Goal: Navigation & Orientation: Find specific page/section

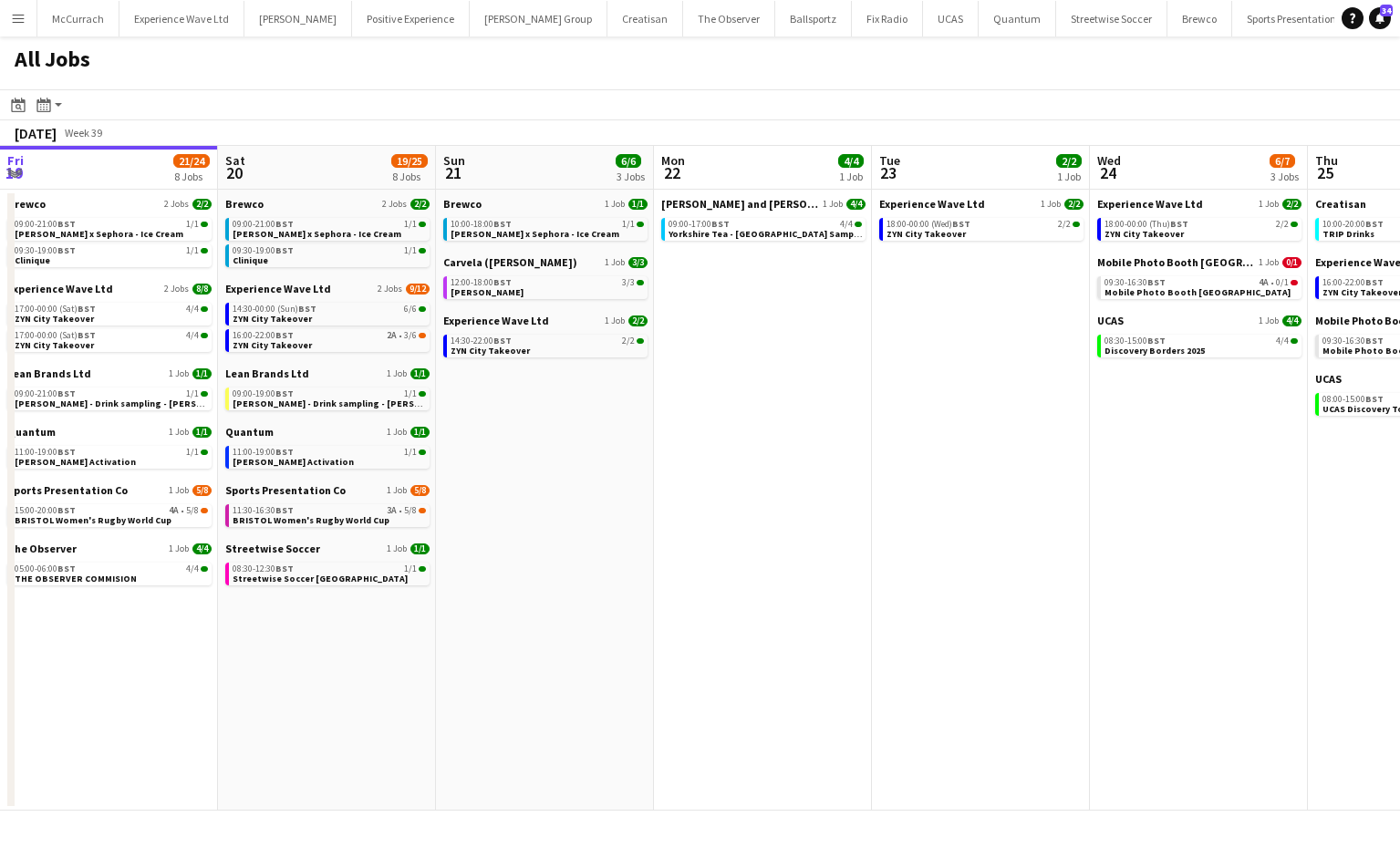
scroll to position [0, 781]
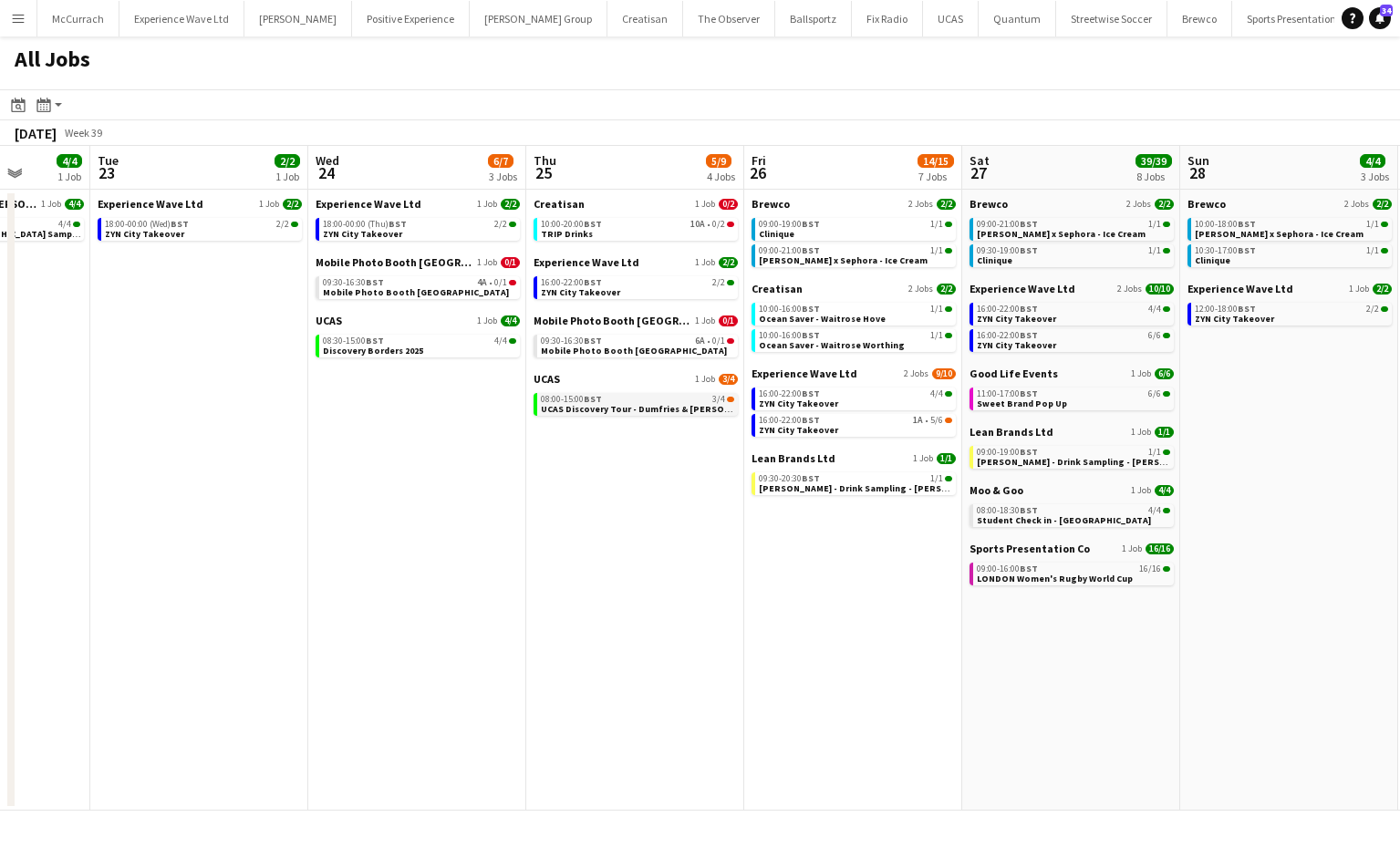
click at [631, 396] on div "08:00-15:00 BST 3/4" at bounding box center [637, 399] width 193 height 9
click at [582, 284] on span "16:00-22:00 BST" at bounding box center [571, 282] width 61 height 9
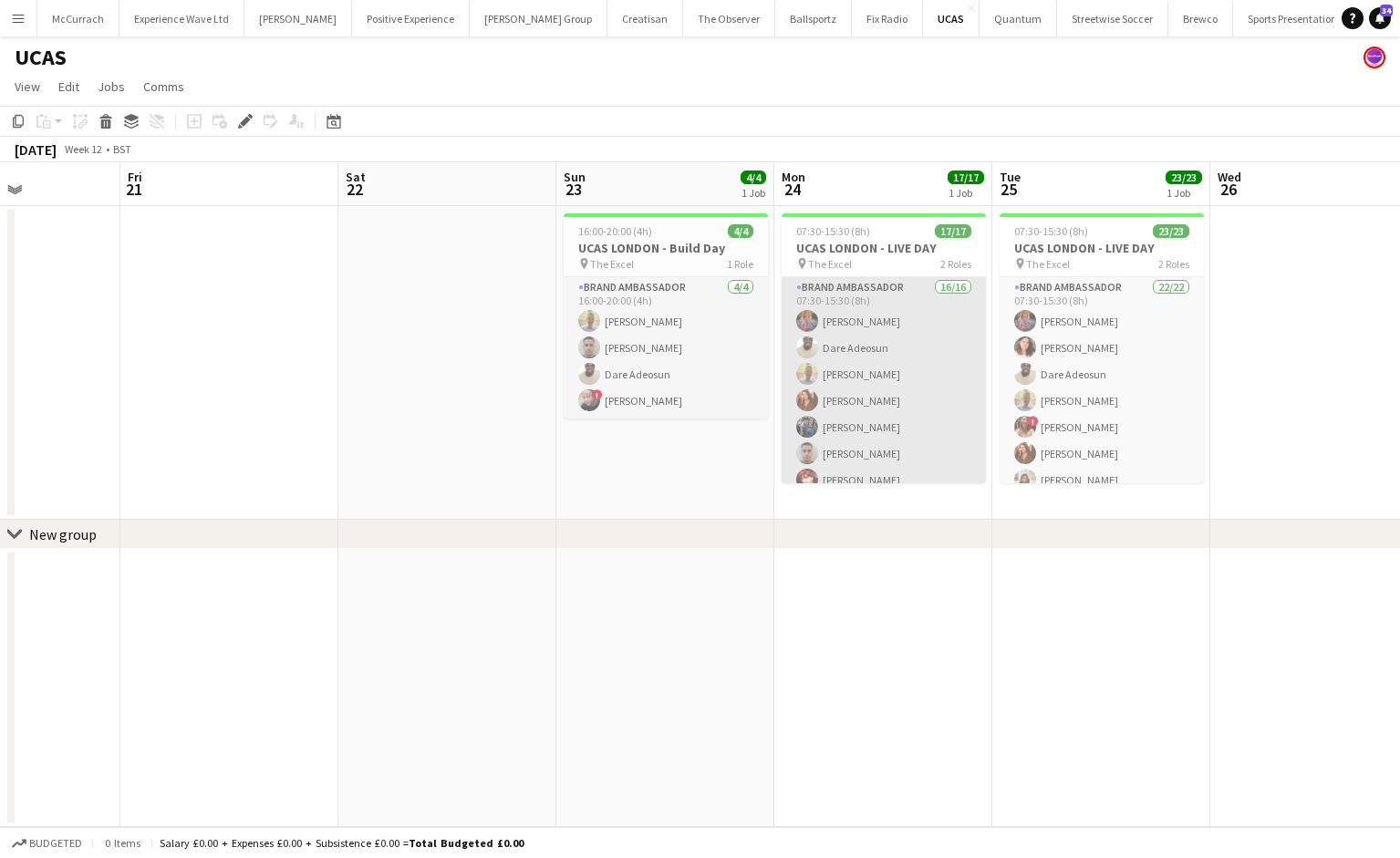
scroll to position [314, 0]
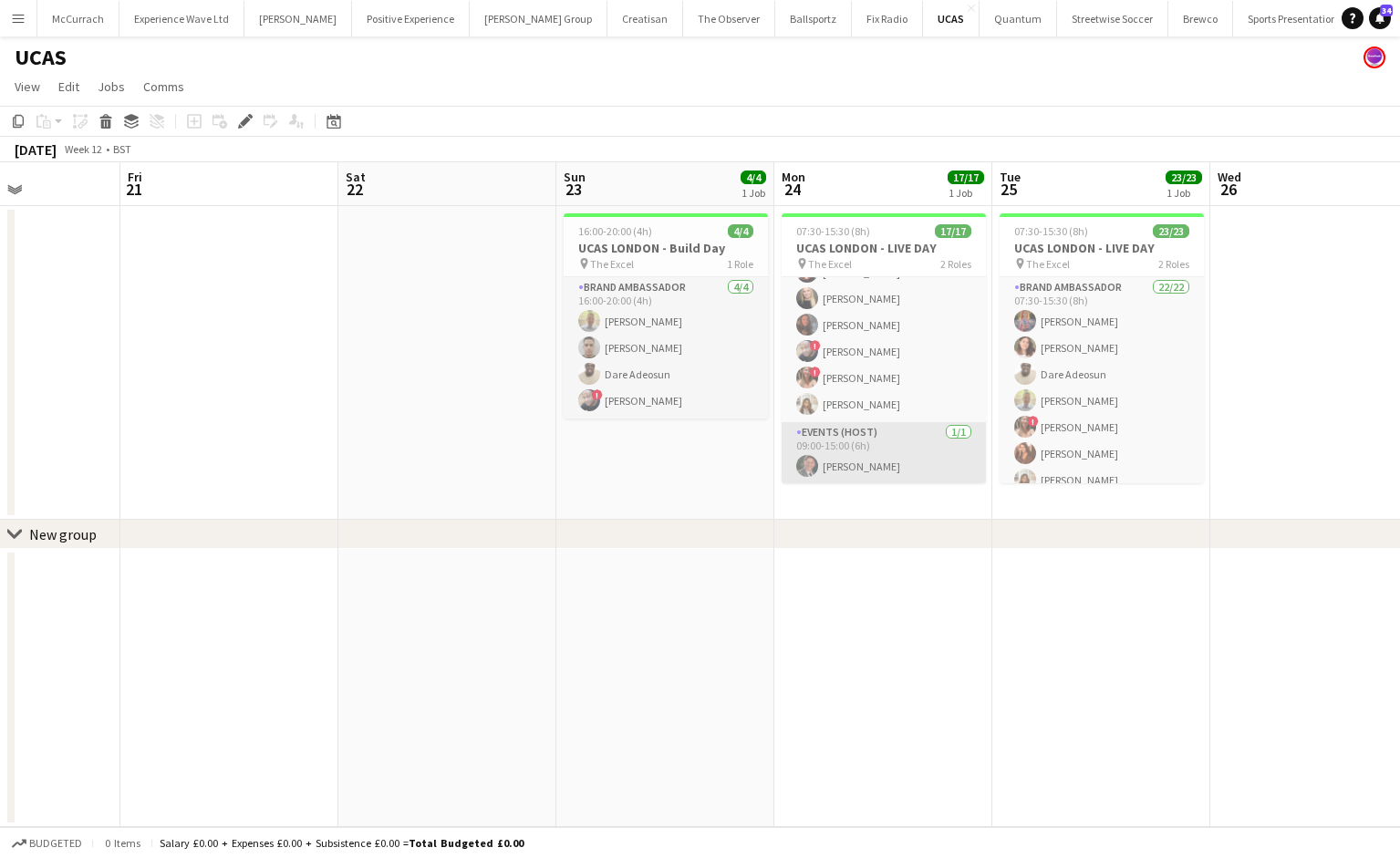
click at [870, 455] on app-card-role "Events (Host) 1/1 09:00-15:00 (6h) Jack Walsh" at bounding box center [883, 453] width 204 height 62
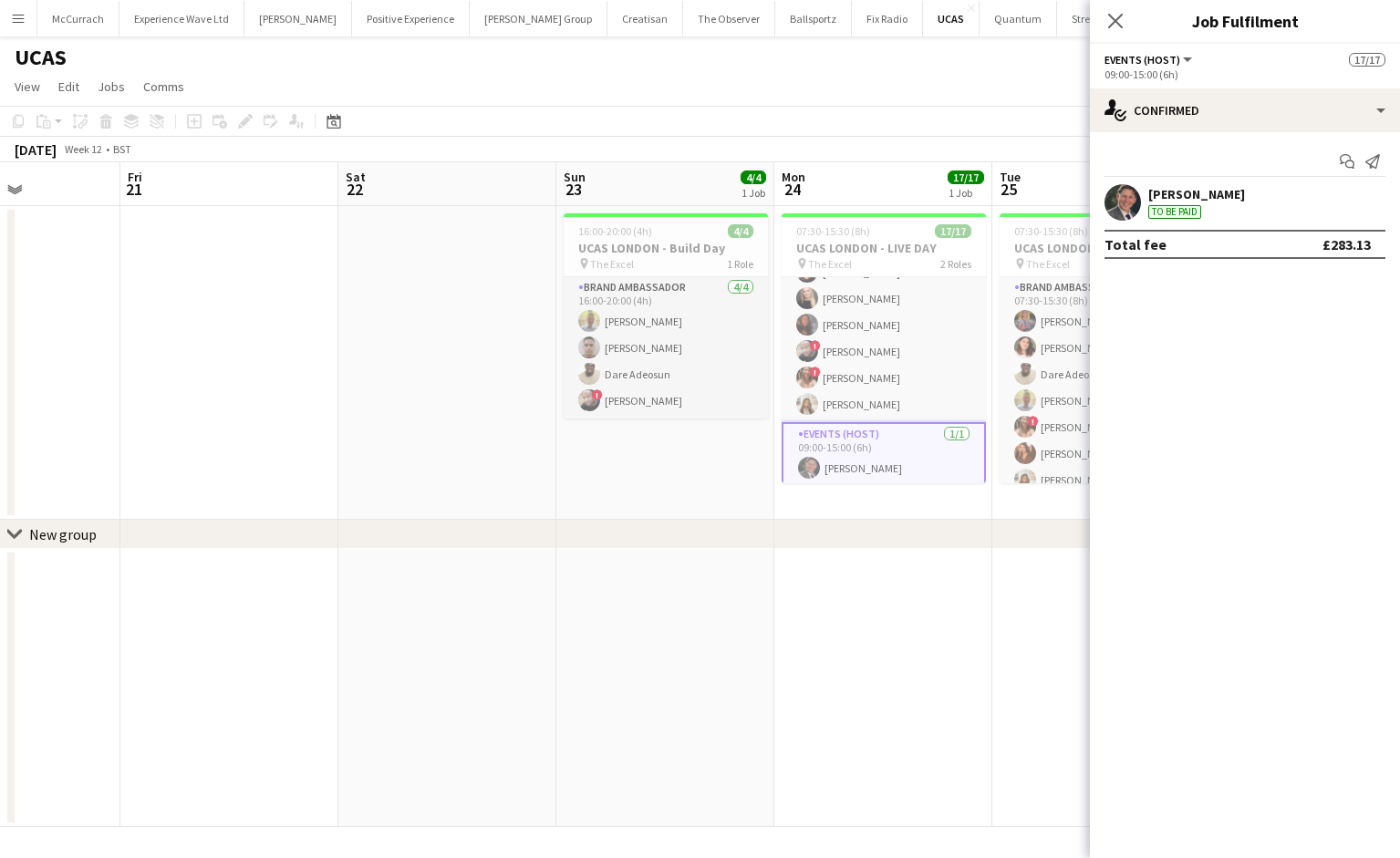
click at [1187, 208] on div "To be paid" at bounding box center [1174, 212] width 53 height 14
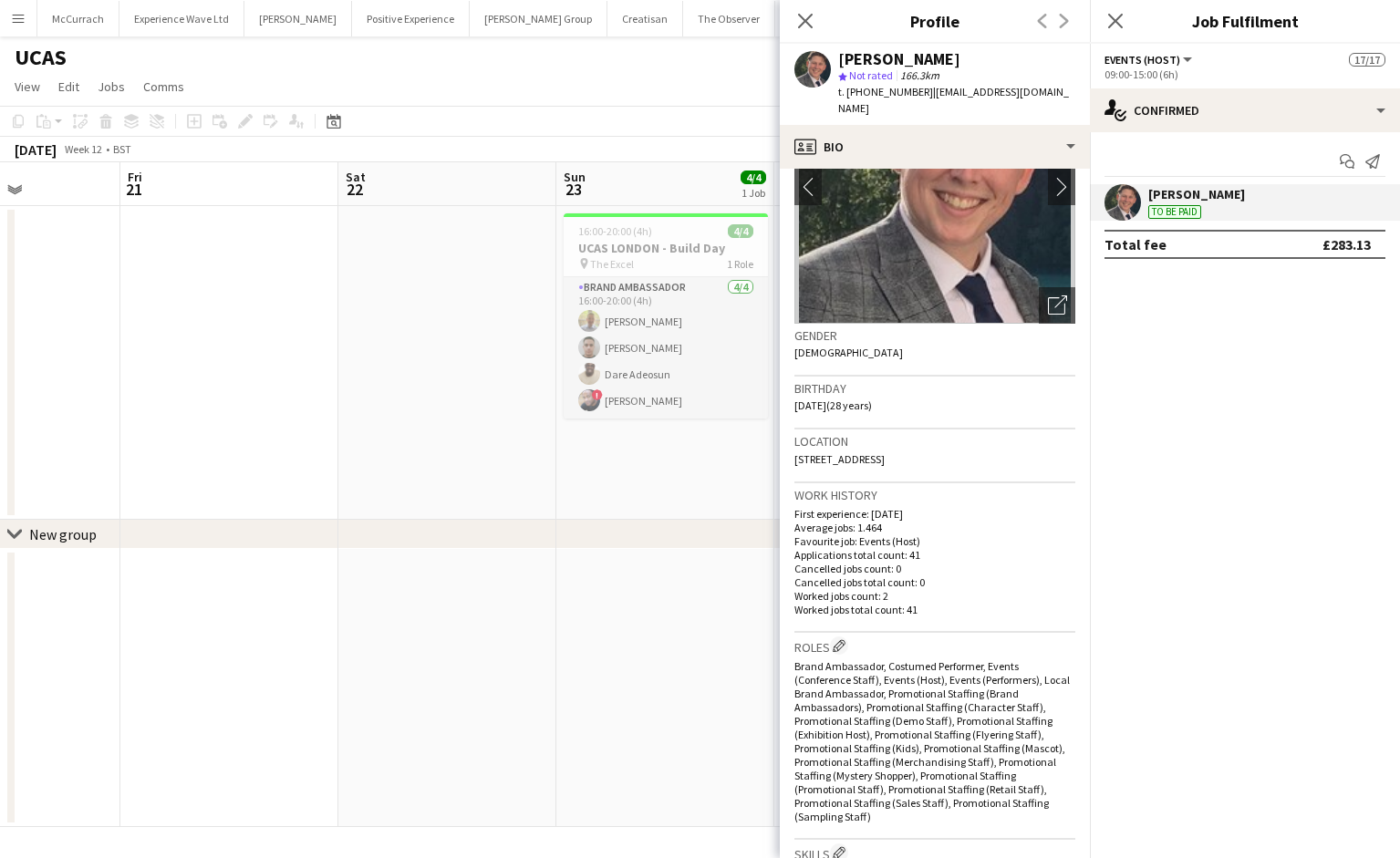
scroll to position [141, 0]
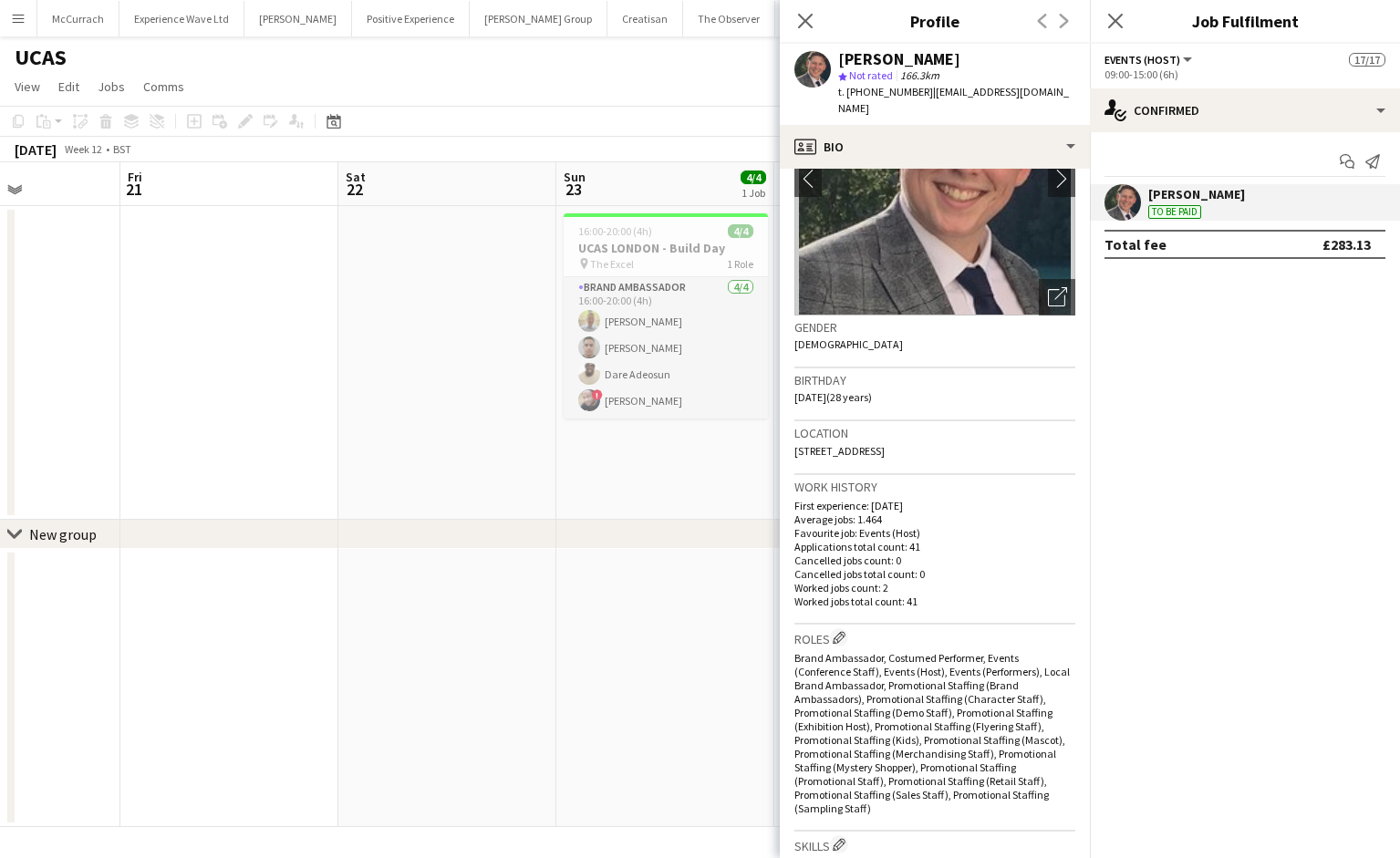
click at [609, 562] on app-date-cell at bounding box center [665, 687] width 218 height 278
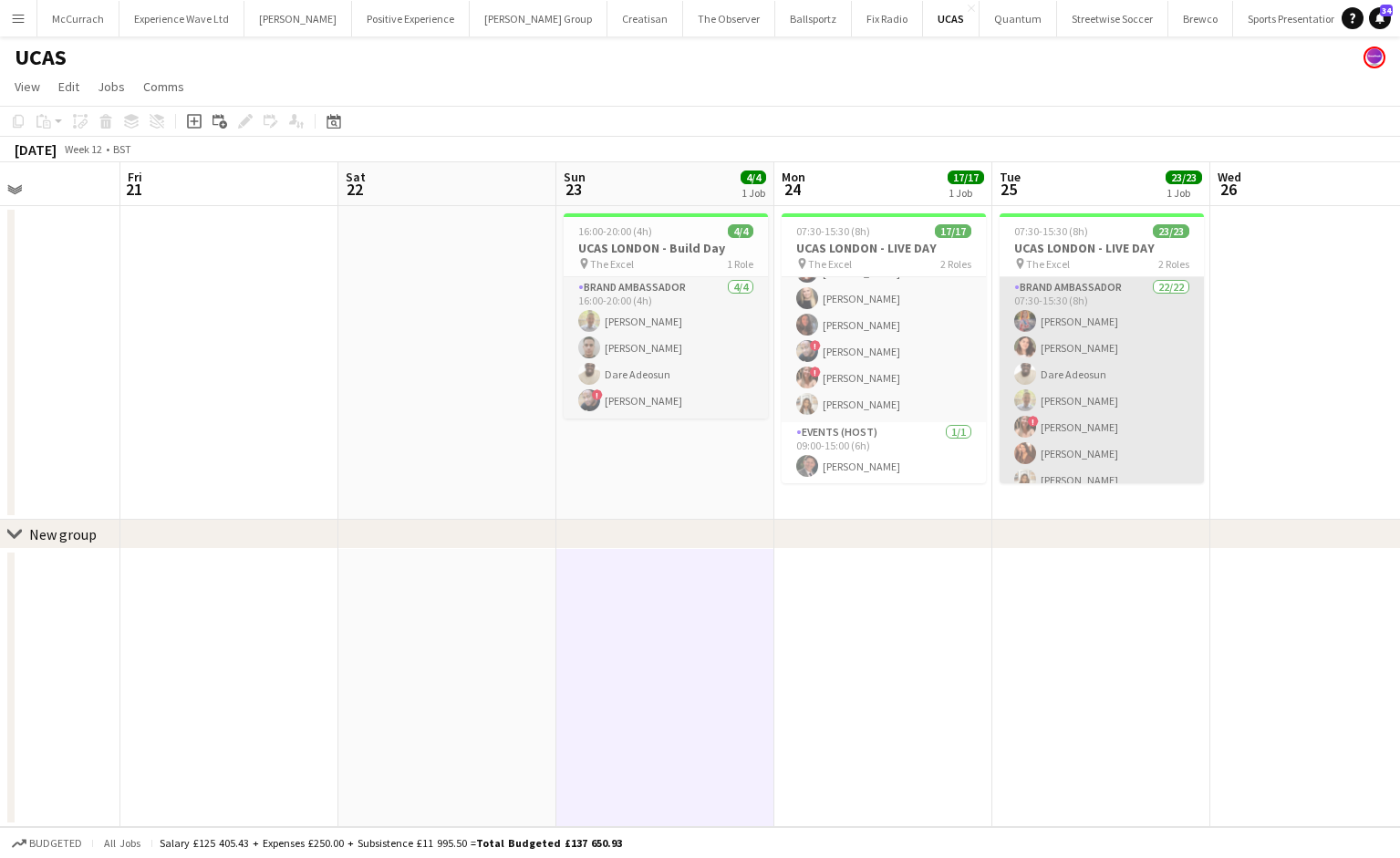
scroll to position [473, 0]
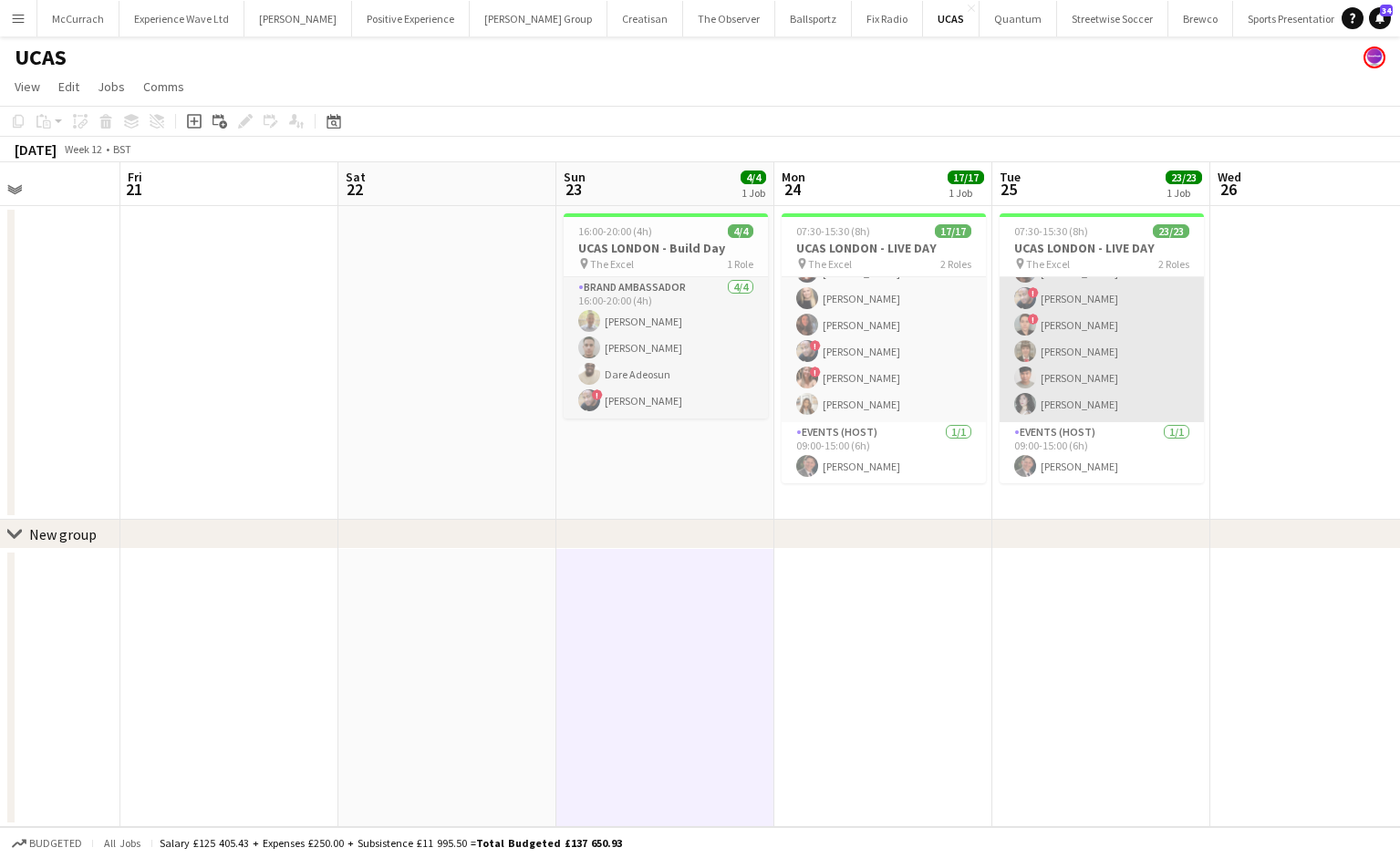
click at [1044, 451] on app-card-role "Events (Host) 1/1 09:00-15:00 (6h) Jack Walsh" at bounding box center [1102, 453] width 204 height 62
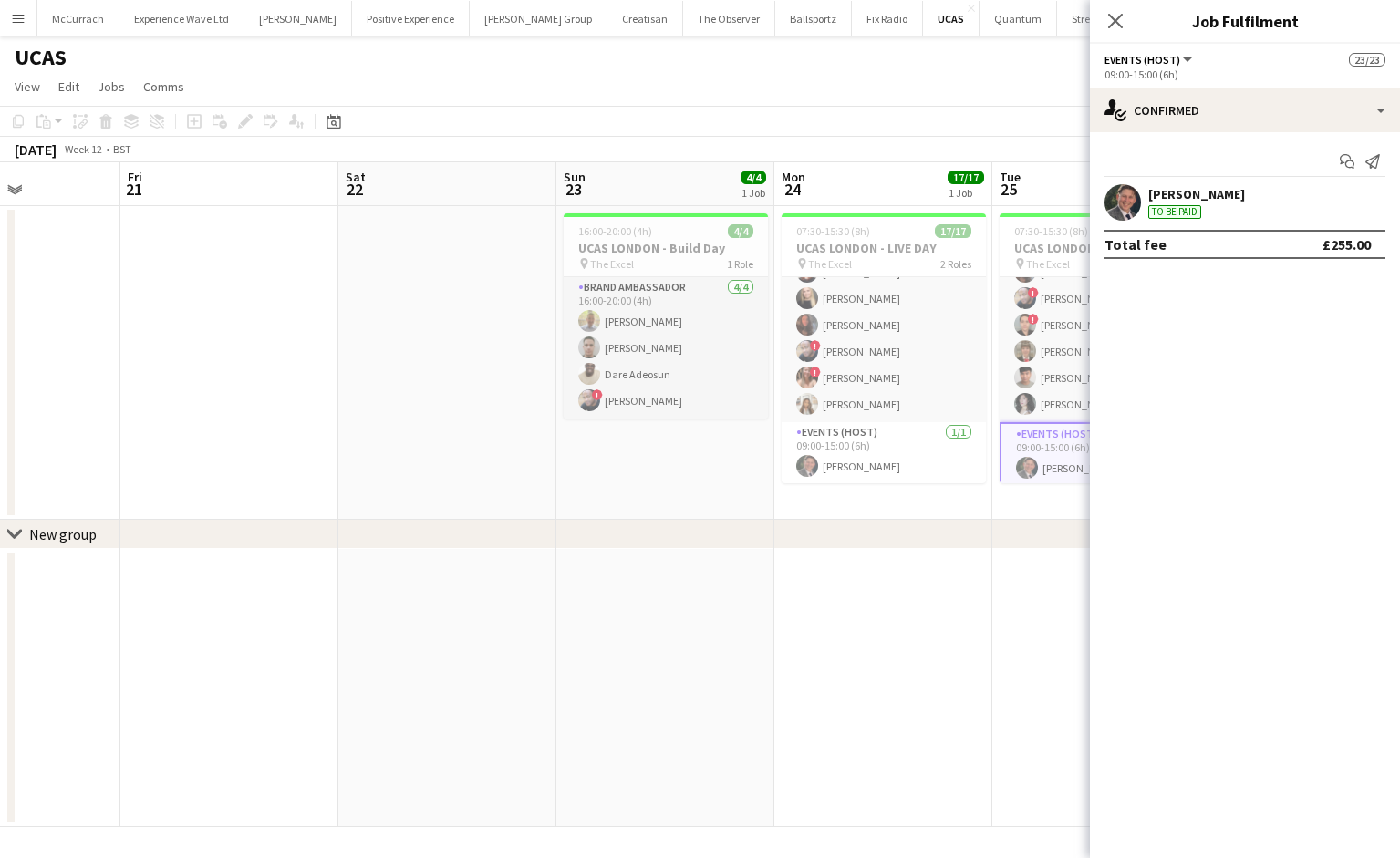
click at [1128, 198] on app-user-avatar at bounding box center [1122, 202] width 36 height 36
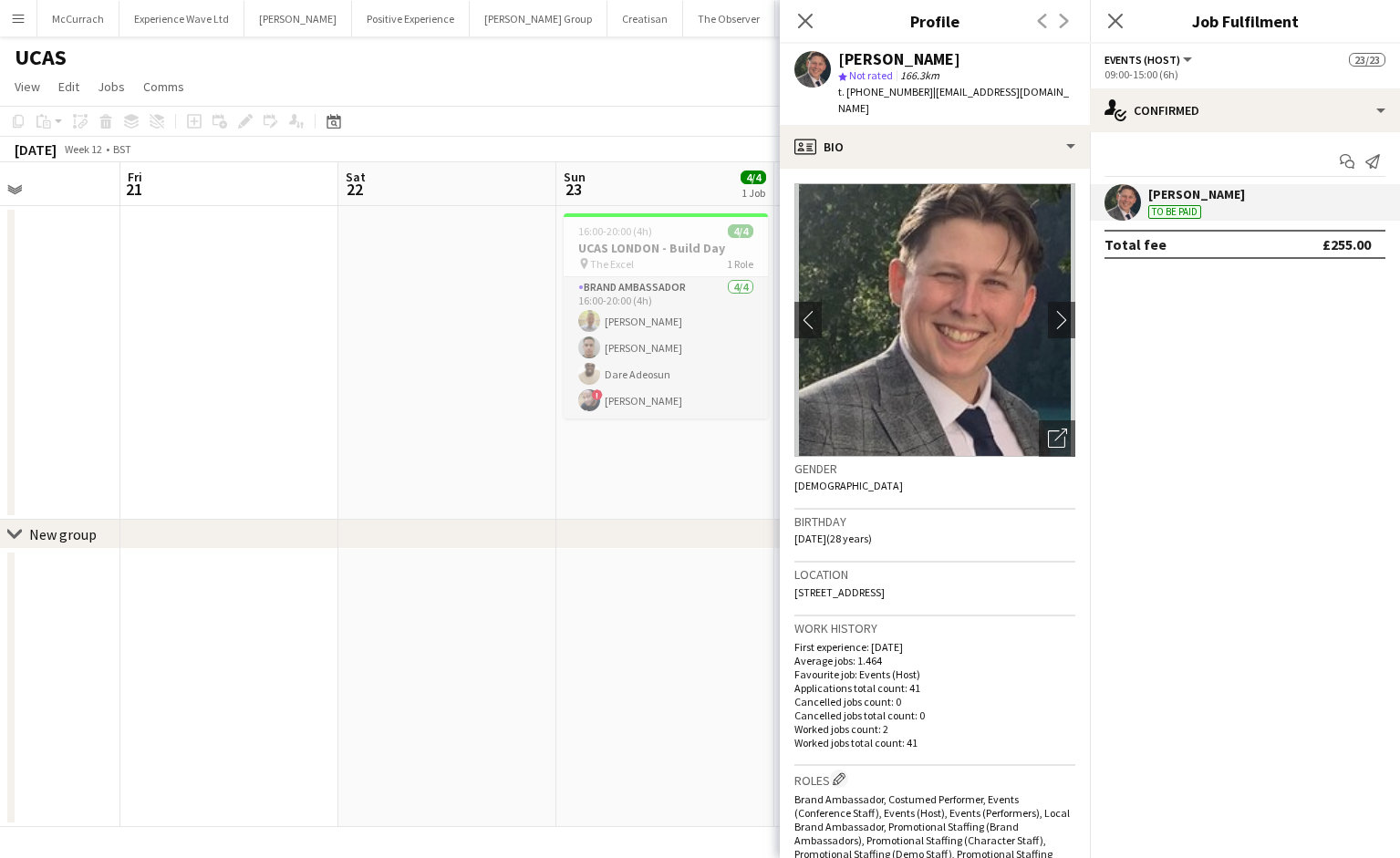
scroll to position [891, 0]
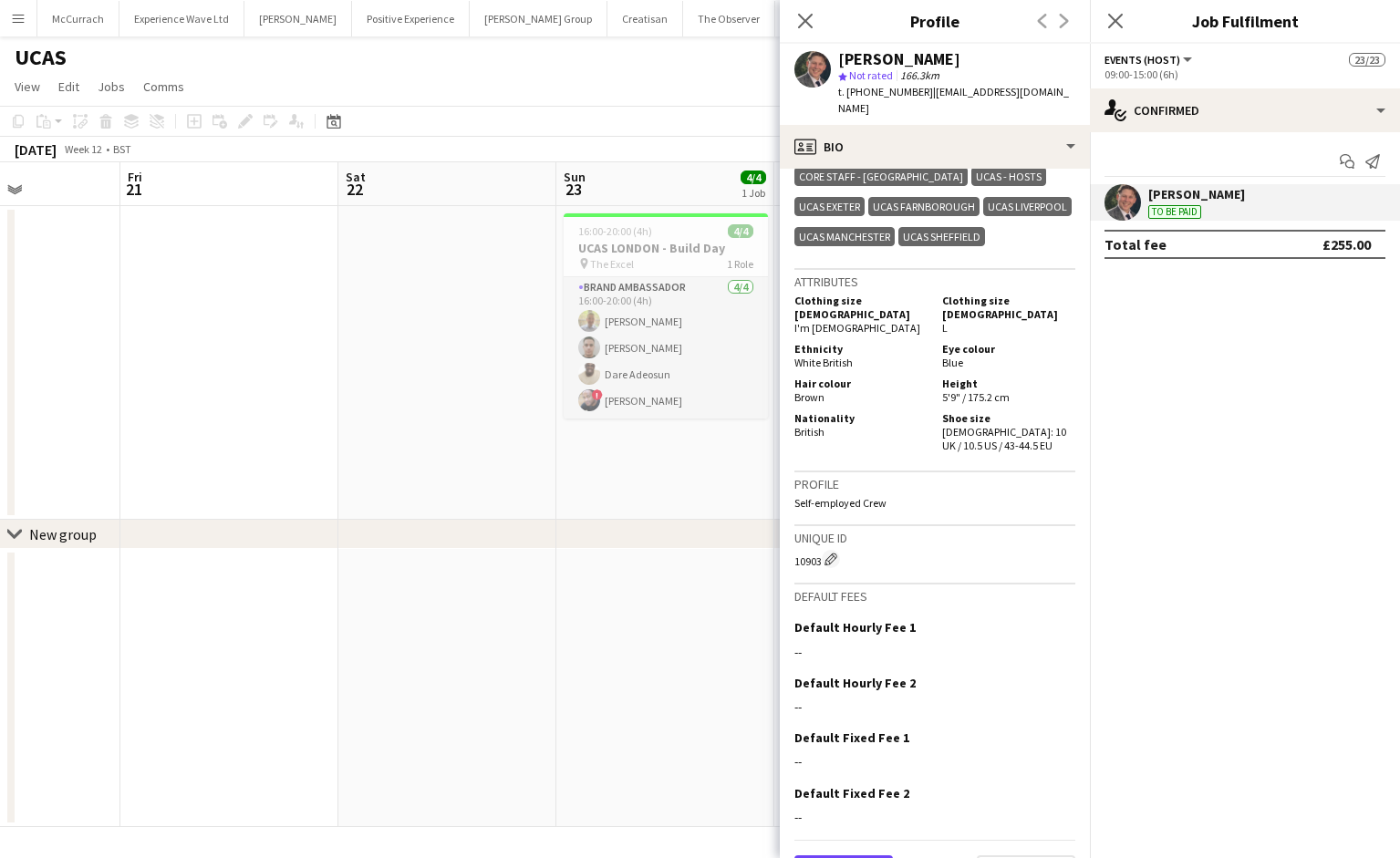
click at [848, 855] on button "Previous" at bounding box center [844, 873] width 98 height 36
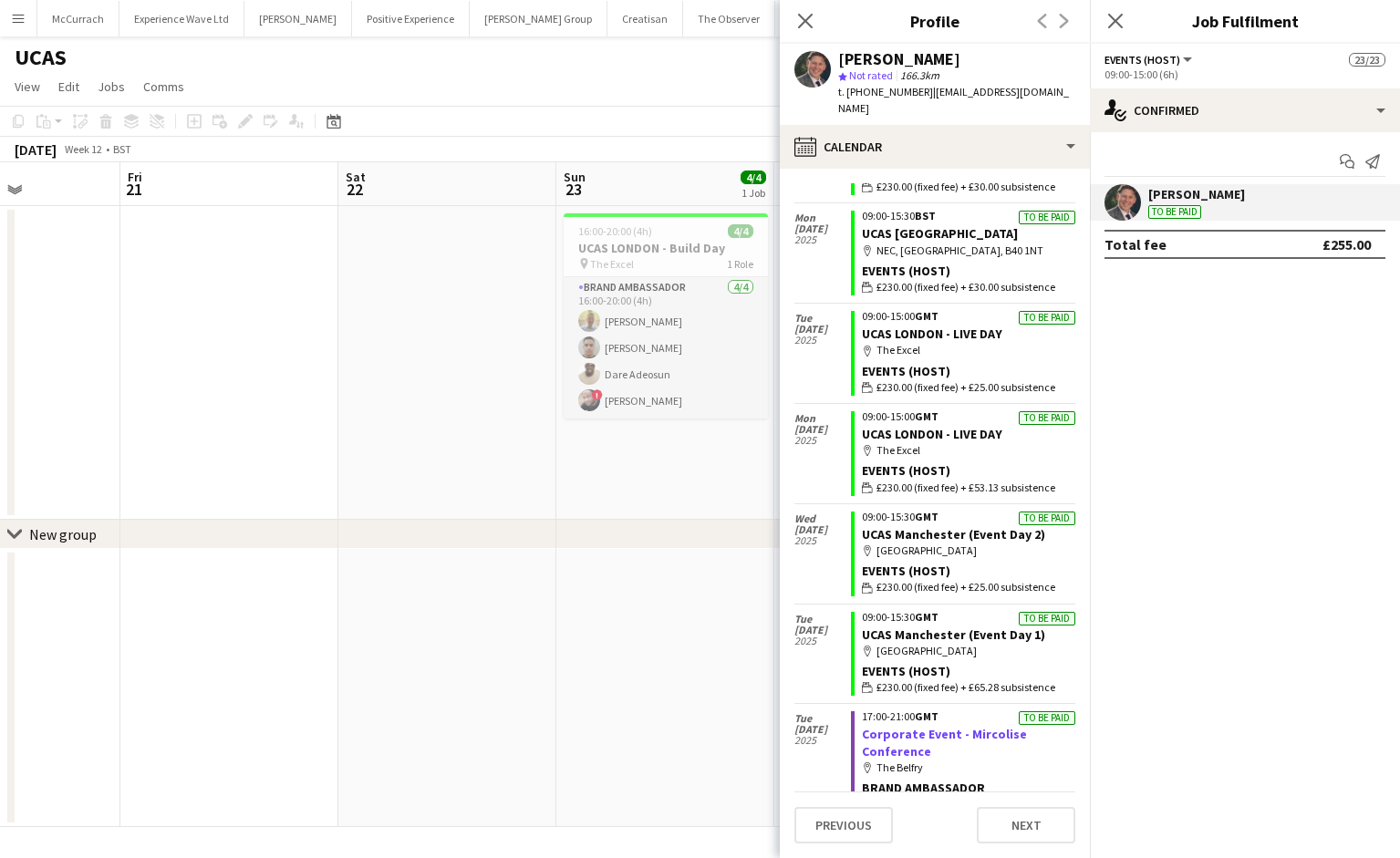
scroll to position [124, 0]
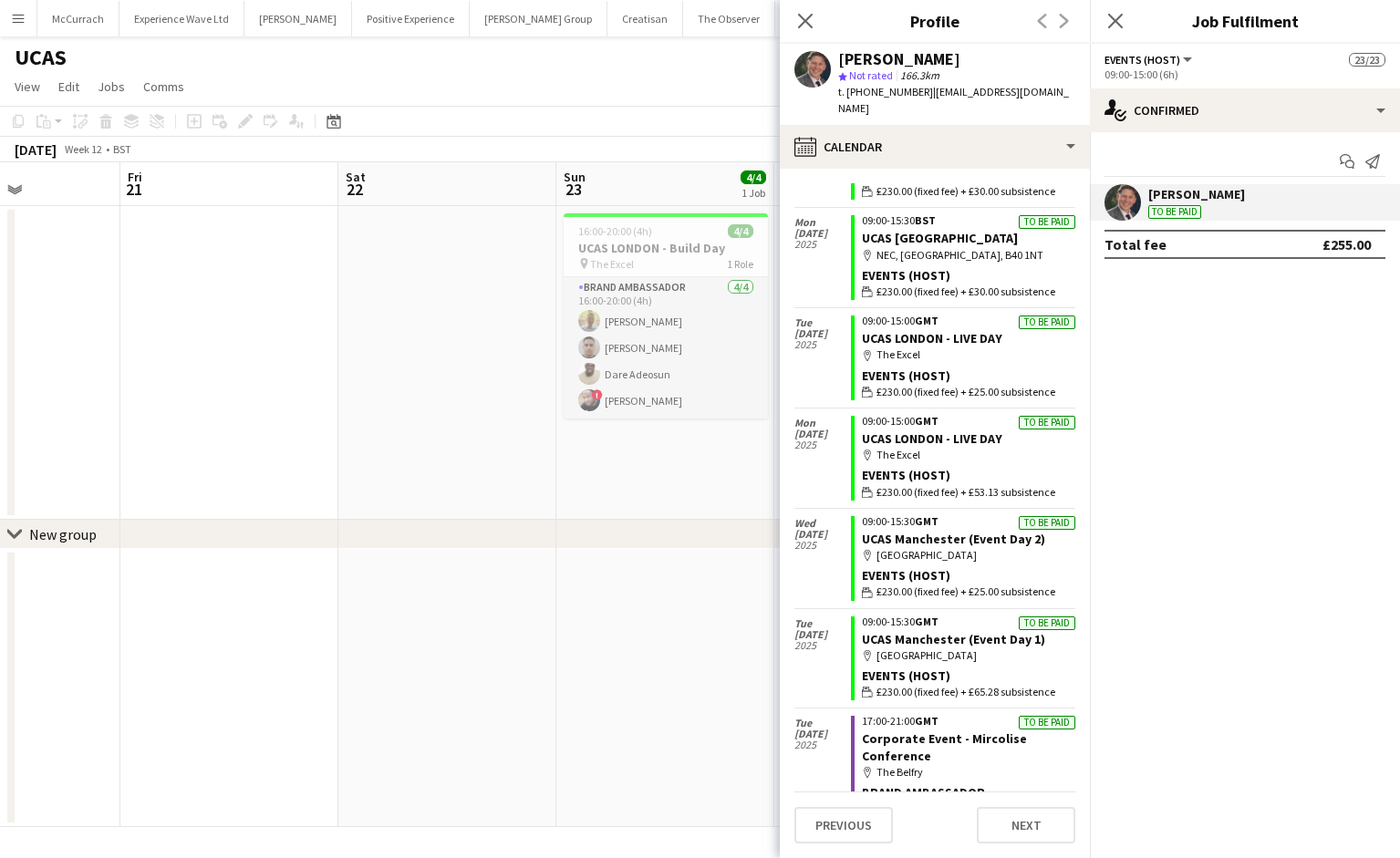
click at [430, 381] on app-date-cell at bounding box center [447, 363] width 218 height 314
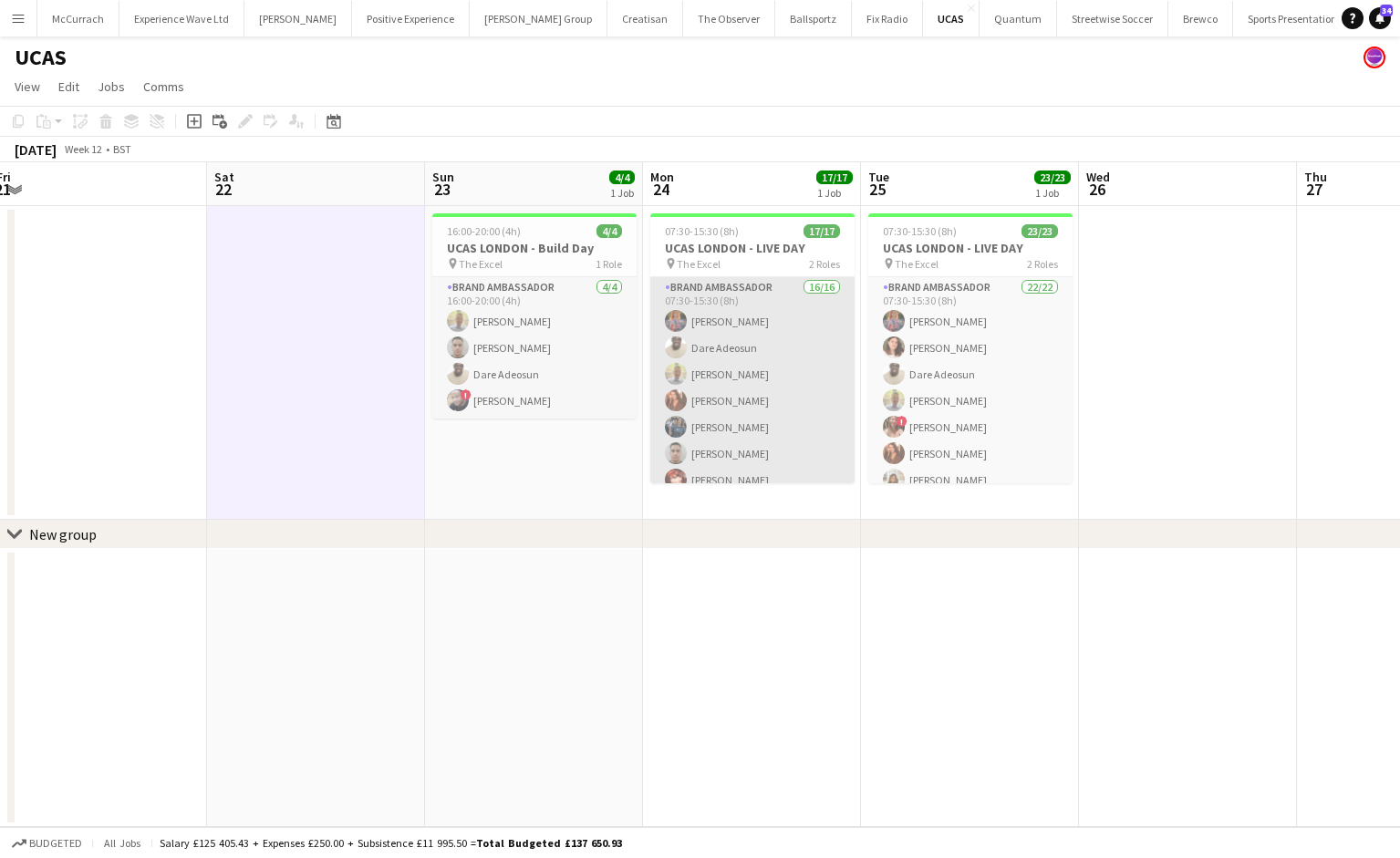
scroll to position [314, 0]
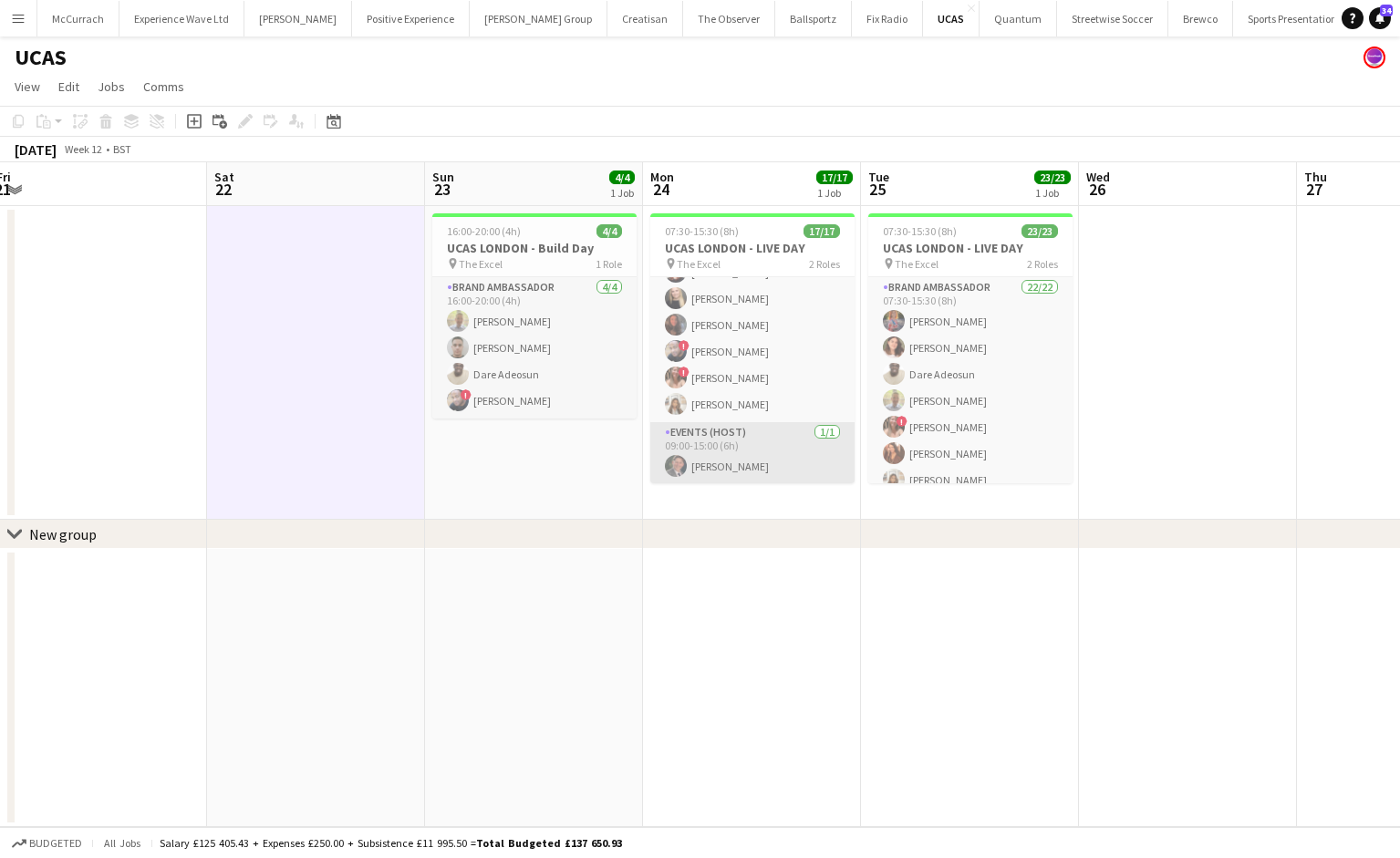
click at [772, 468] on app-card-role "Events (Host) 1/1 09:00-15:00 (6h) Jack Walsh" at bounding box center [752, 453] width 204 height 62
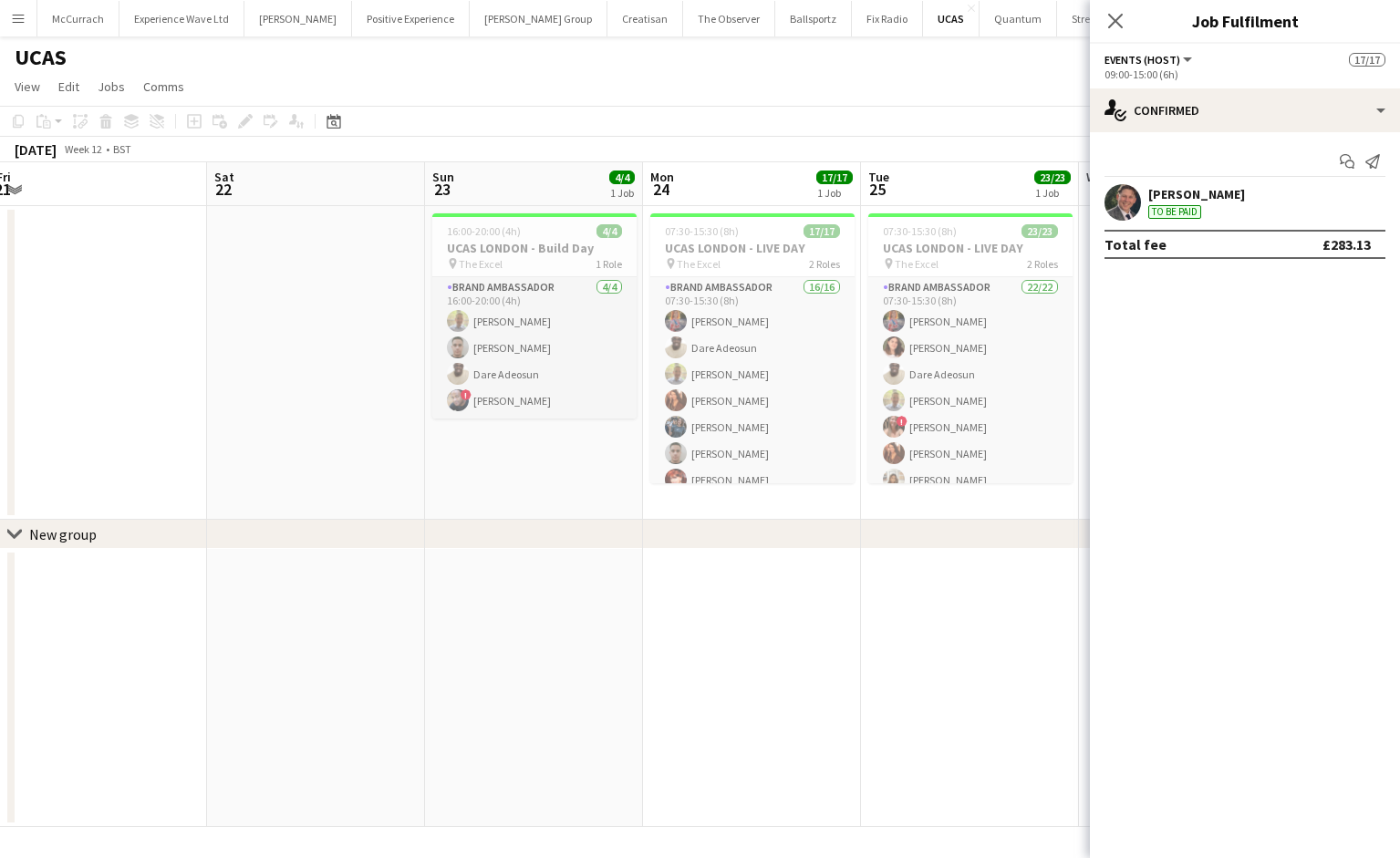
scroll to position [318, 0]
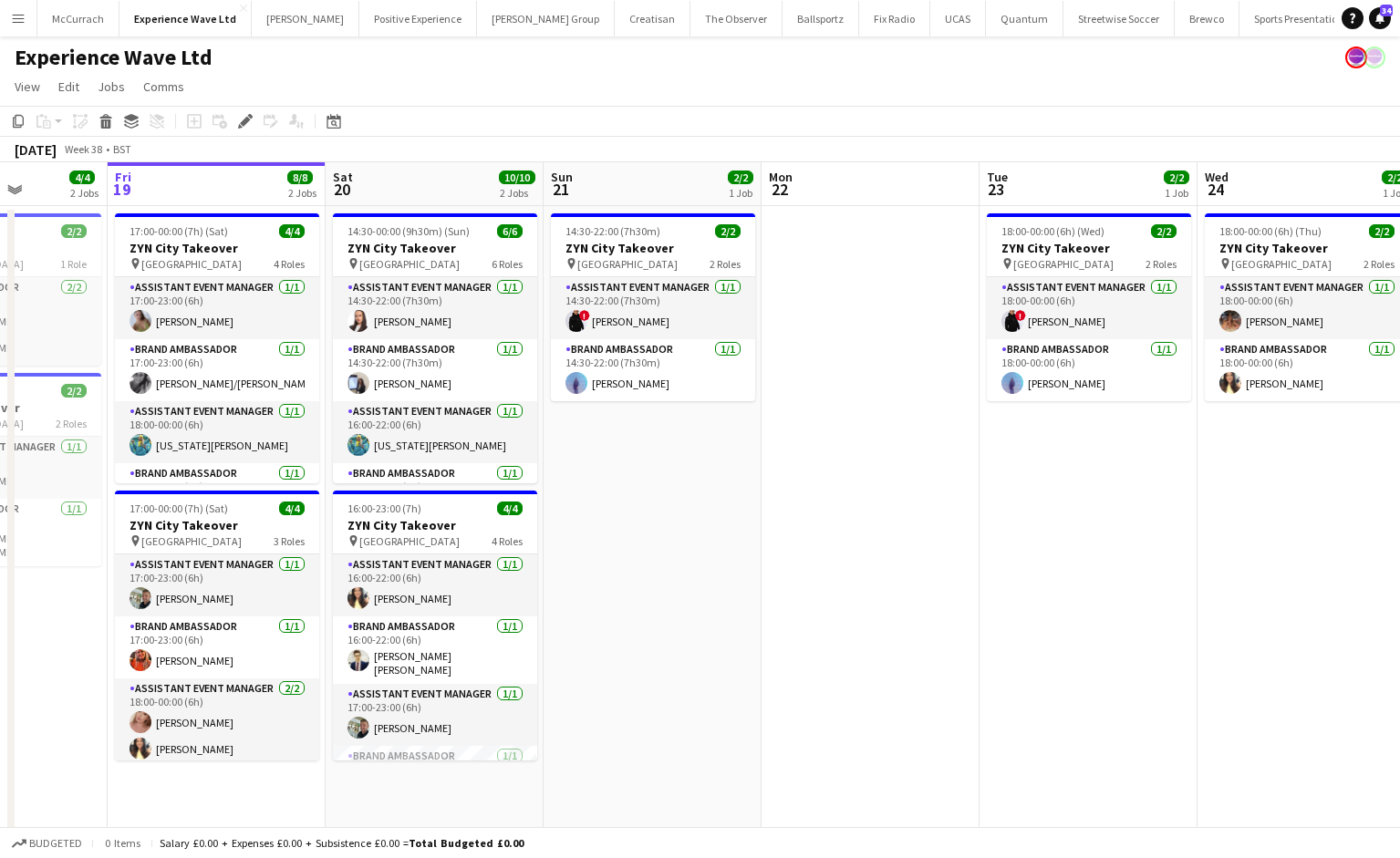
scroll to position [0, 598]
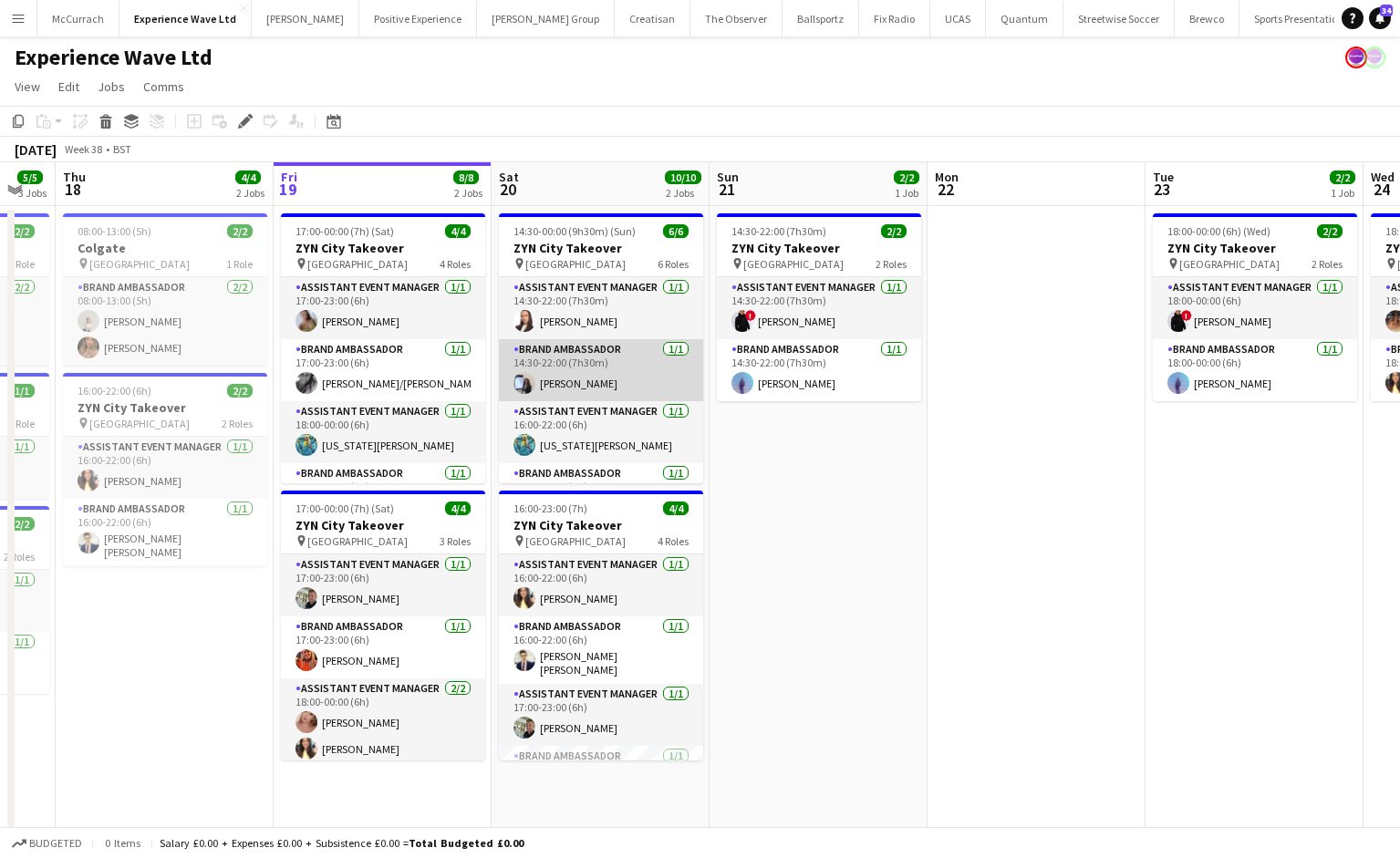
click at [591, 374] on app-card-role "Brand Ambassador 1/1 14:30-22:00 (7h30m) Jessica Robinson" at bounding box center [601, 370] width 204 height 62
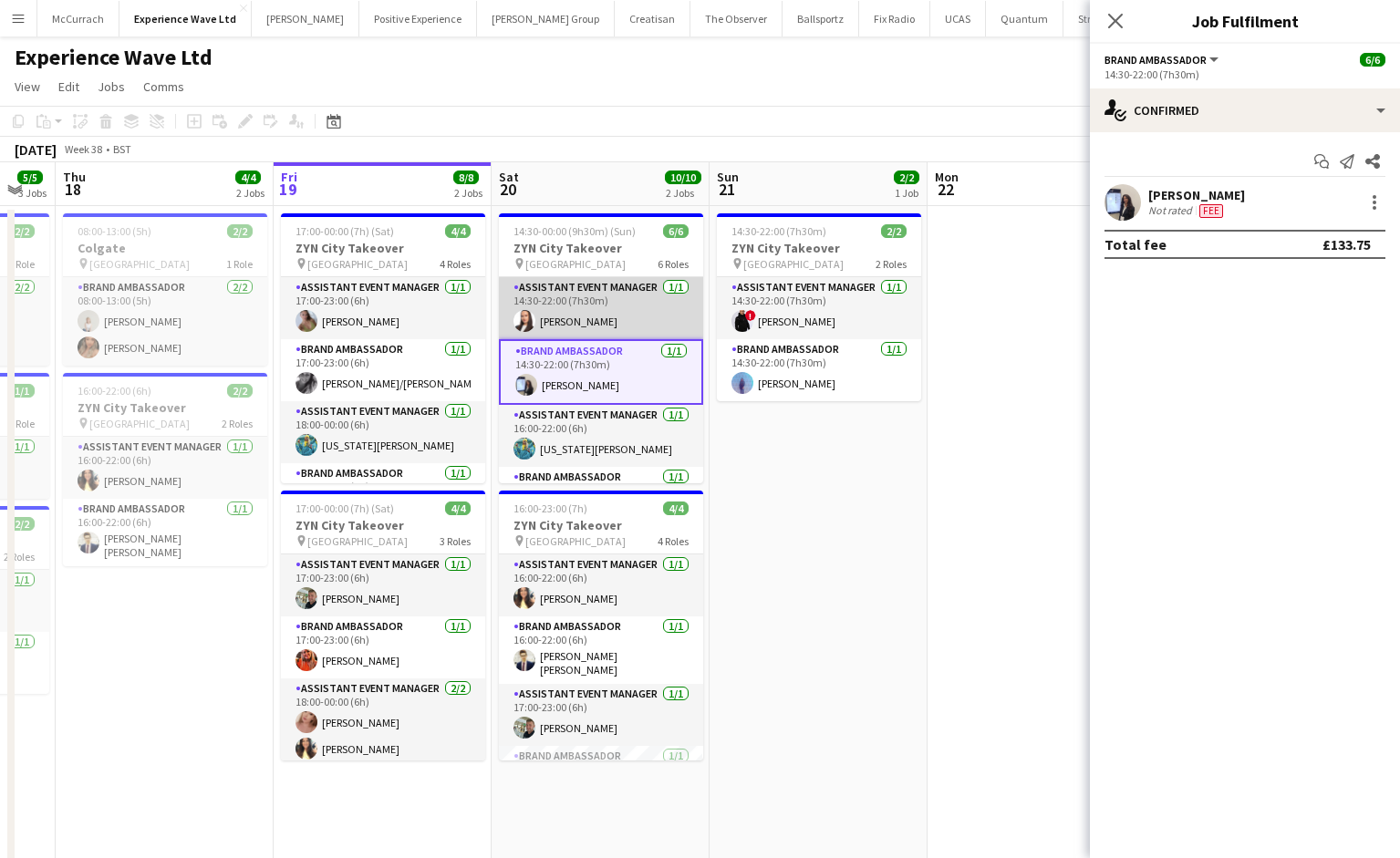
click at [598, 321] on app-card-role "Assistant Event Manager 1/1 14:30-22:00 (7h30m) Lillie Howes" at bounding box center [601, 307] width 204 height 62
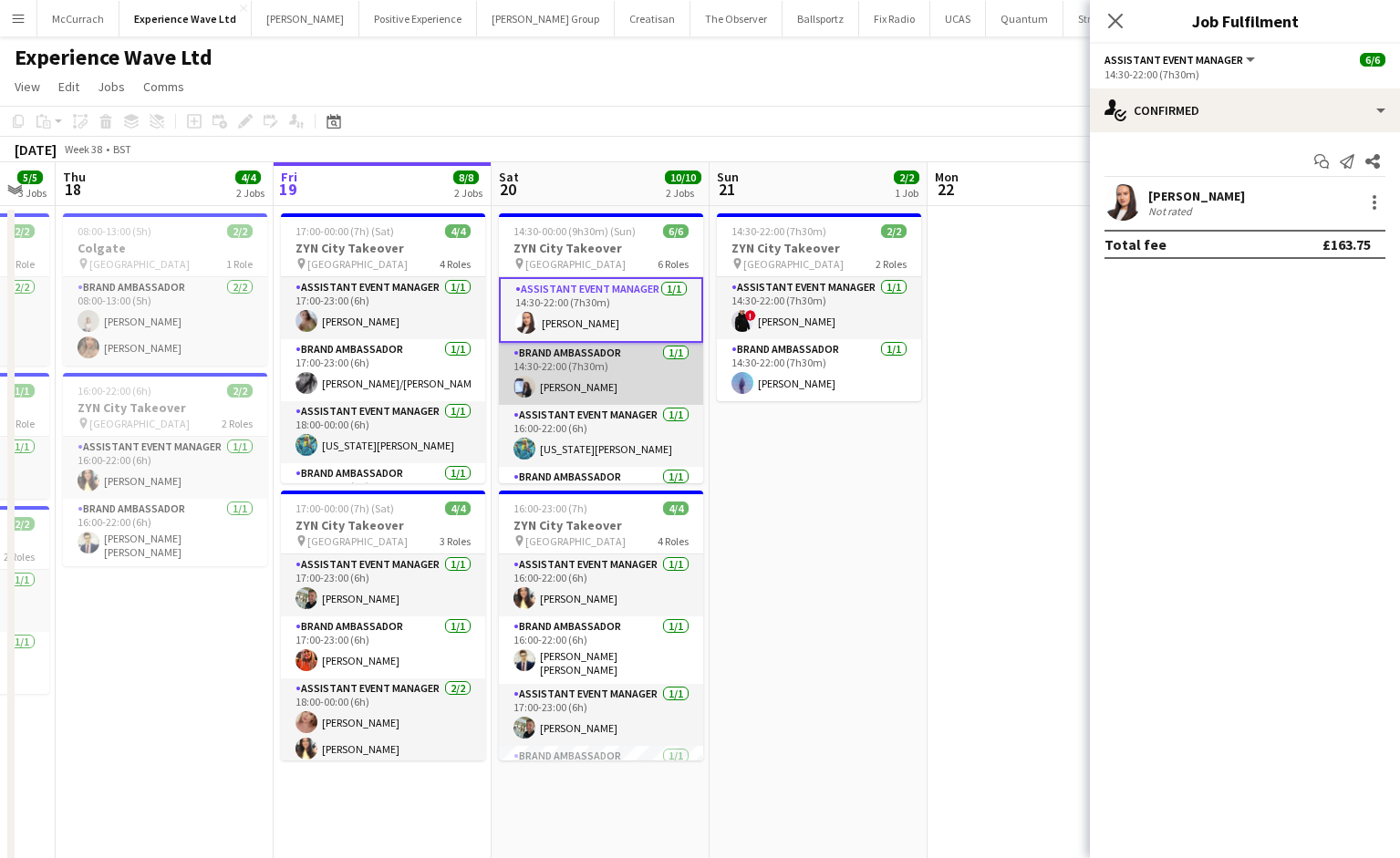
click at [612, 378] on app-card-role "Brand Ambassador 1/1 14:30-22:00 (7h30m) Jessica Robinson" at bounding box center [601, 373] width 204 height 62
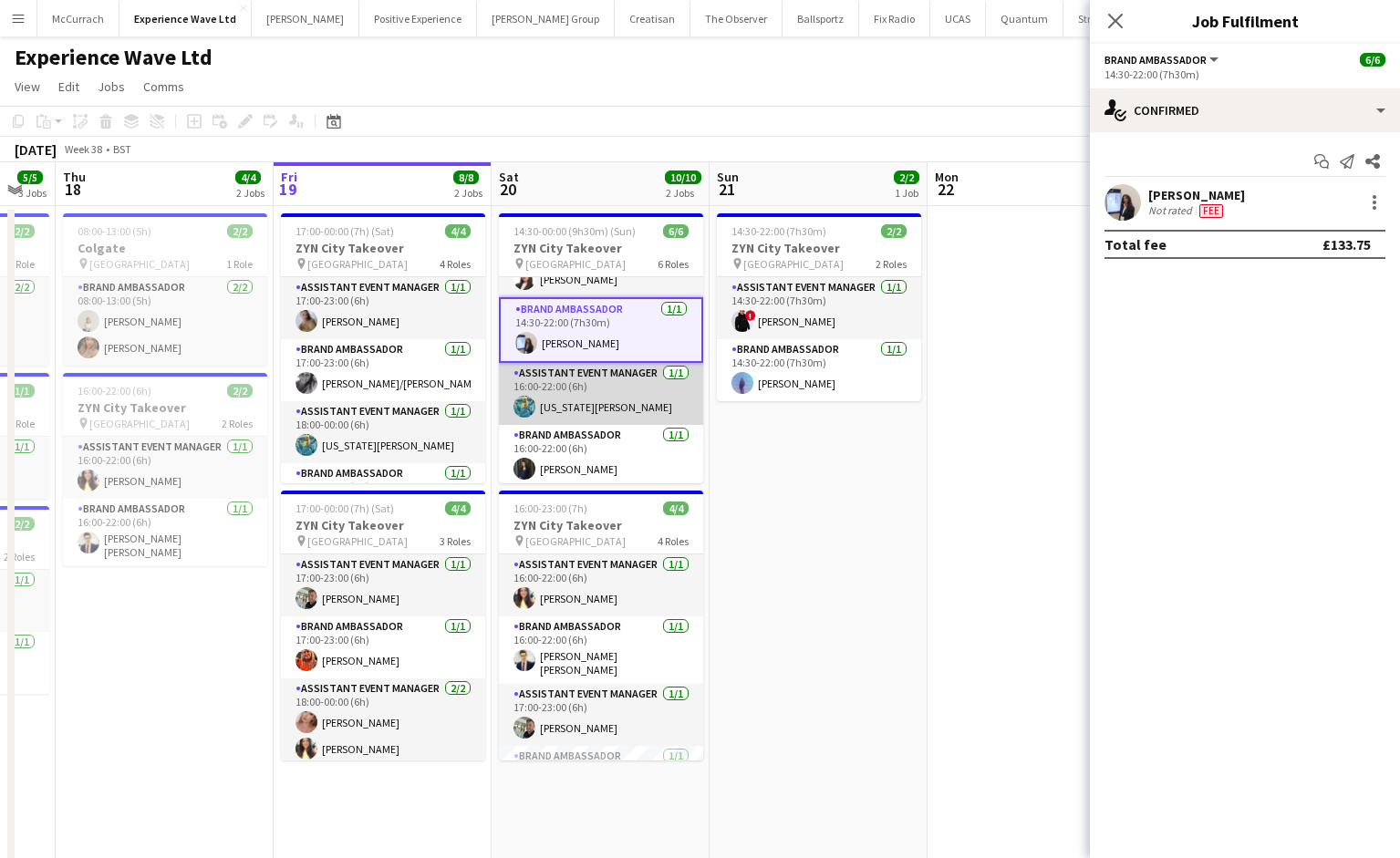
click at [612, 377] on app-card-role "Assistant Event Manager 1/1 16:00-22:00 (6h) georgia komar" at bounding box center [601, 394] width 204 height 62
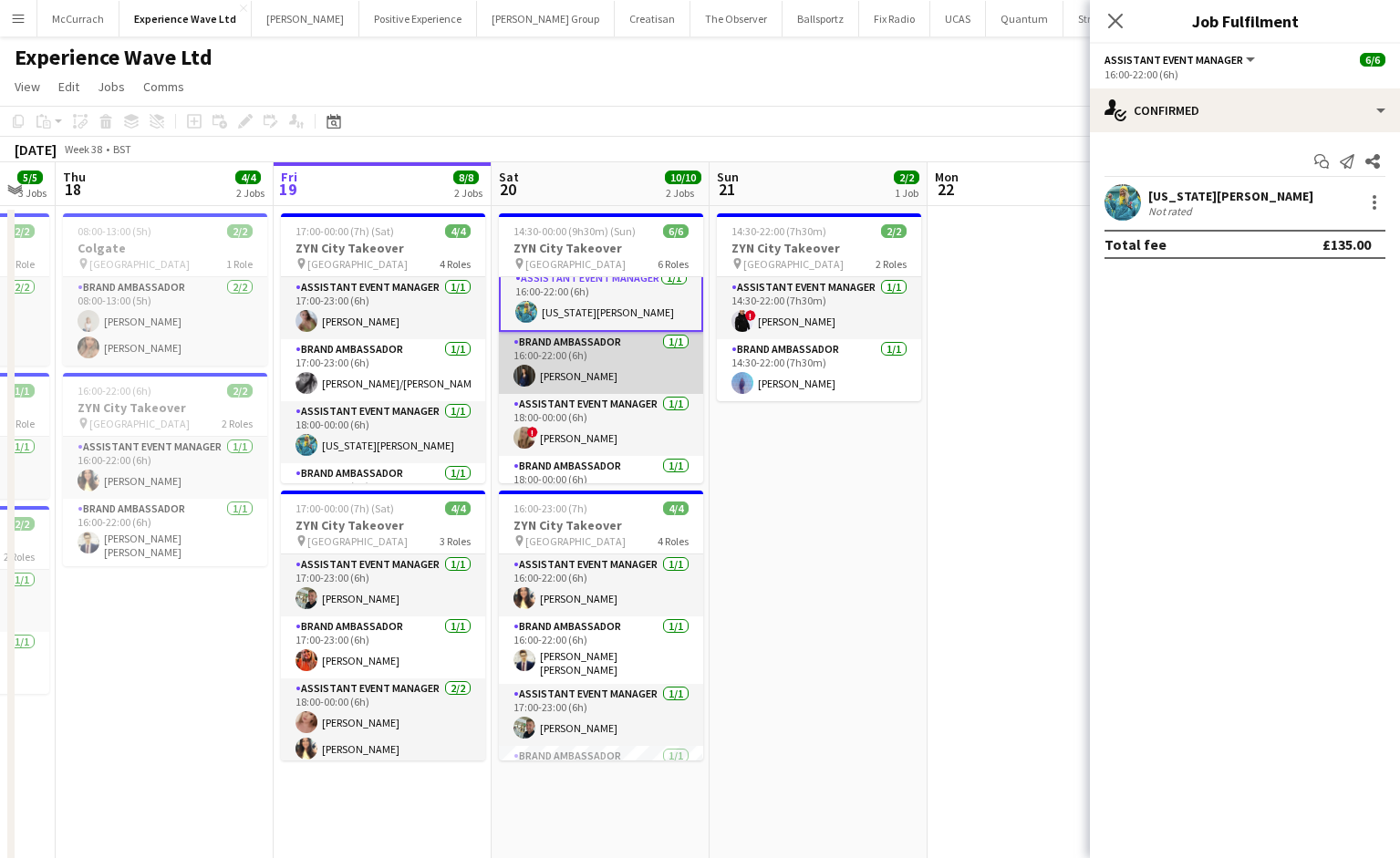
click at [612, 360] on app-card-role "Brand Ambassador 1/1 16:00-22:00 (6h) Liene Gulbe" at bounding box center [601, 362] width 204 height 62
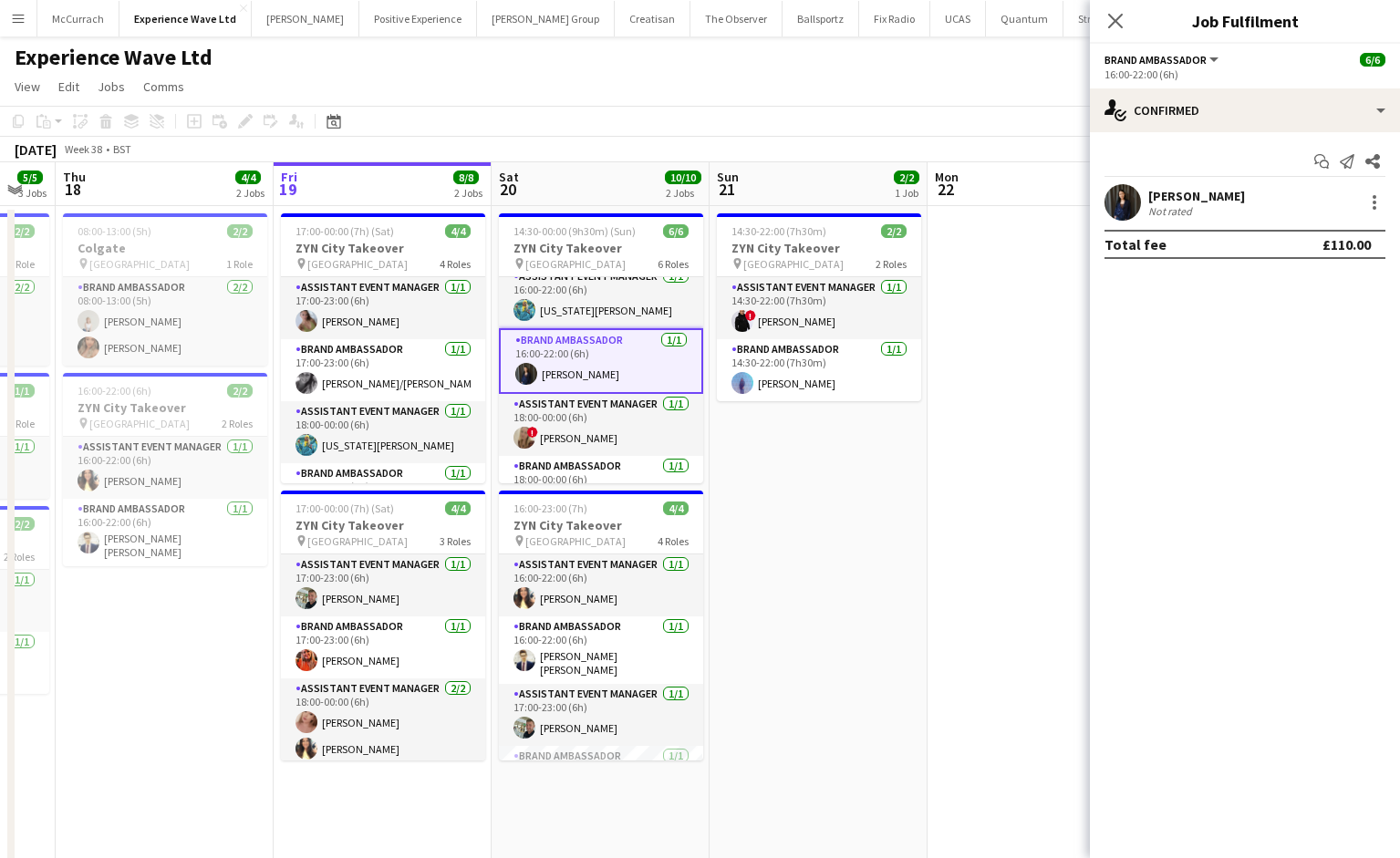
scroll to position [133, 0]
click at [617, 311] on app-card-role "Assistant Event Manager 1/1 16:00-22:00 (6h) georgia komar" at bounding box center [601, 299] width 204 height 62
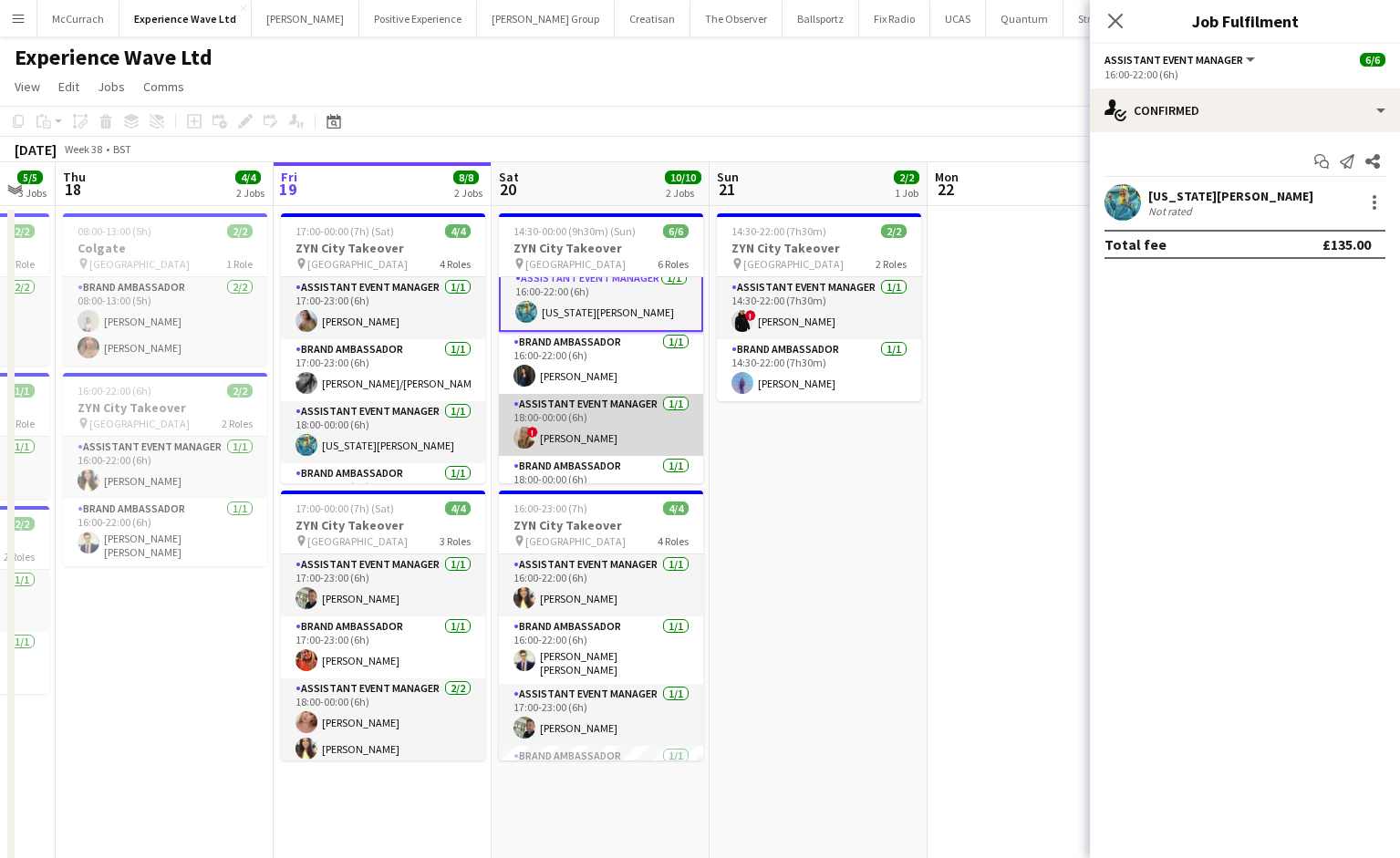
click at [616, 422] on app-card-role "Assistant Event Manager 1/1 18:00-00:00 (6h) ! Jane Graley" at bounding box center [601, 424] width 204 height 62
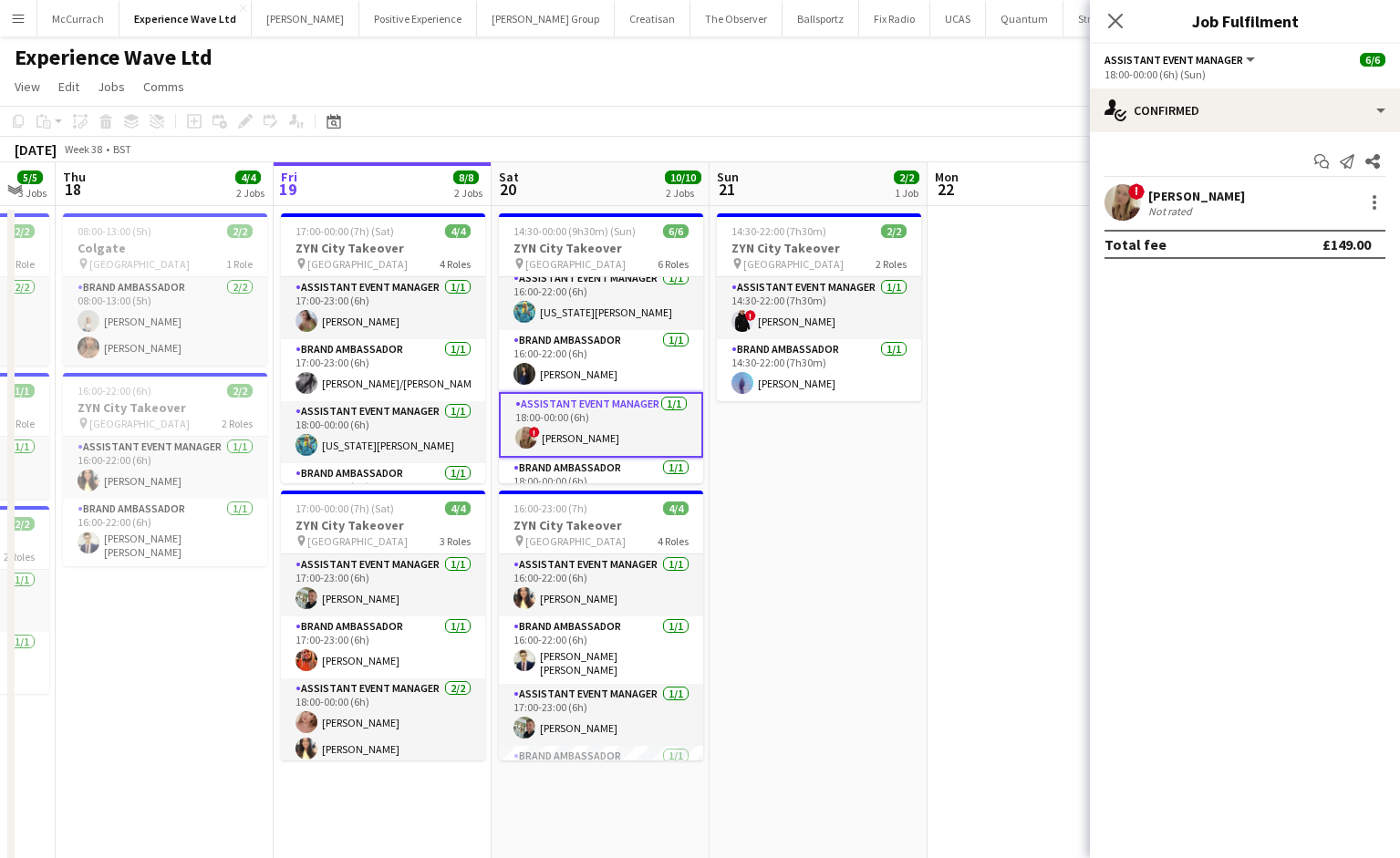
scroll to position [169, 0]
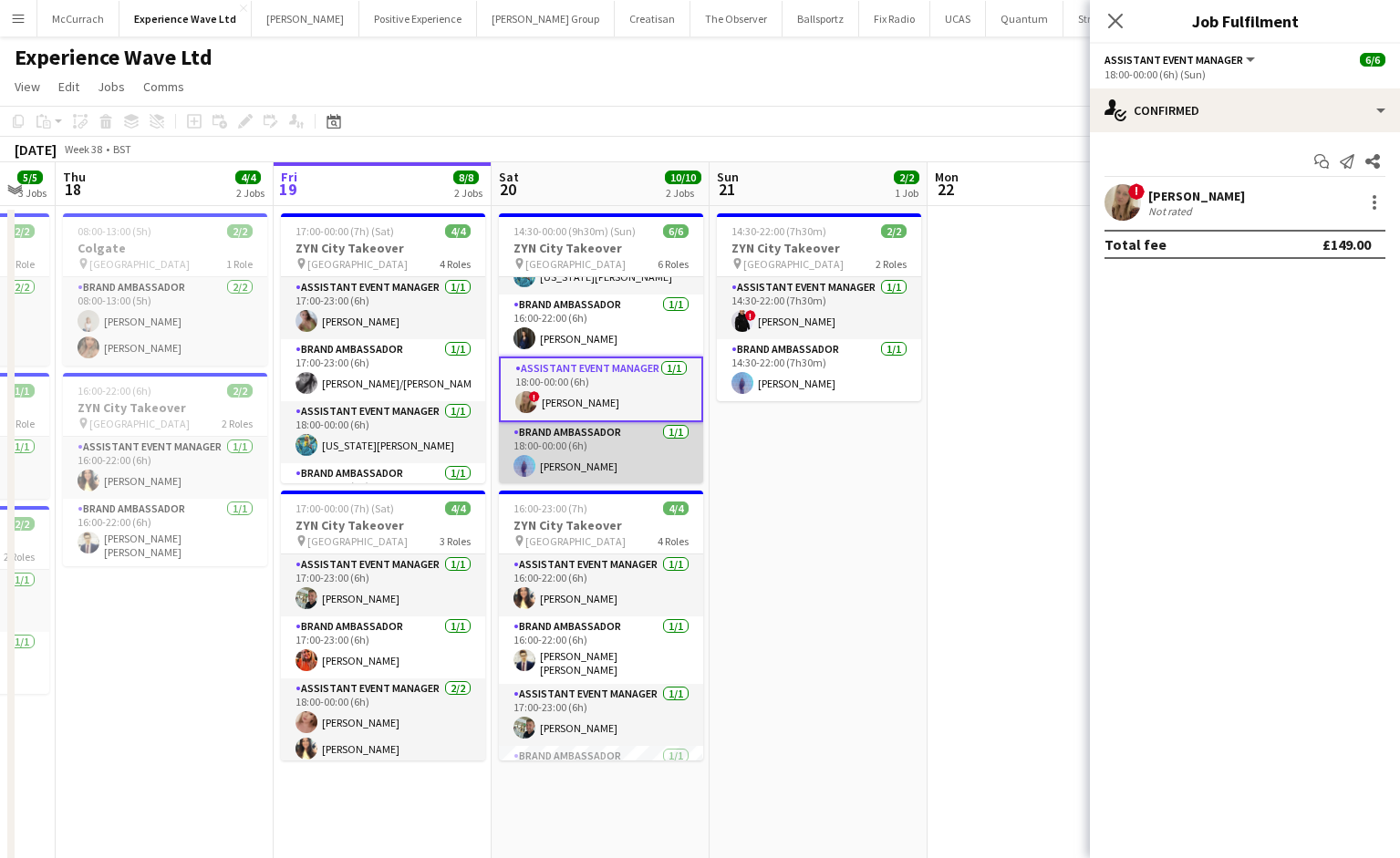
click at [609, 457] on app-card-role "Brand Ambassador 1/1 18:00-00:00 (6h) Raquel Lee" at bounding box center [601, 453] width 204 height 62
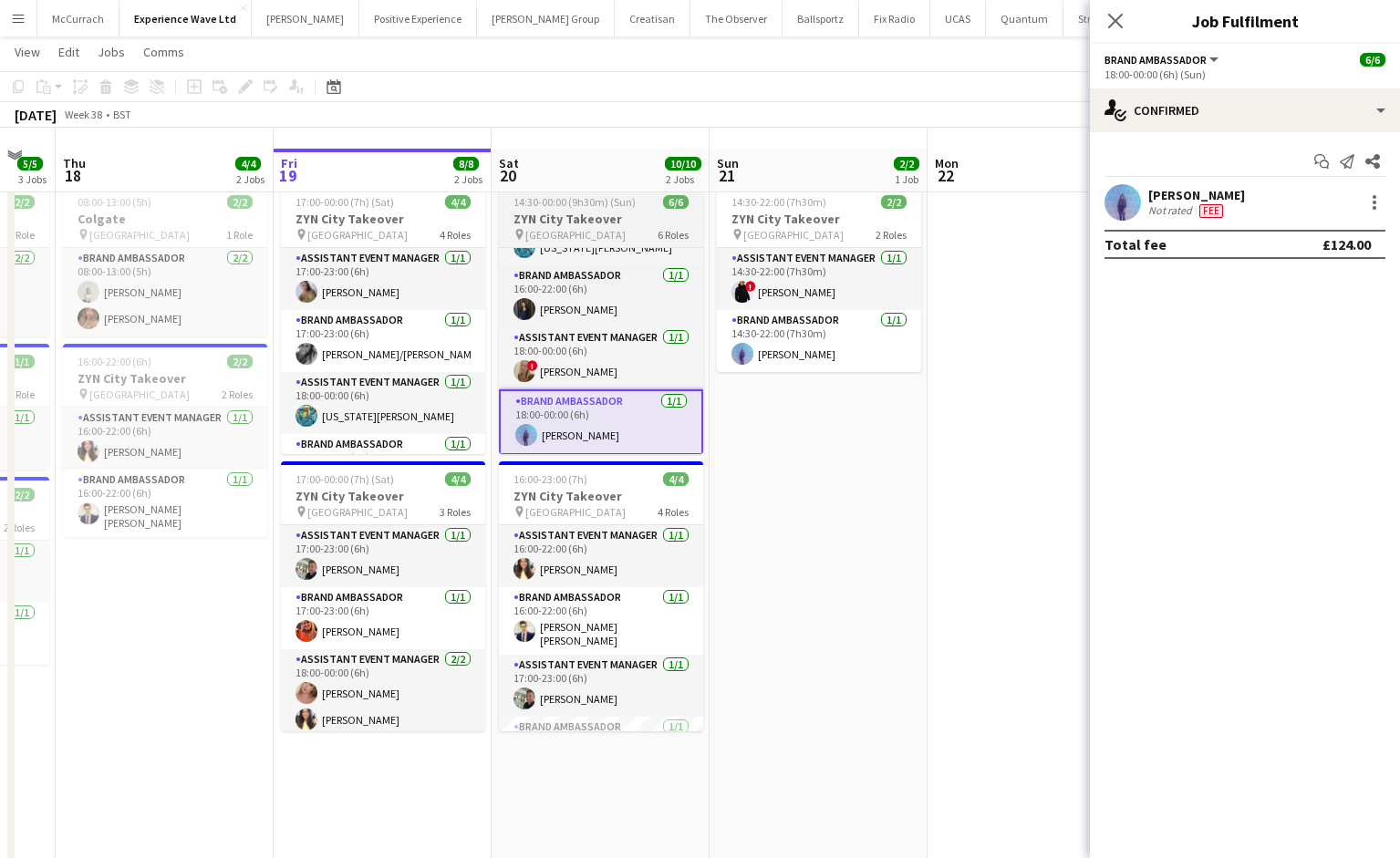
scroll to position [62, 0]
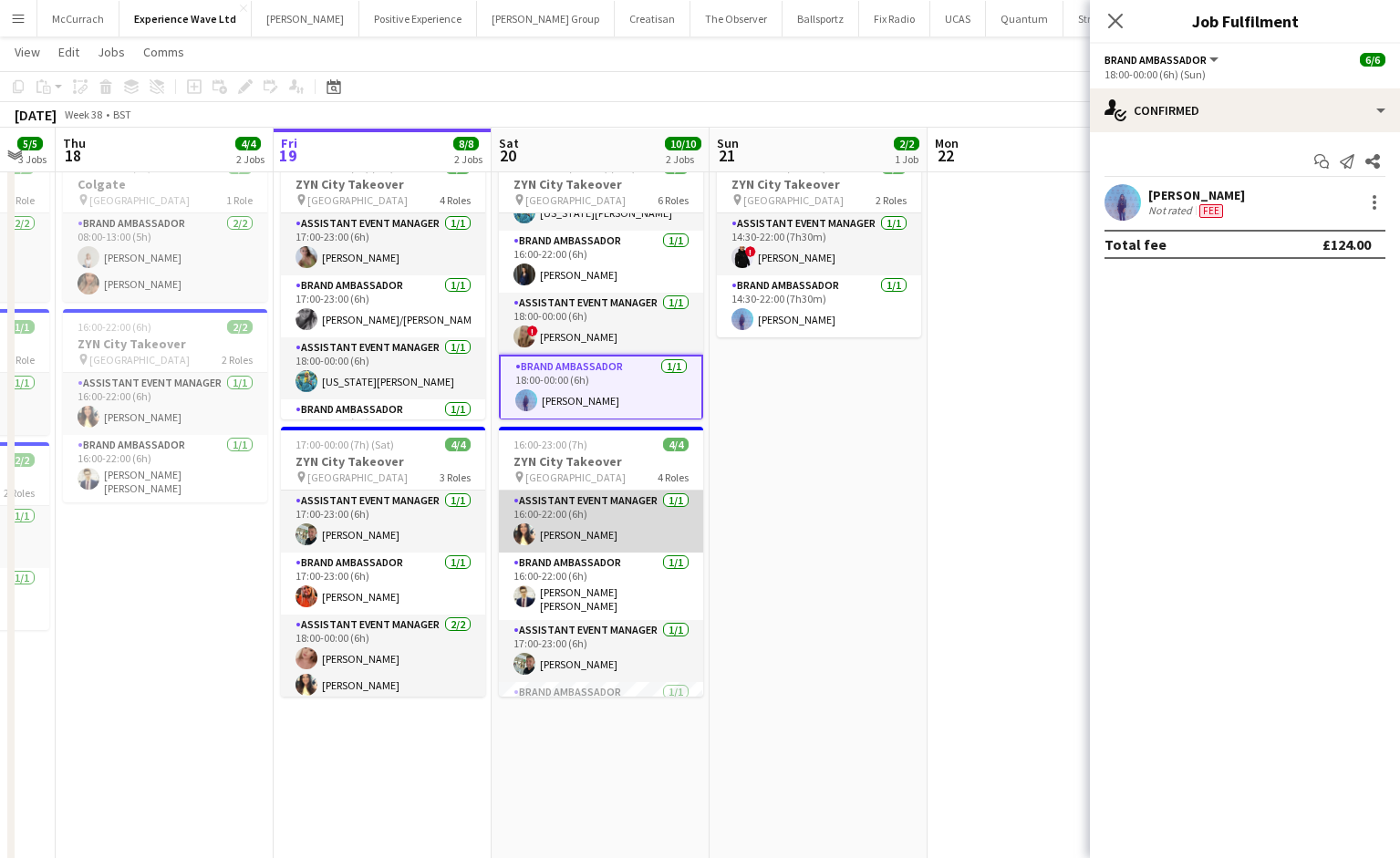
click at [602, 505] on app-card-role "Assistant Event Manager 1/1 16:00-22:00 (6h) Kelly Patterson" at bounding box center [601, 521] width 204 height 62
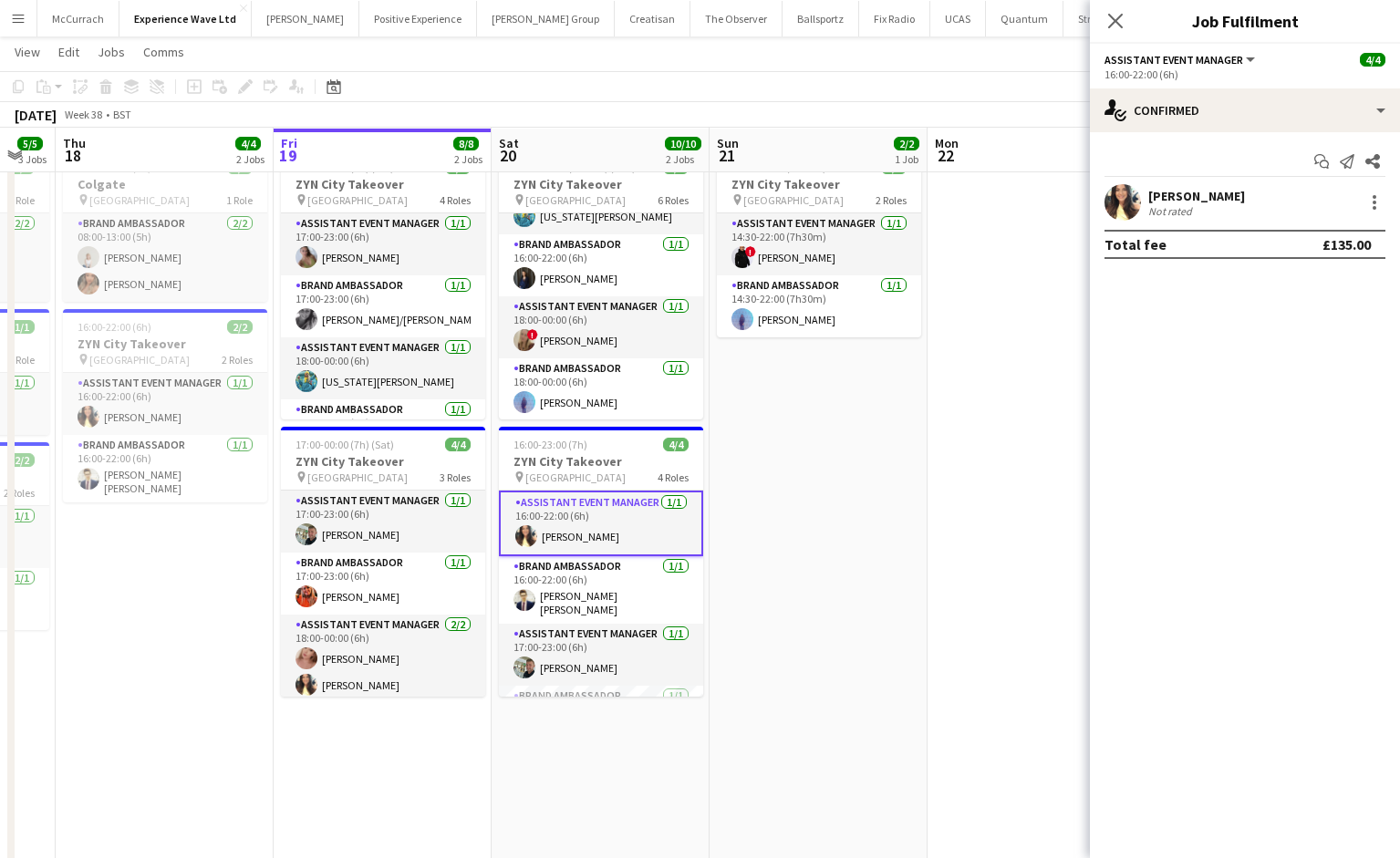
scroll to position [25, 0]
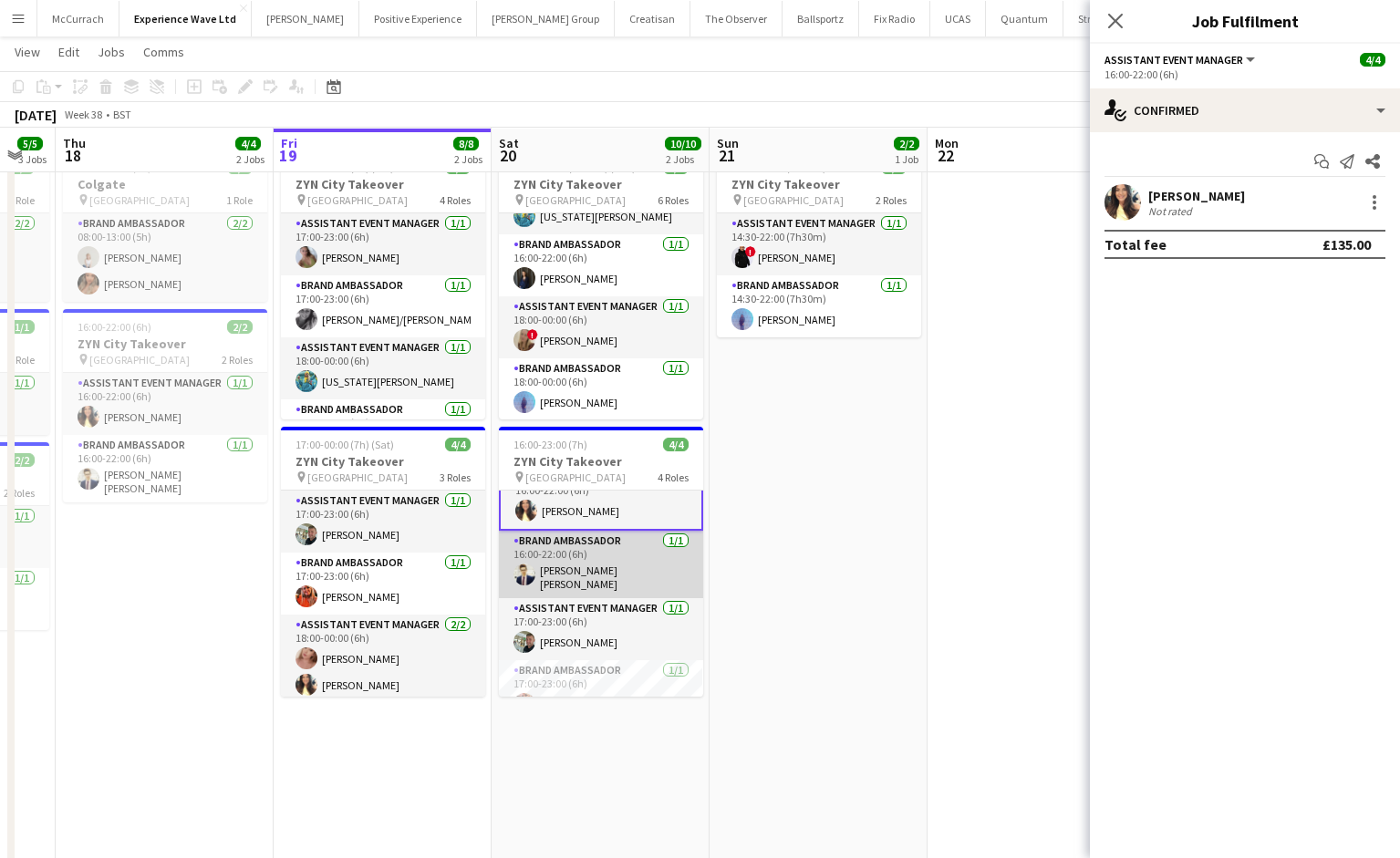
click at [586, 573] on app-card-role "Brand Ambassador 1/1 16:00-22:00 (6h) Mohamad Khairul Mohamad Ali" at bounding box center [601, 564] width 204 height 68
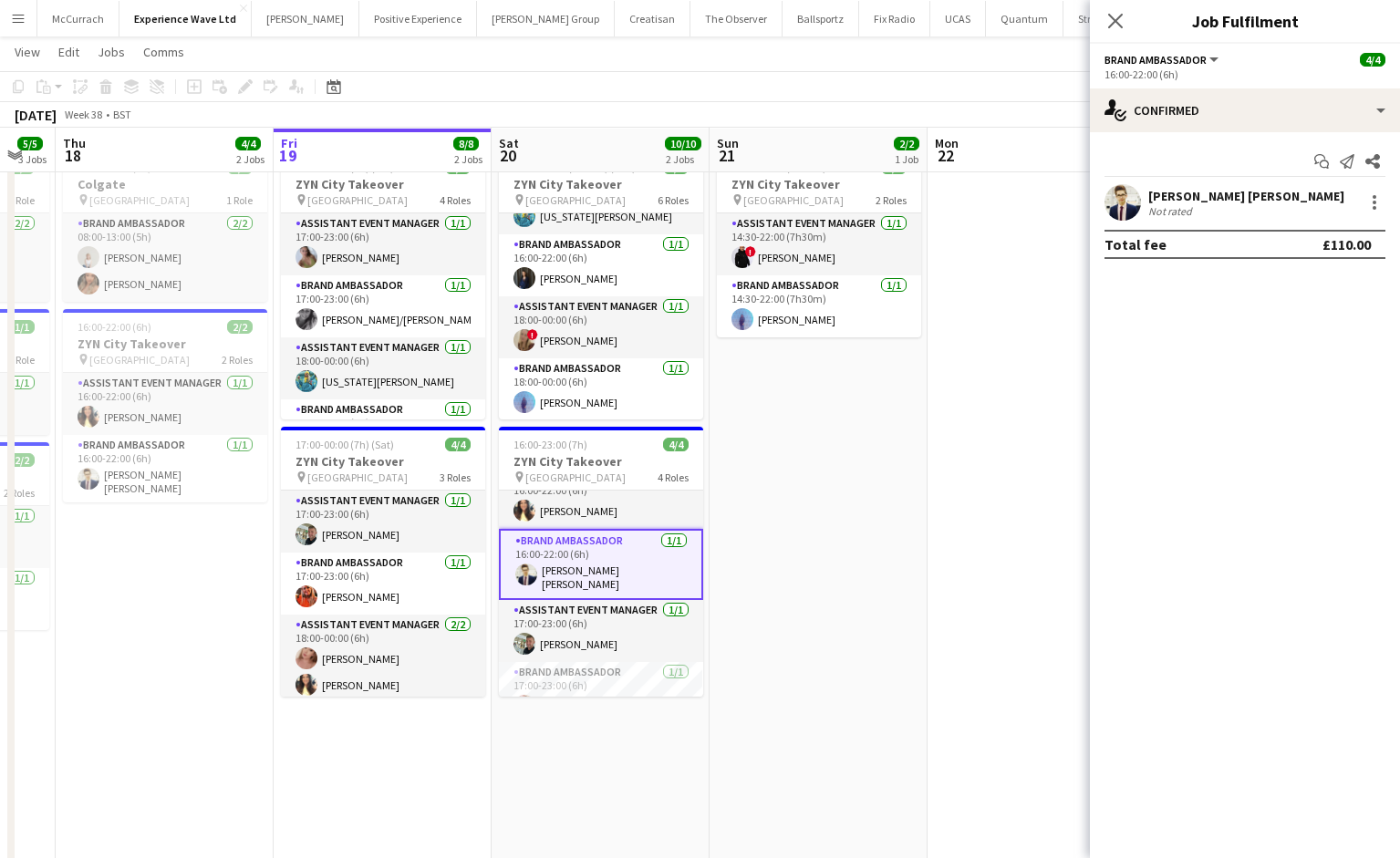
scroll to position [45, 0]
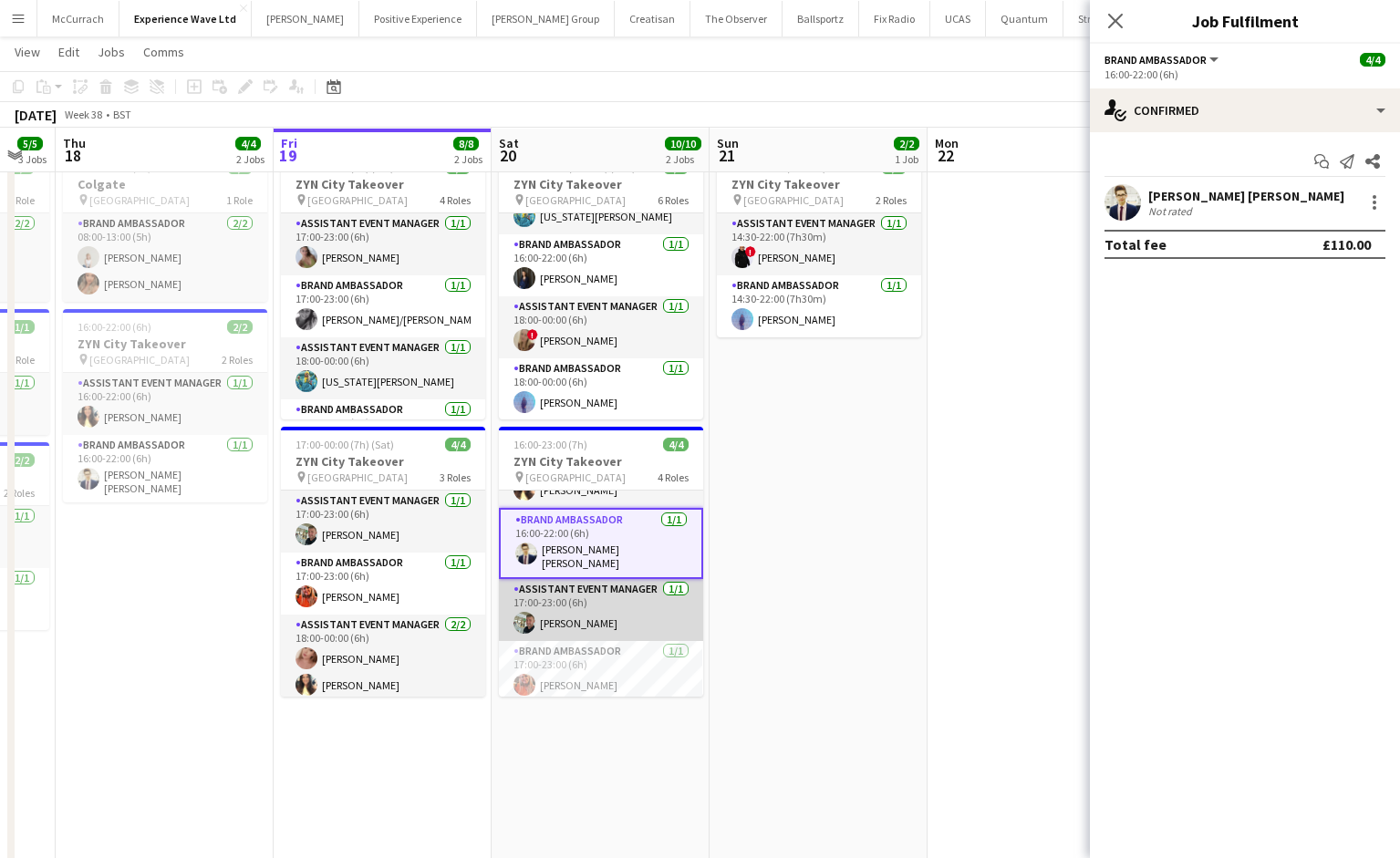
click at [585, 593] on app-card-role "Assistant Event Manager 1/1 17:00-23:00 (6h) Paul McDonald" at bounding box center [601, 609] width 204 height 62
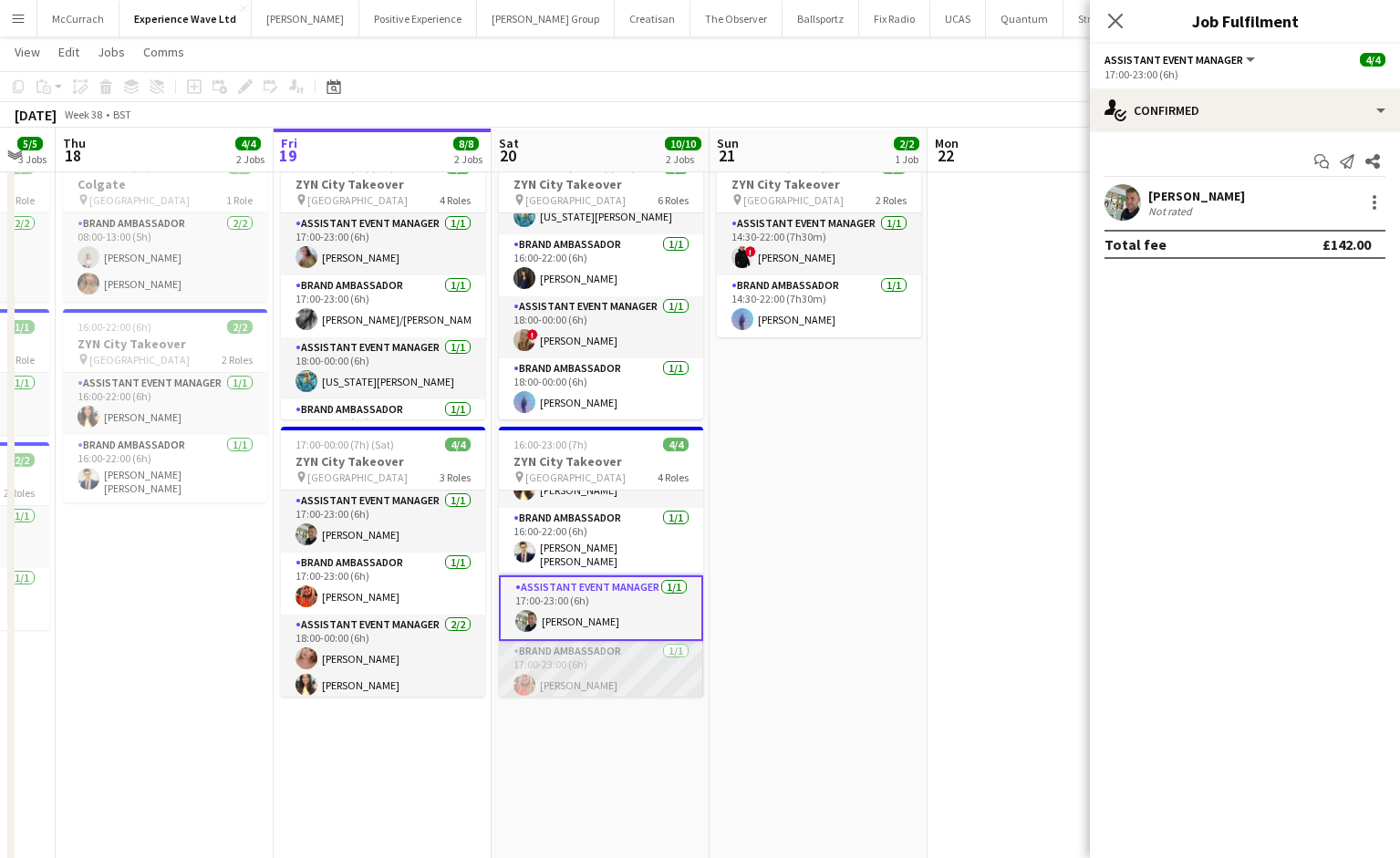
click at [590, 664] on app-card-role "Brand Ambassador 1/1 17:00-23:00 (6h) Alison Anderson" at bounding box center [601, 671] width 204 height 62
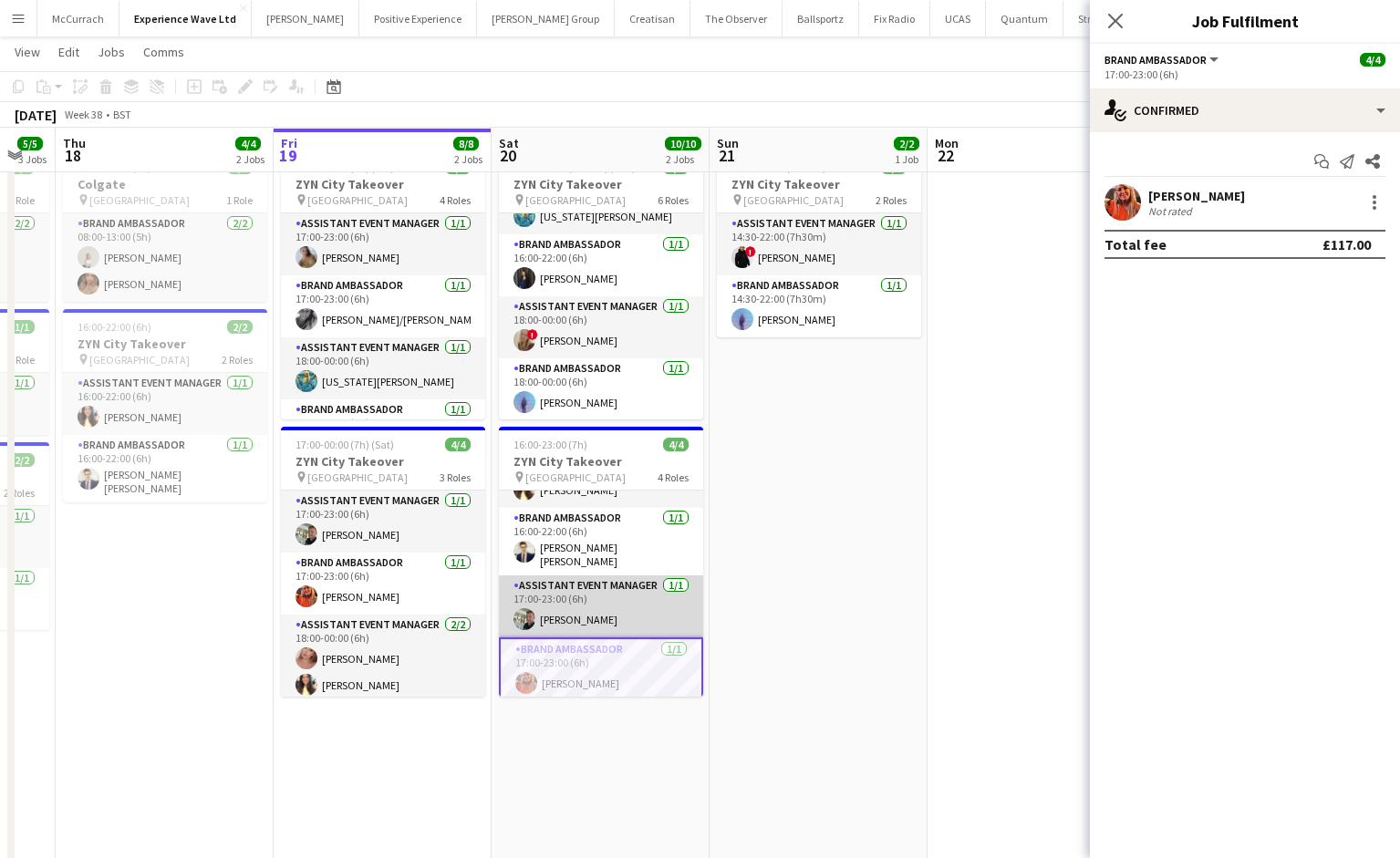
click at [637, 607] on app-card-role "Assistant Event Manager 1/1 17:00-23:00 (6h) Paul McDonald" at bounding box center [601, 605] width 204 height 62
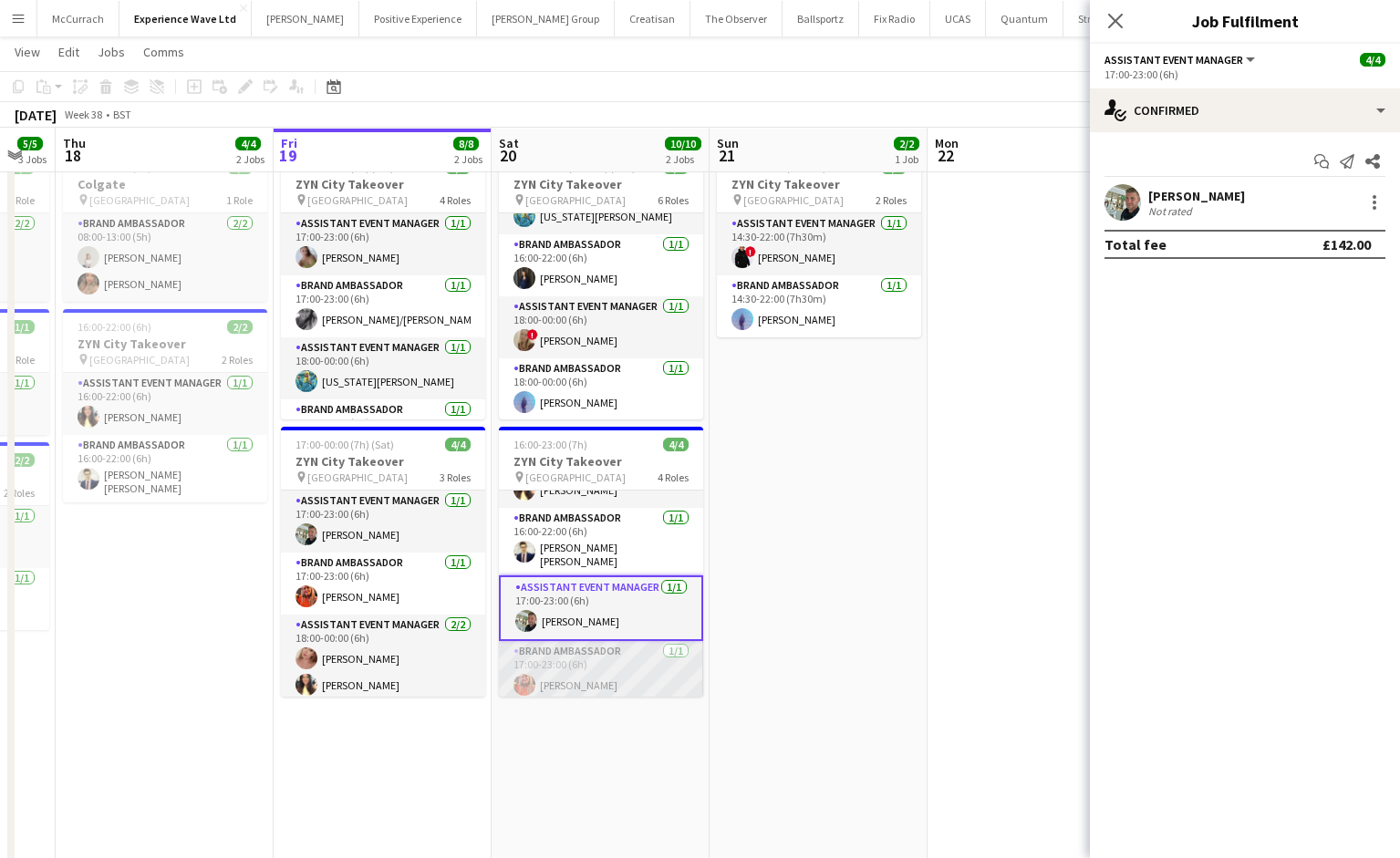
click at [608, 682] on app-card-role "Brand Ambassador 1/1 17:00-23:00 (6h) Alison Anderson" at bounding box center [601, 671] width 204 height 62
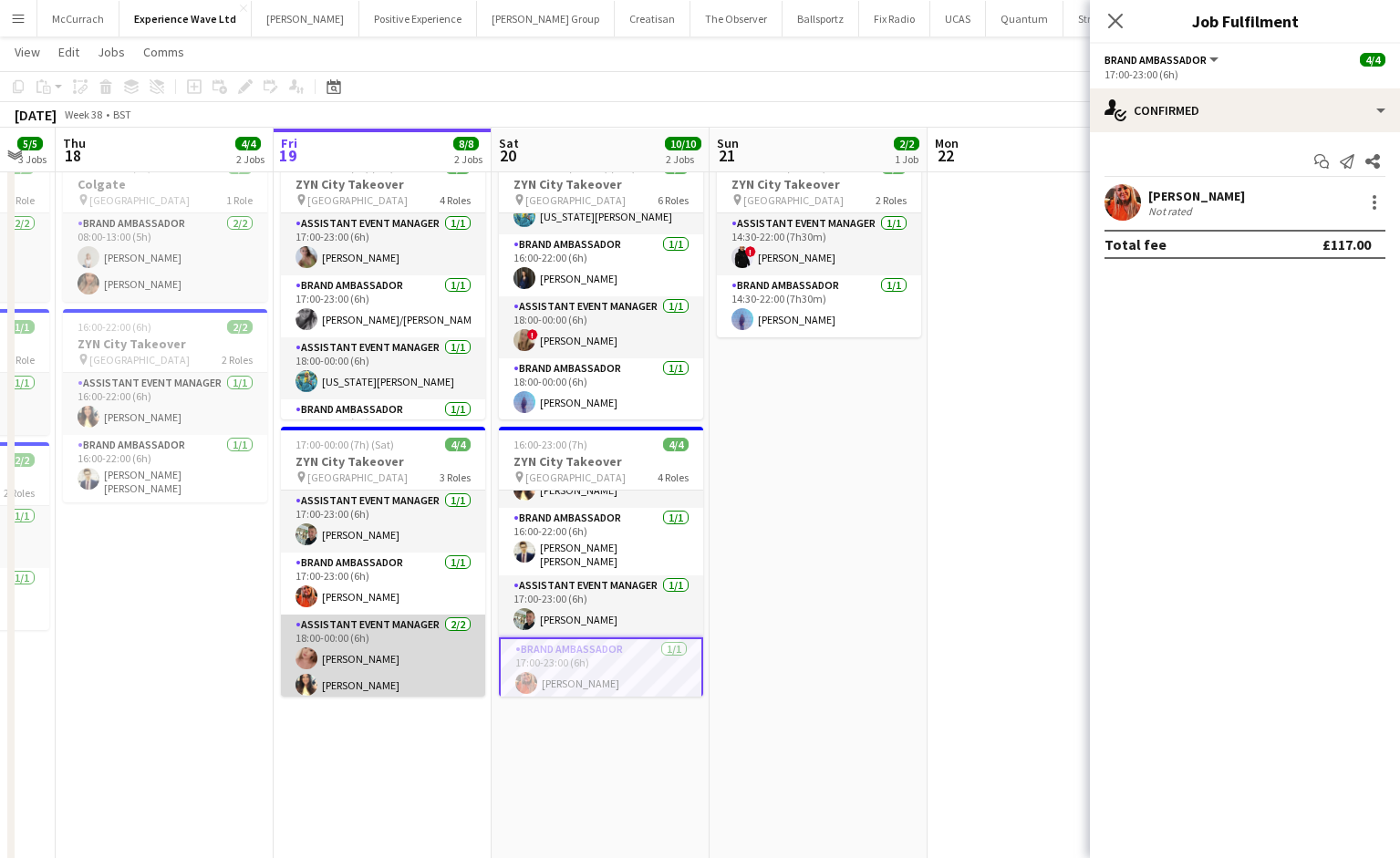
click at [388, 675] on app-card-role "Assistant Event Manager 2/2 18:00-00:00 (6h) Shona Harkin Kelly Patterson" at bounding box center [383, 658] width 204 height 88
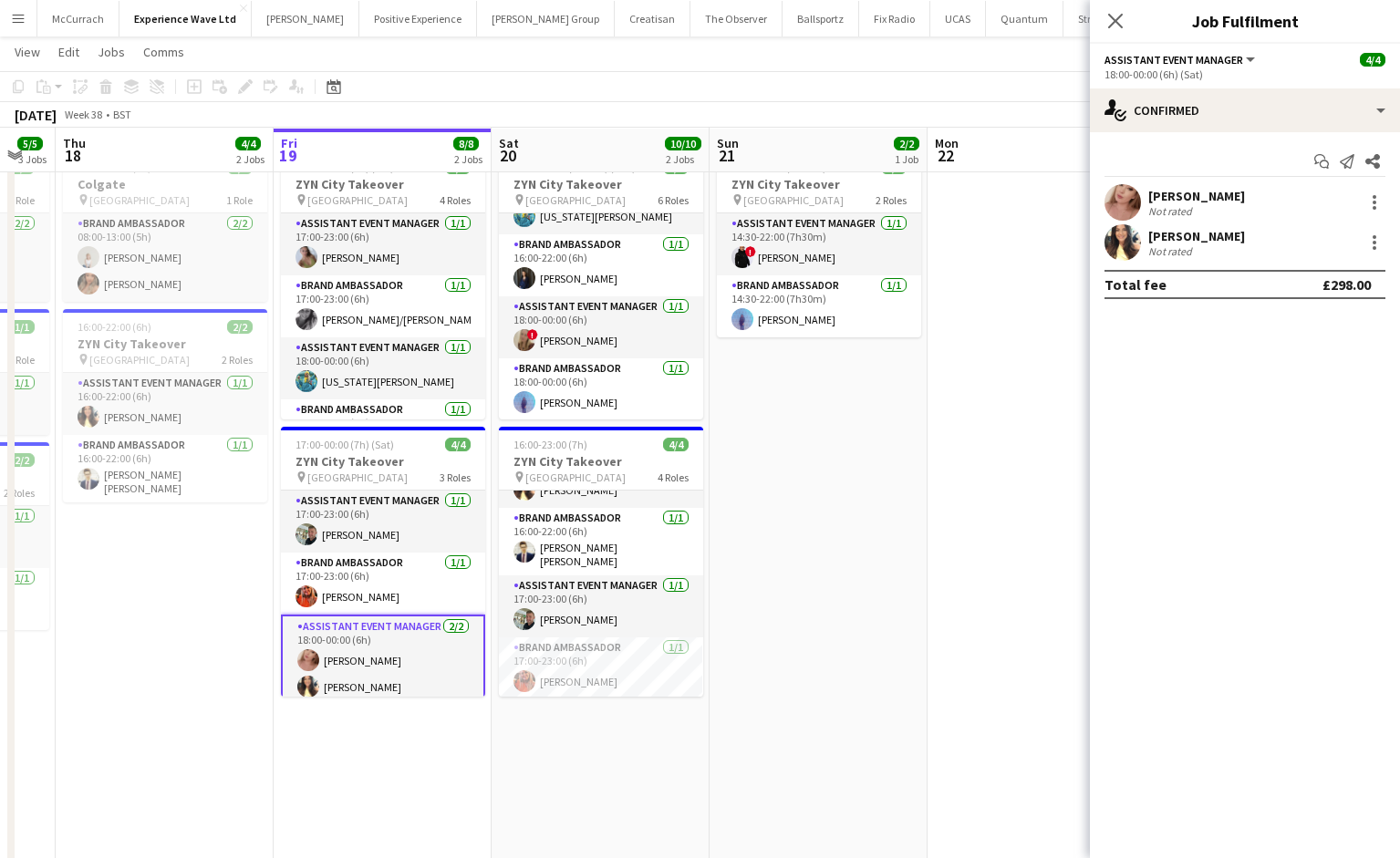
scroll to position [41, 0]
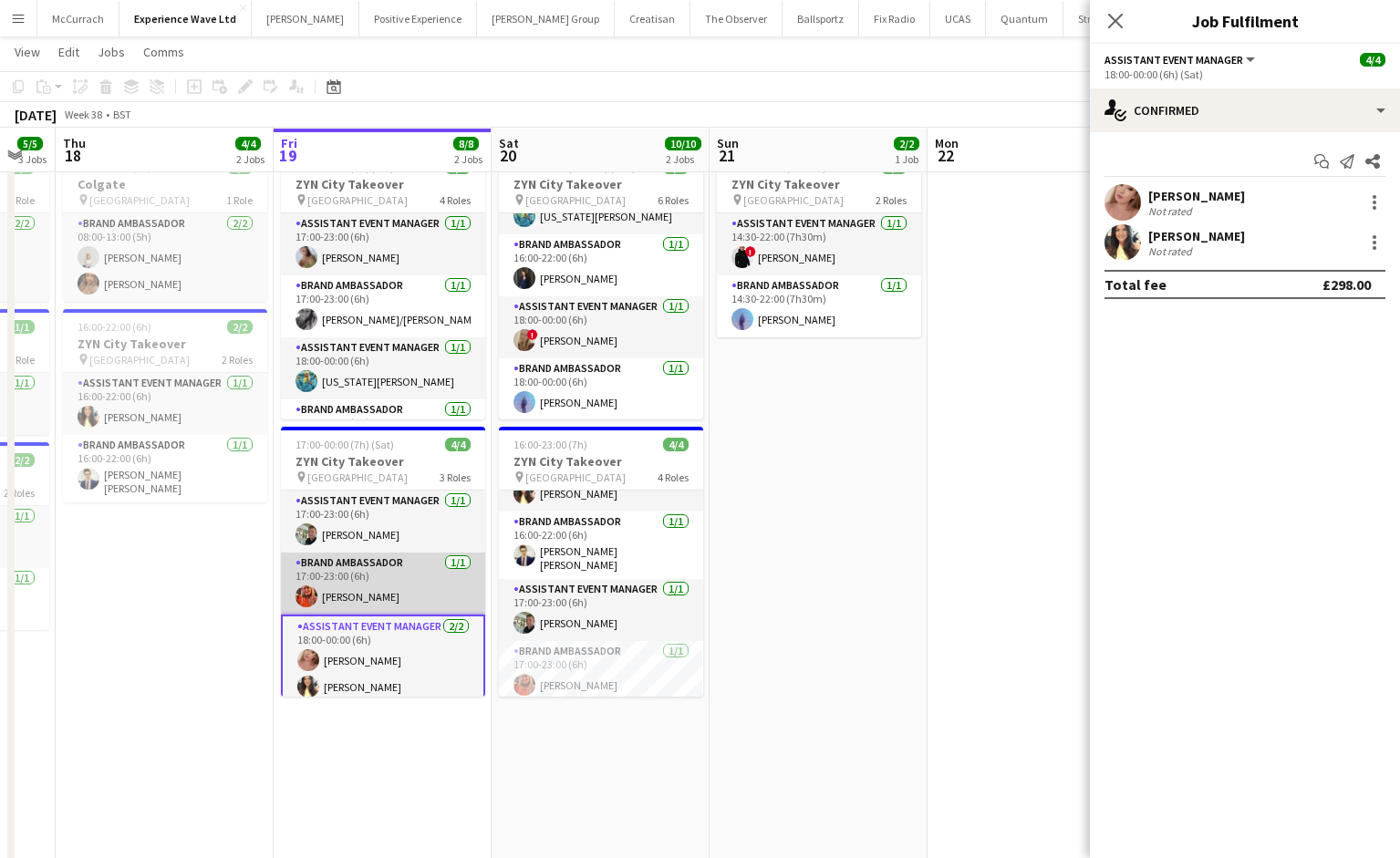
click at [378, 599] on app-card-role "Brand Ambassador 1/1 17:00-23:00 (6h) Alison Anderson" at bounding box center [383, 583] width 204 height 62
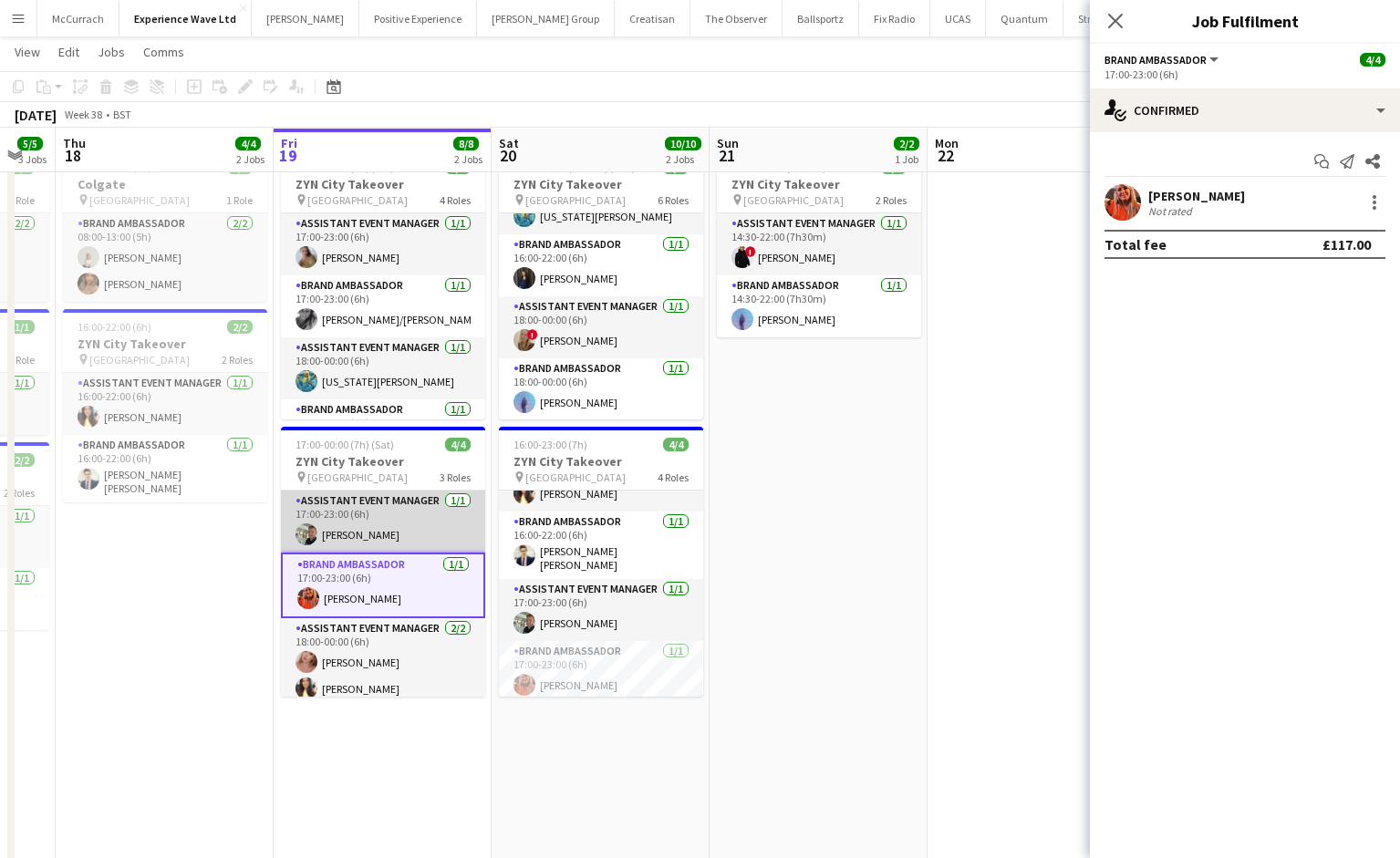
click at [382, 526] on app-card-role "Assistant Event Manager 1/1 17:00-23:00 (6h) Paul McDonald" at bounding box center [383, 521] width 204 height 62
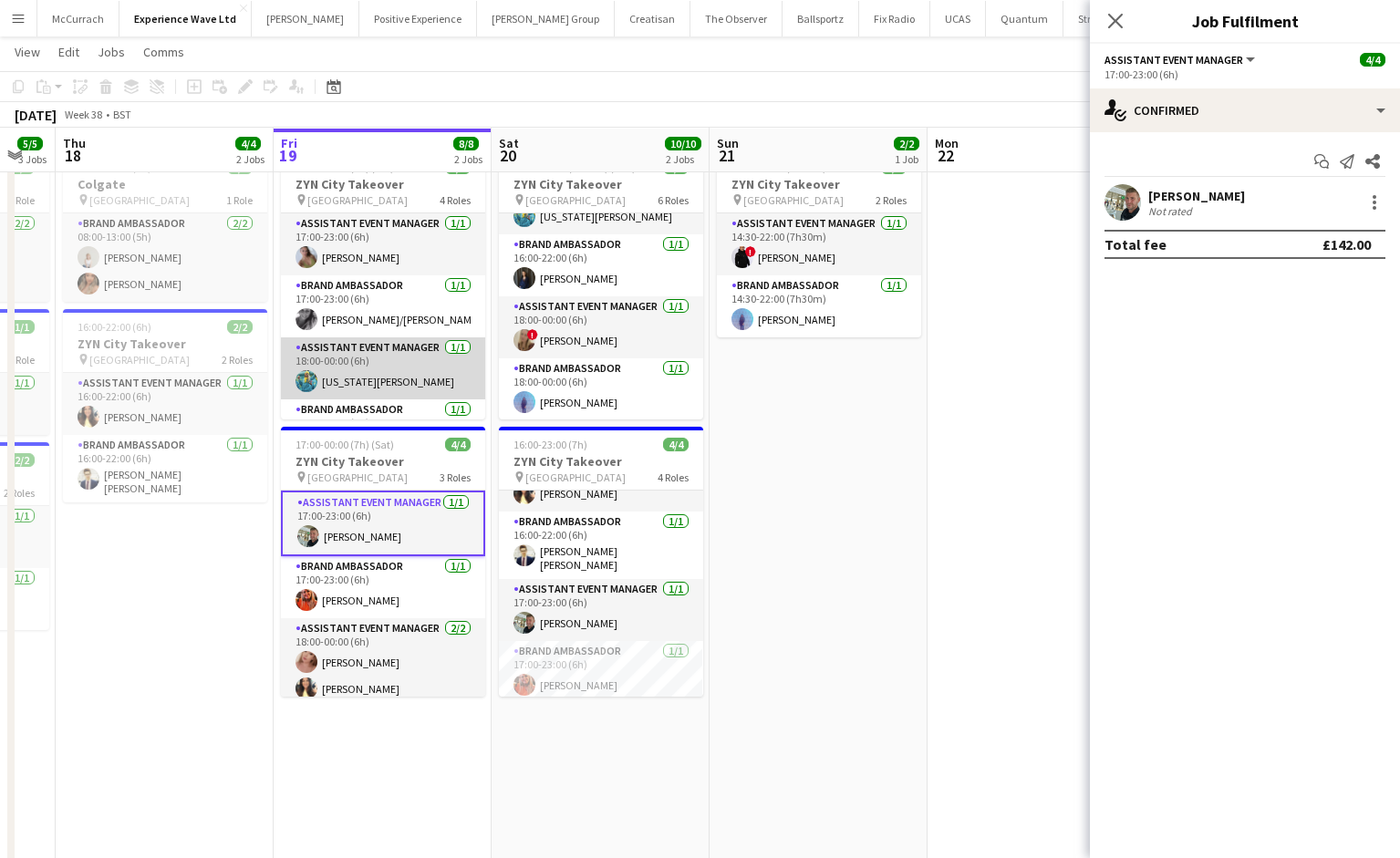
click at [368, 359] on app-card-role "Assistant Event Manager 1/1 18:00-00:00 (6h) georgia komar" at bounding box center [383, 368] width 204 height 62
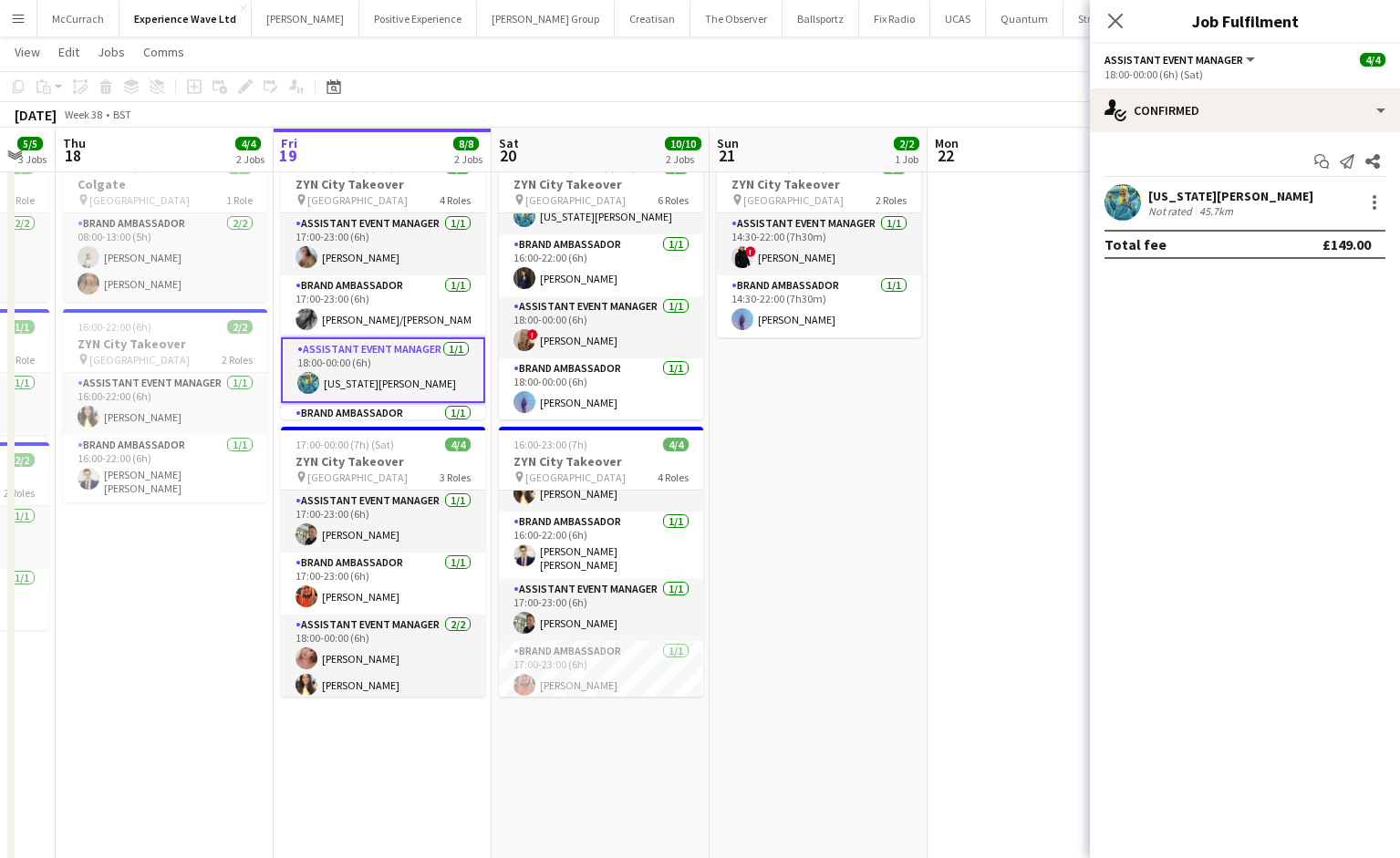
scroll to position [45, 0]
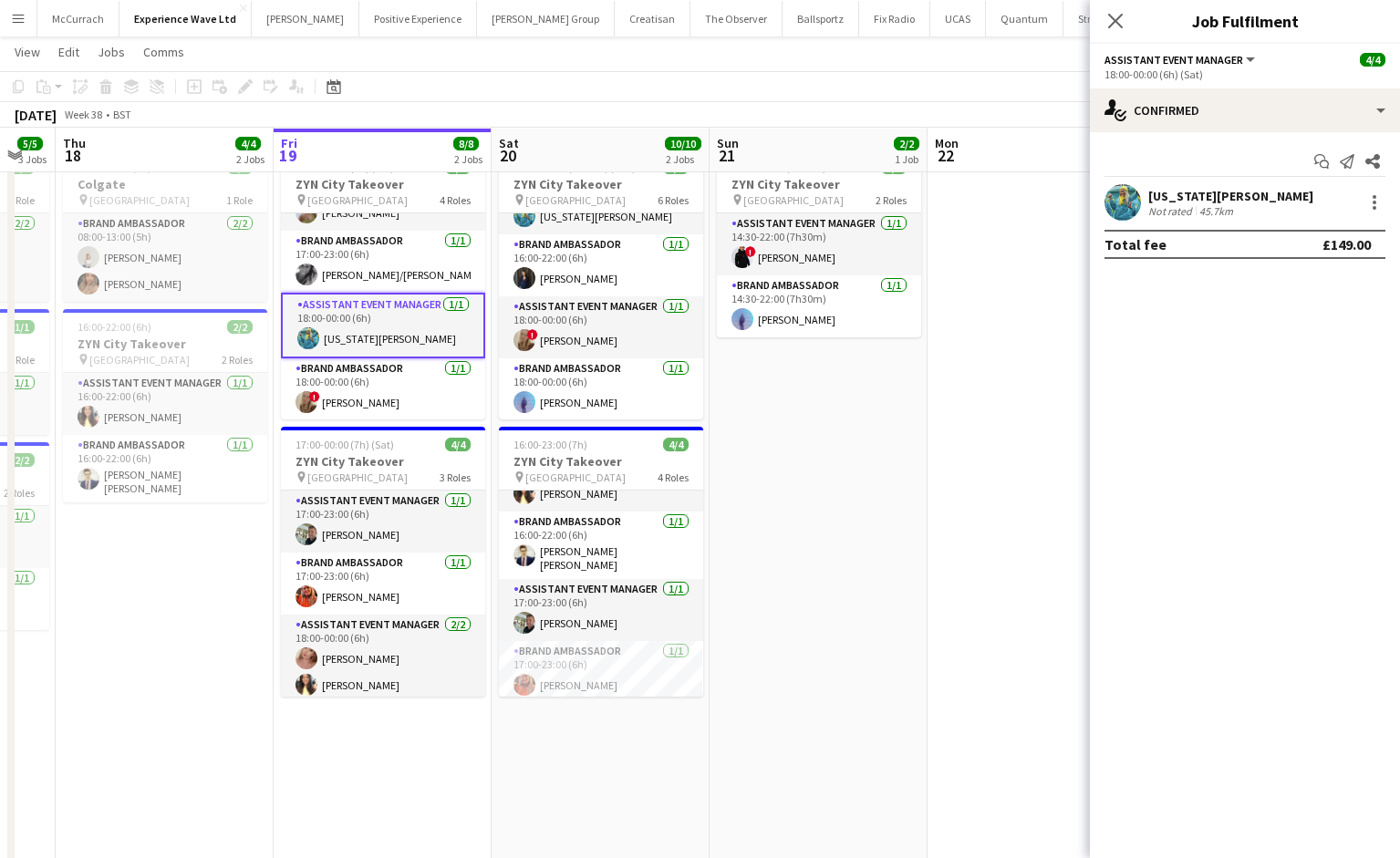
click at [368, 359] on app-card-role "Brand Ambassador 1/1 18:00-00:00 (6h) ! Jane Graley" at bounding box center [383, 389] width 204 height 62
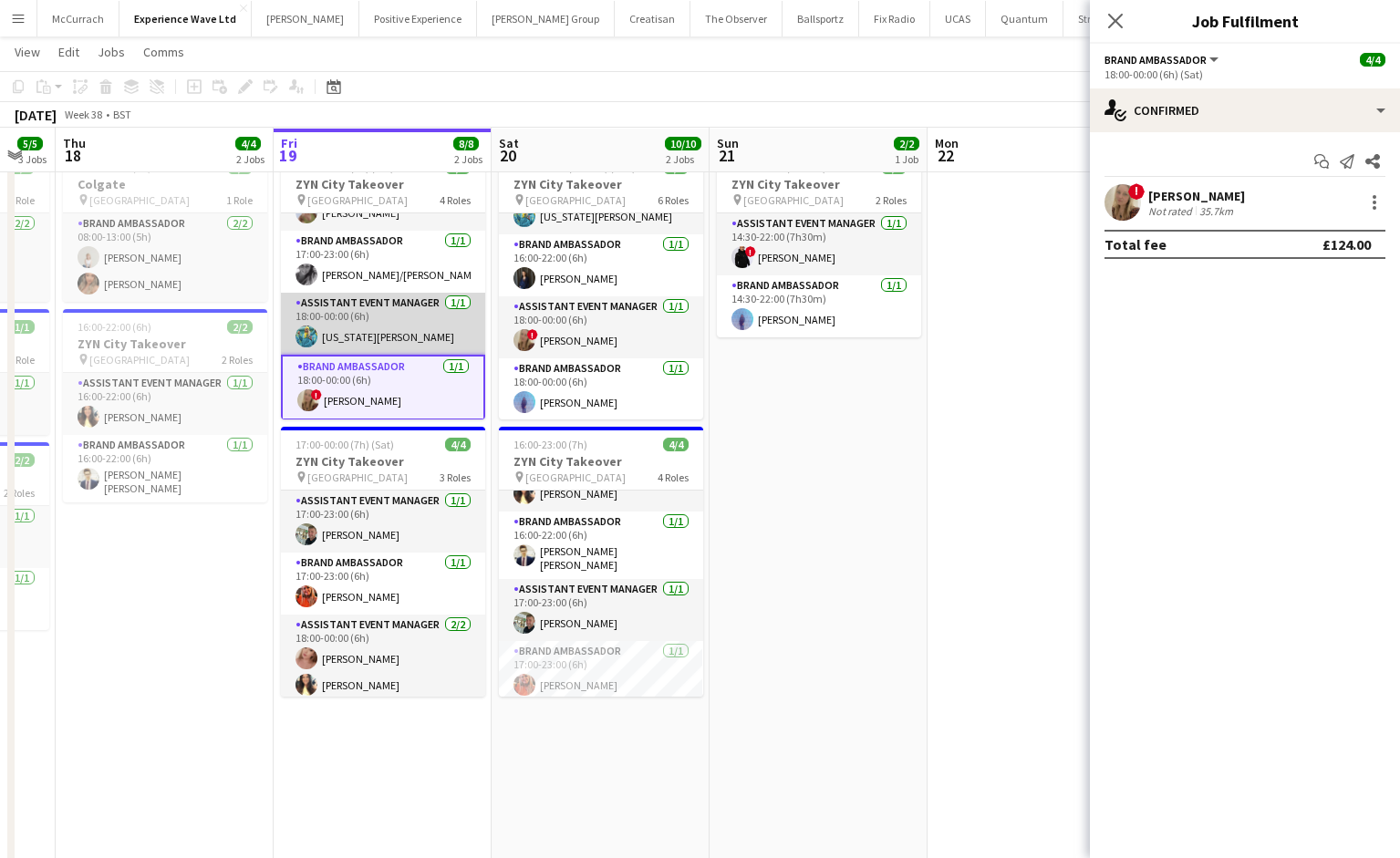
click at [373, 320] on app-card-role "Assistant Event Manager 1/1 18:00-00:00 (6h) georgia komar" at bounding box center [383, 323] width 204 height 62
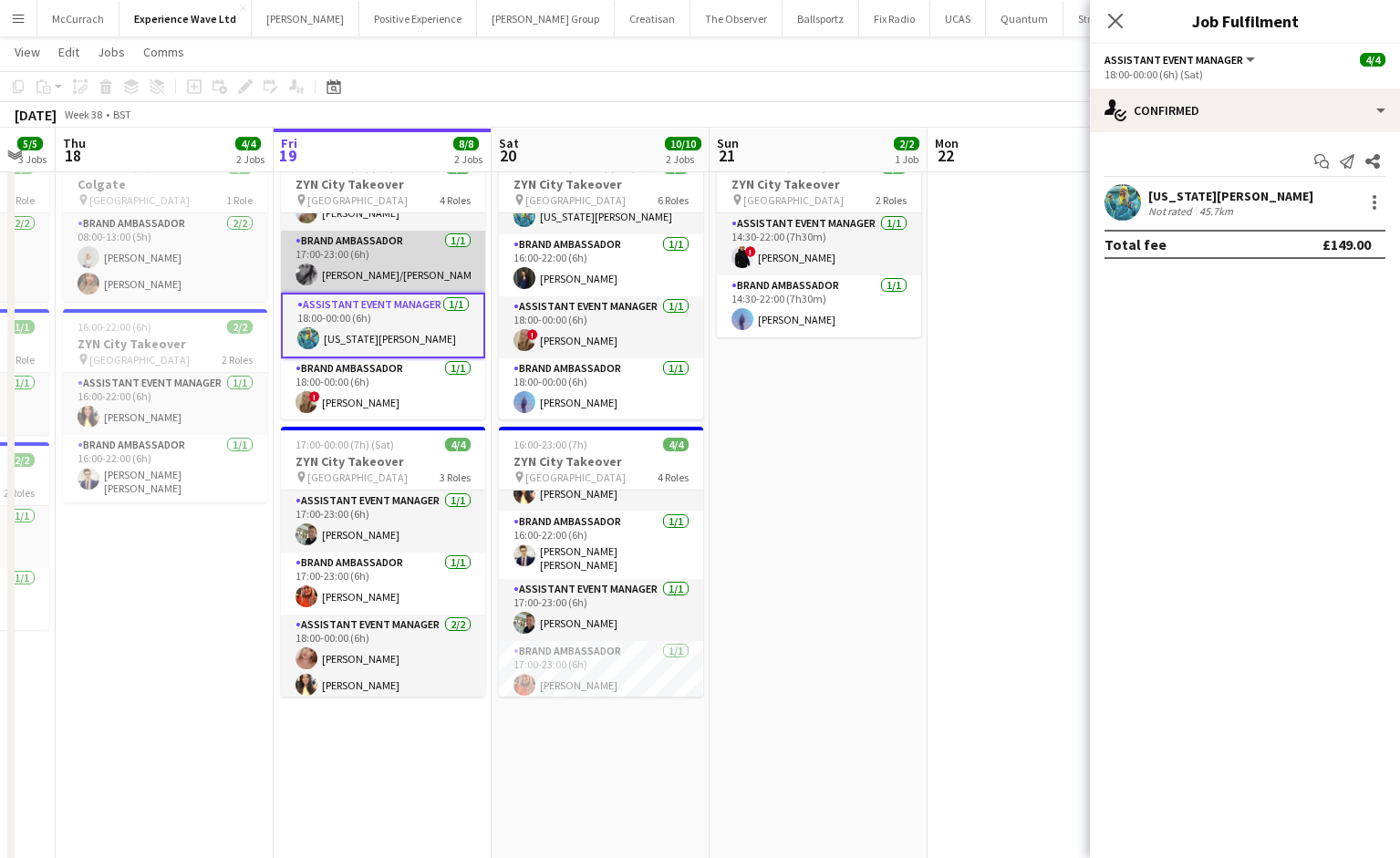
click at [373, 270] on app-card-role "Brand Ambassador 1/1 17:00-23:00 (6h) Fallon Rowe/Rowbottom" at bounding box center [383, 261] width 204 height 62
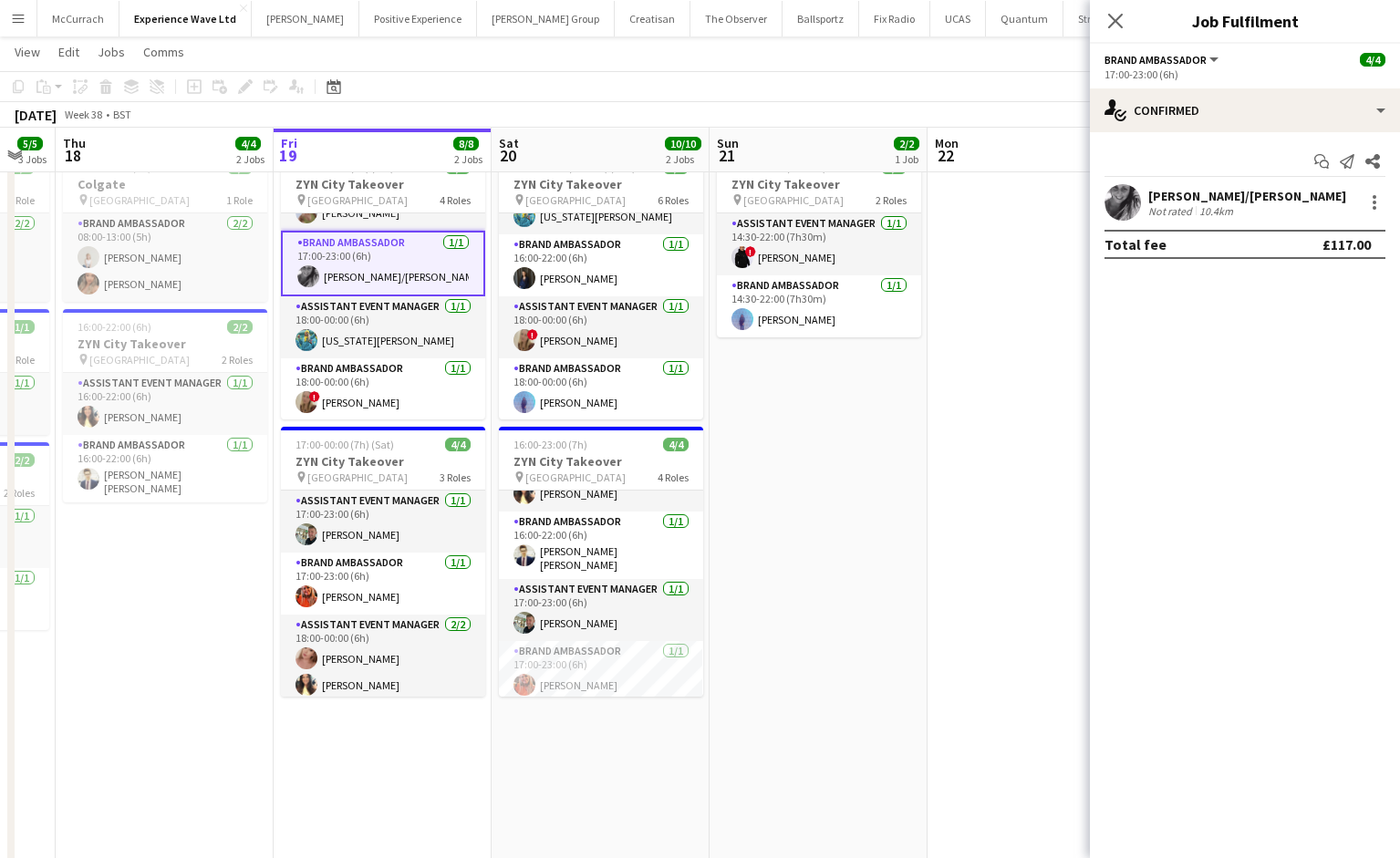
scroll to position [0, 0]
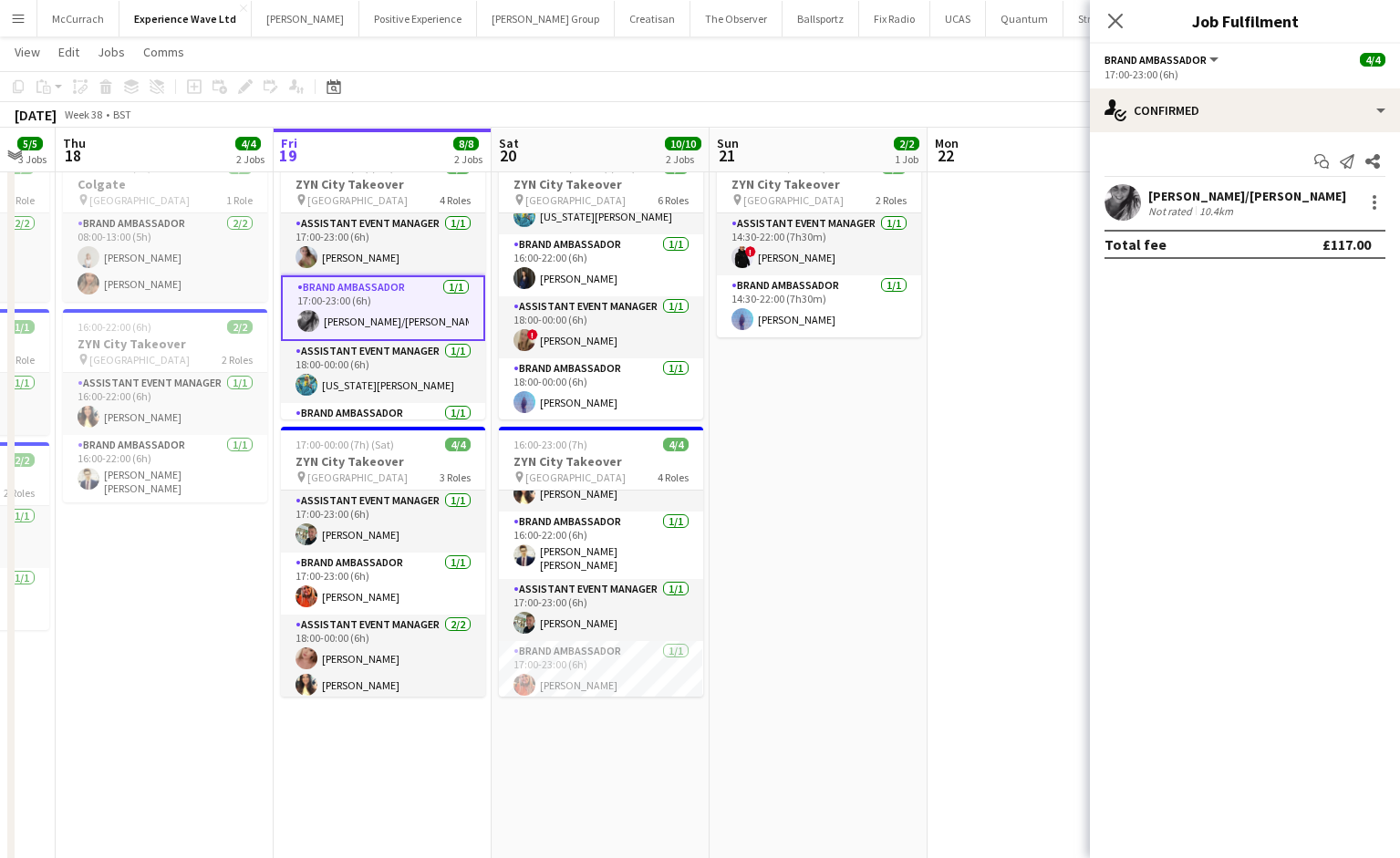
click at [371, 275] on app-card-role "Brand Ambassador 1/1 17:00-23:00 (6h) Fallon Rowe/Rowbottom" at bounding box center [383, 307] width 204 height 66
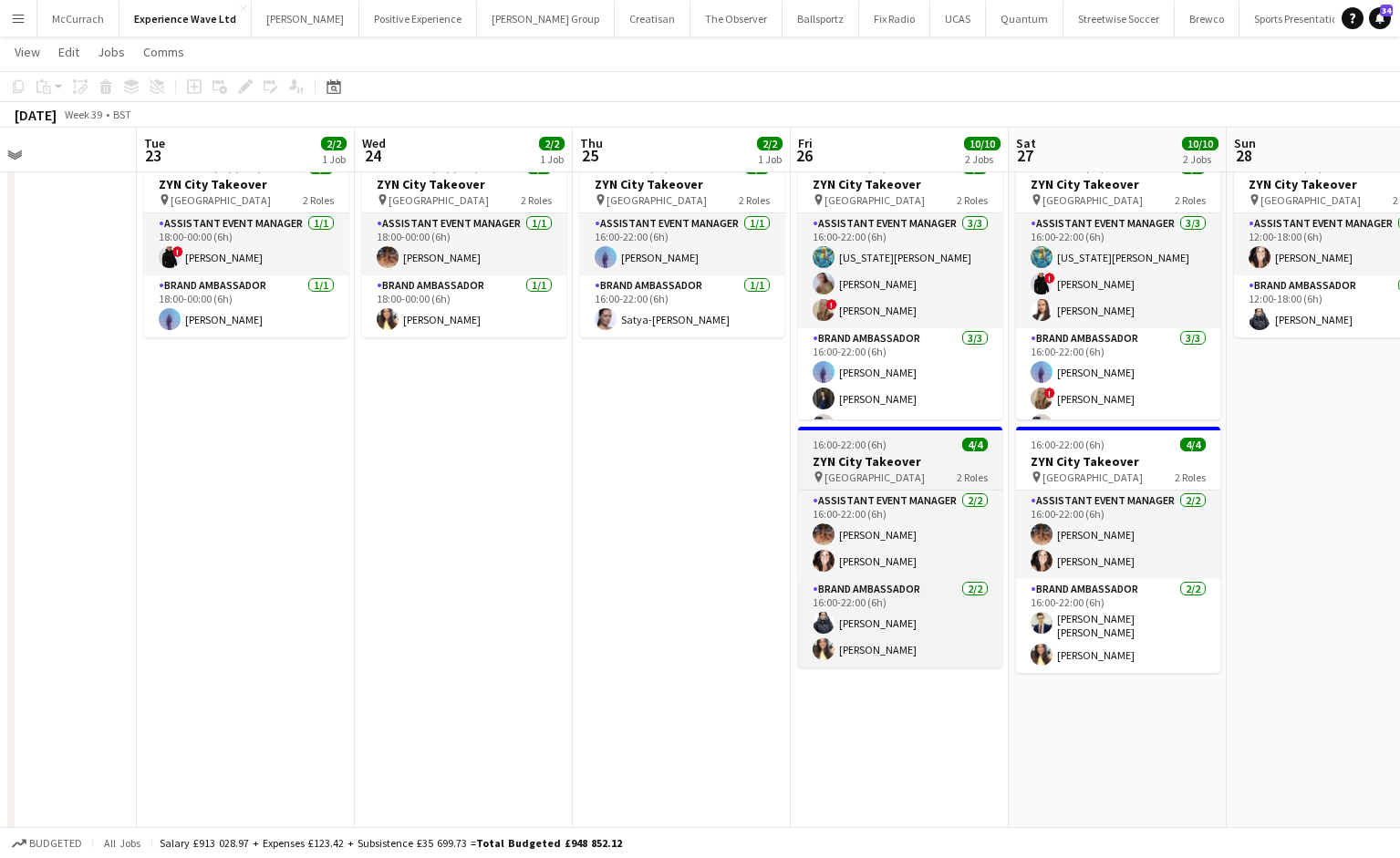
scroll to position [0, 750]
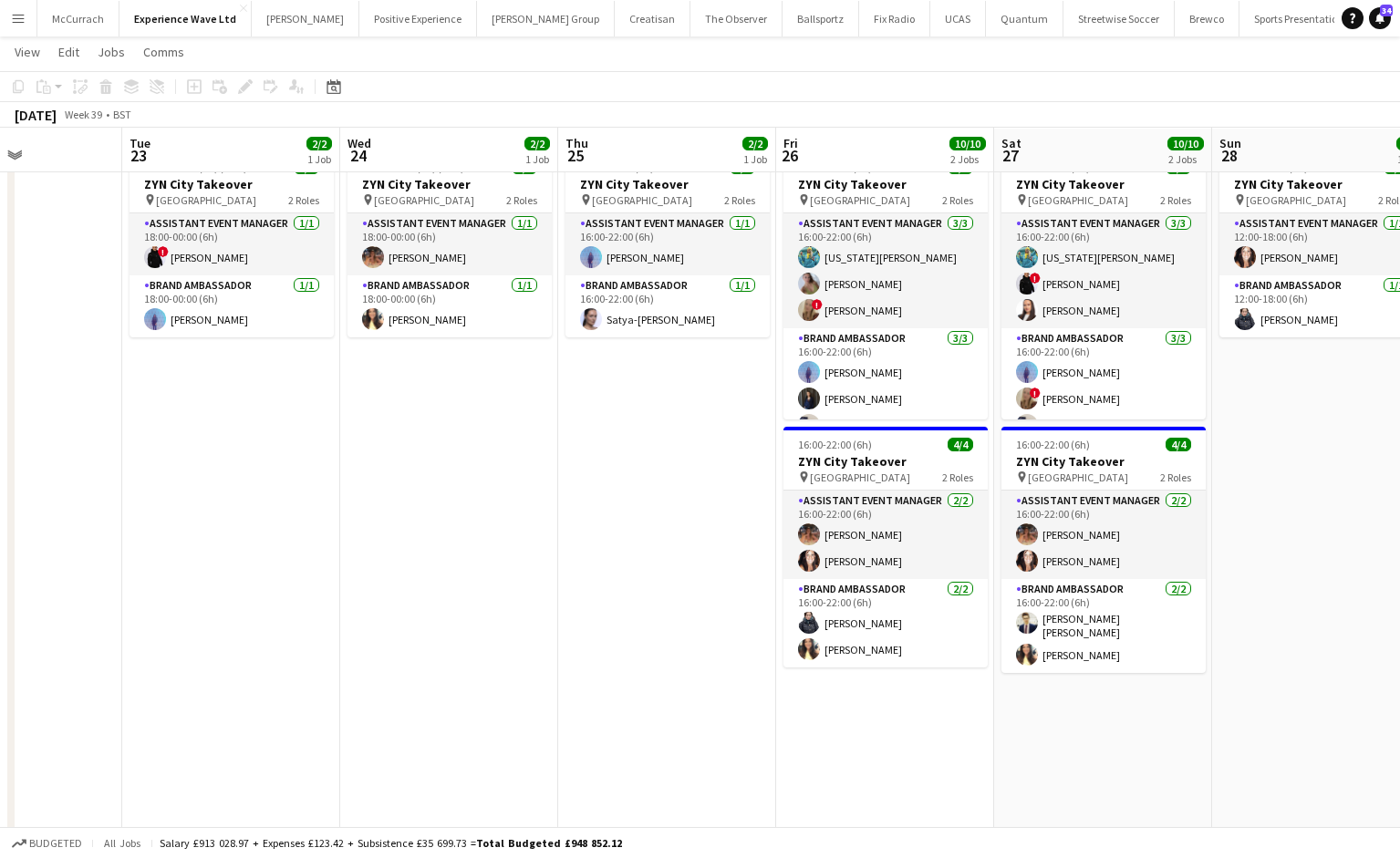
click at [21, 14] on app-icon "Menu" at bounding box center [19, 19] width 15 height 15
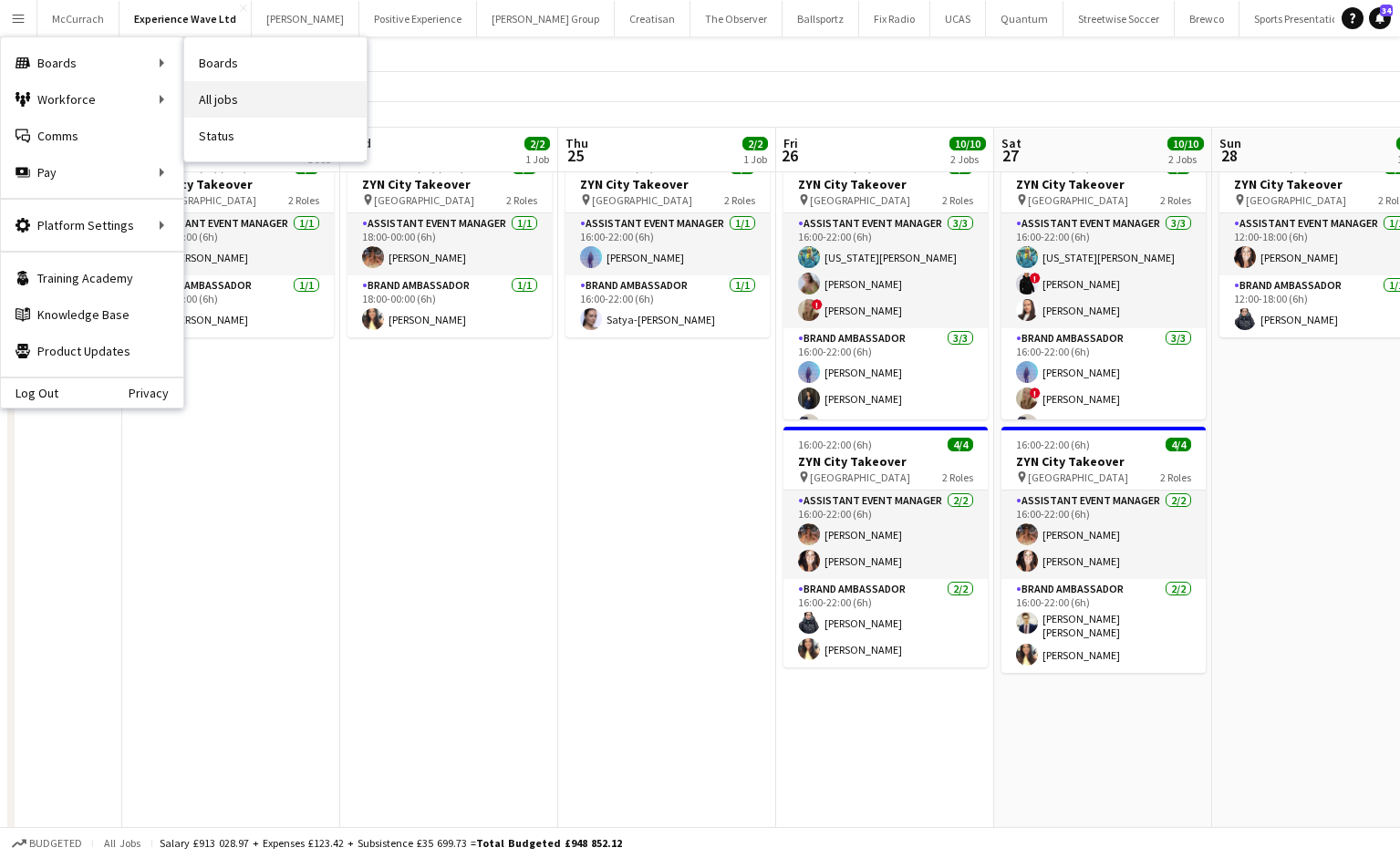
click at [218, 93] on link "All jobs" at bounding box center [275, 98] width 182 height 36
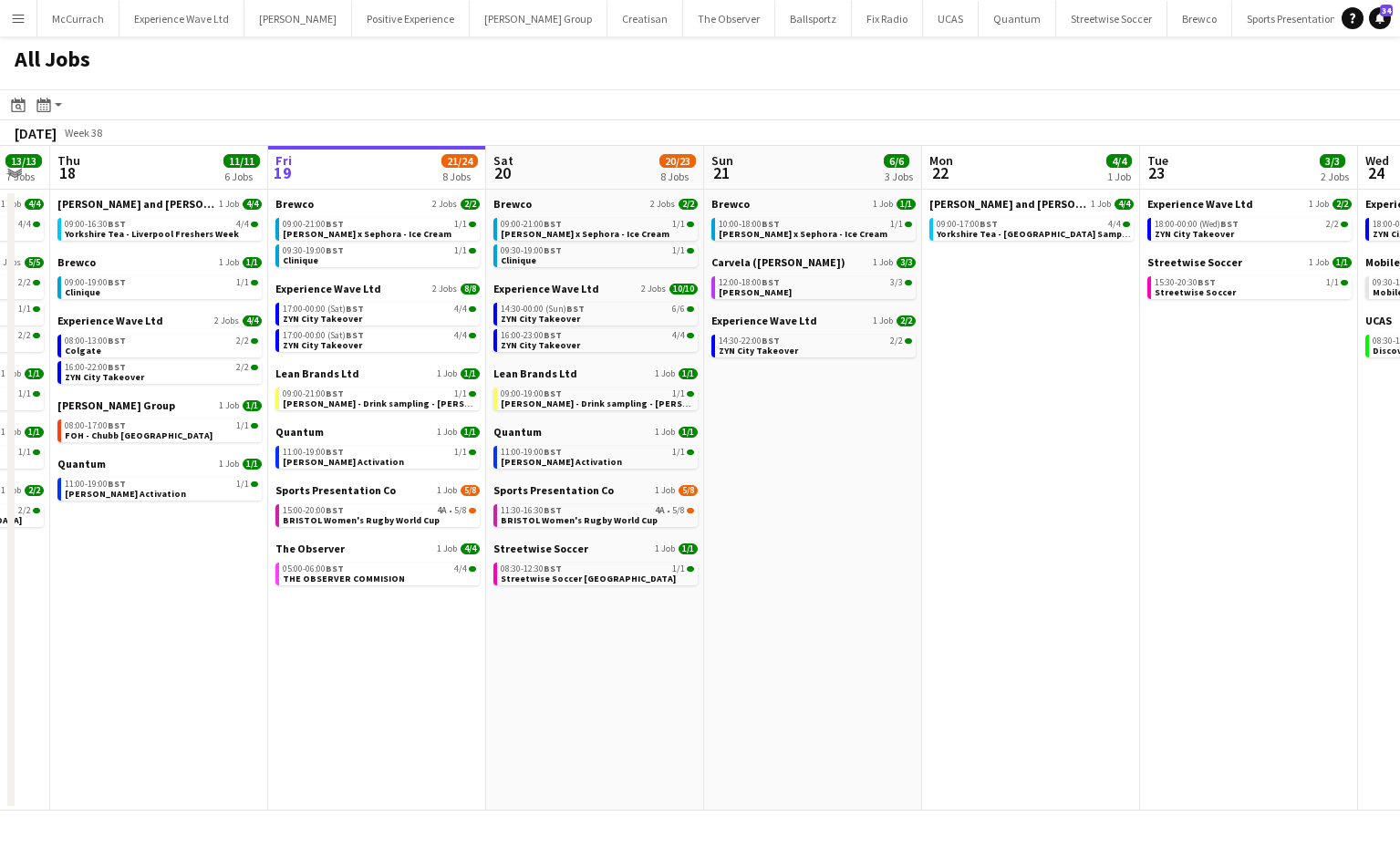
scroll to position [0, 378]
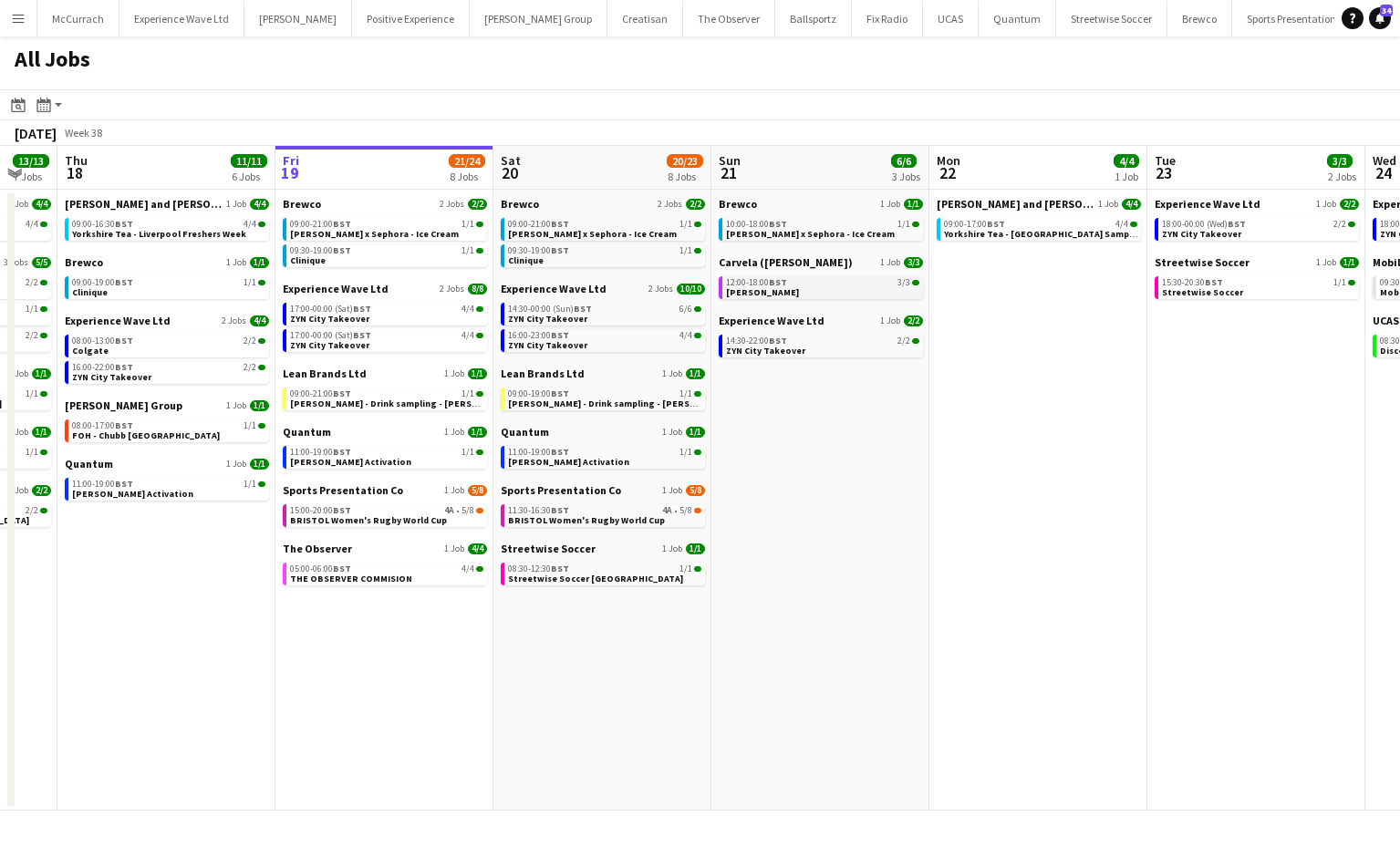
click at [825, 280] on div "12:00-18:00 BST 3/3" at bounding box center [822, 282] width 193 height 9
click at [350, 239] on app-brief-job-card "09:00-21:00 BST 1/1 Estée Lauder x Sephora - Ice Cream" at bounding box center [385, 229] width 204 height 23
click at [354, 256] on link "09:30-19:00 BST 1/1 Clinique" at bounding box center [386, 254] width 193 height 21
click at [386, 406] on span "Ruben Spritz - Drink sampling - Costco Watford" at bounding box center [403, 403] width 227 height 12
click at [361, 577] on span "THE OBSERVER COMMISION" at bounding box center [351, 578] width 123 height 12
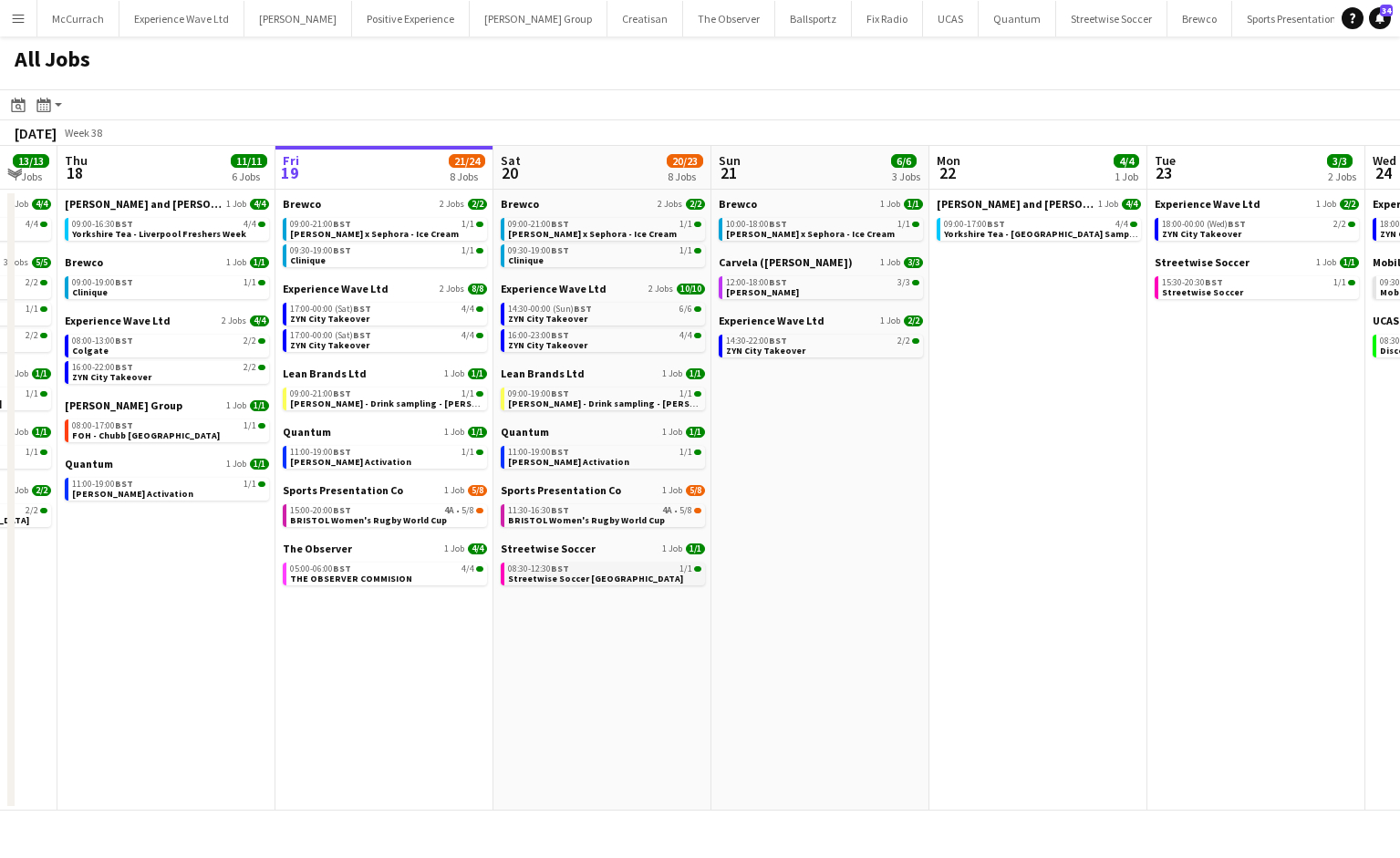
click at [571, 574] on span "Streetwise Soccer [GEOGRAPHIC_DATA]" at bounding box center [595, 578] width 175 height 12
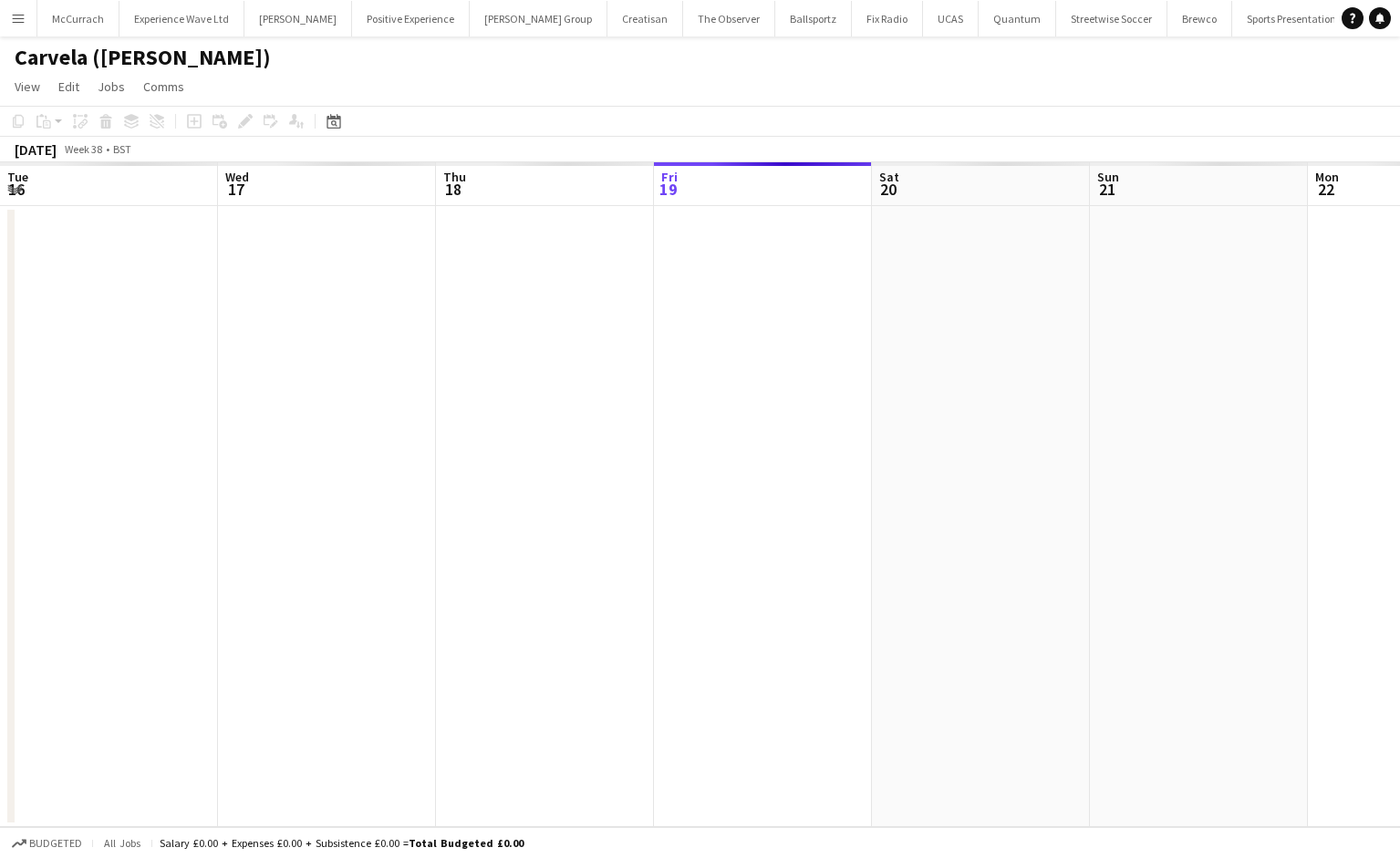
scroll to position [0, 626]
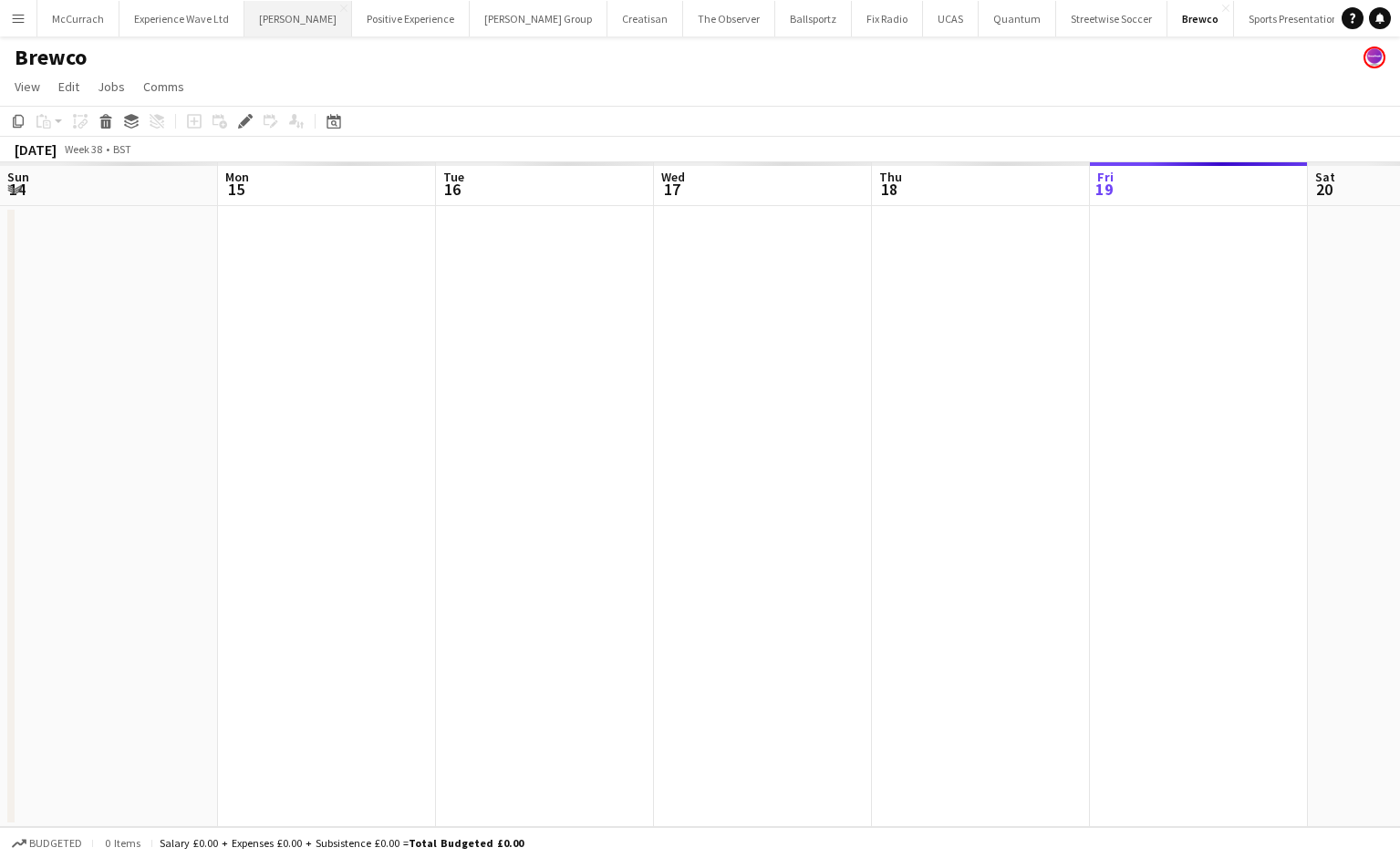
scroll to position [0, 626]
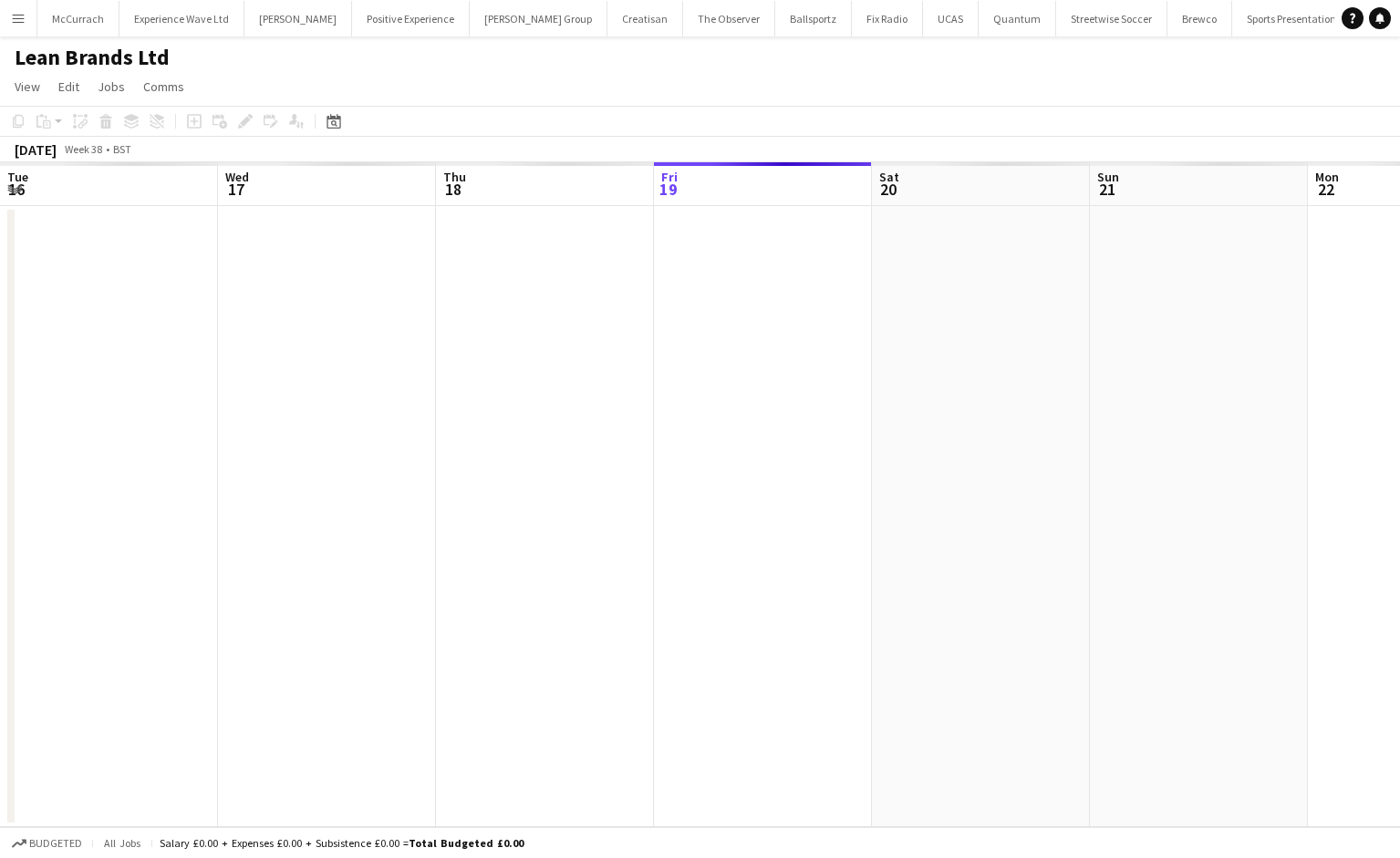
scroll to position [0, 626]
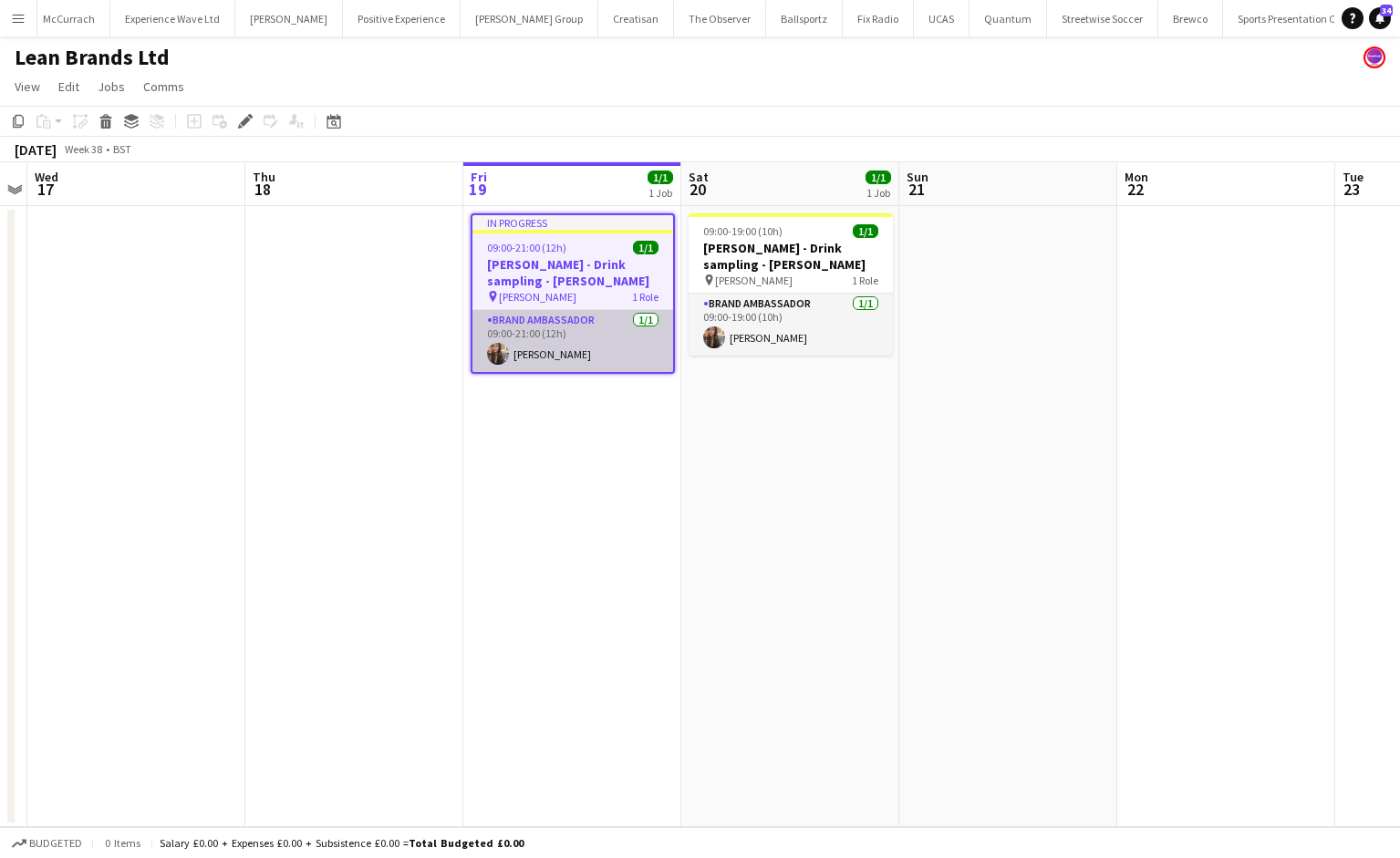
click at [543, 349] on app-card-role "Brand Ambassador 1/1 09:00-21:00 (12h) Anne Brown" at bounding box center [573, 341] width 201 height 62
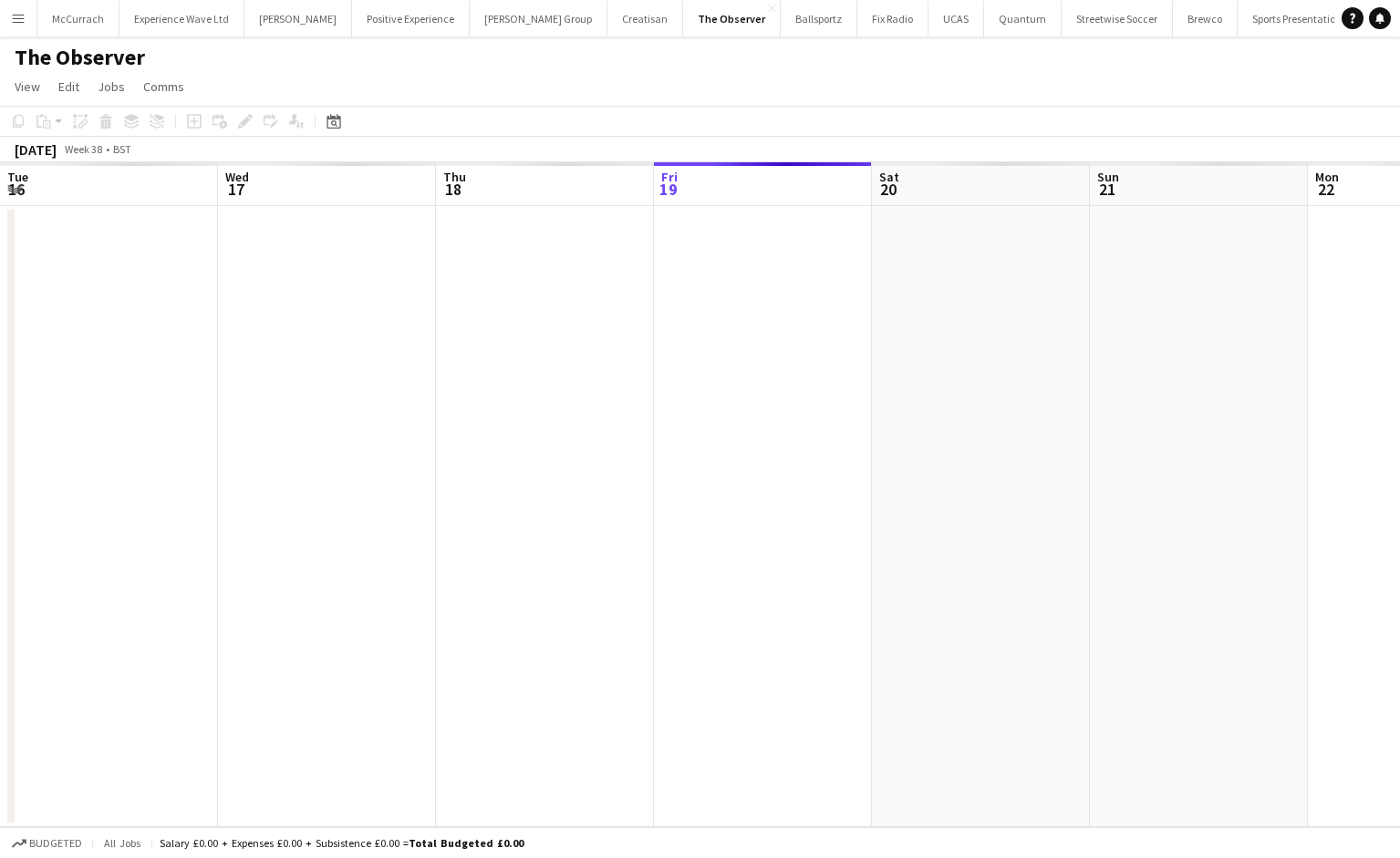
scroll to position [0, 626]
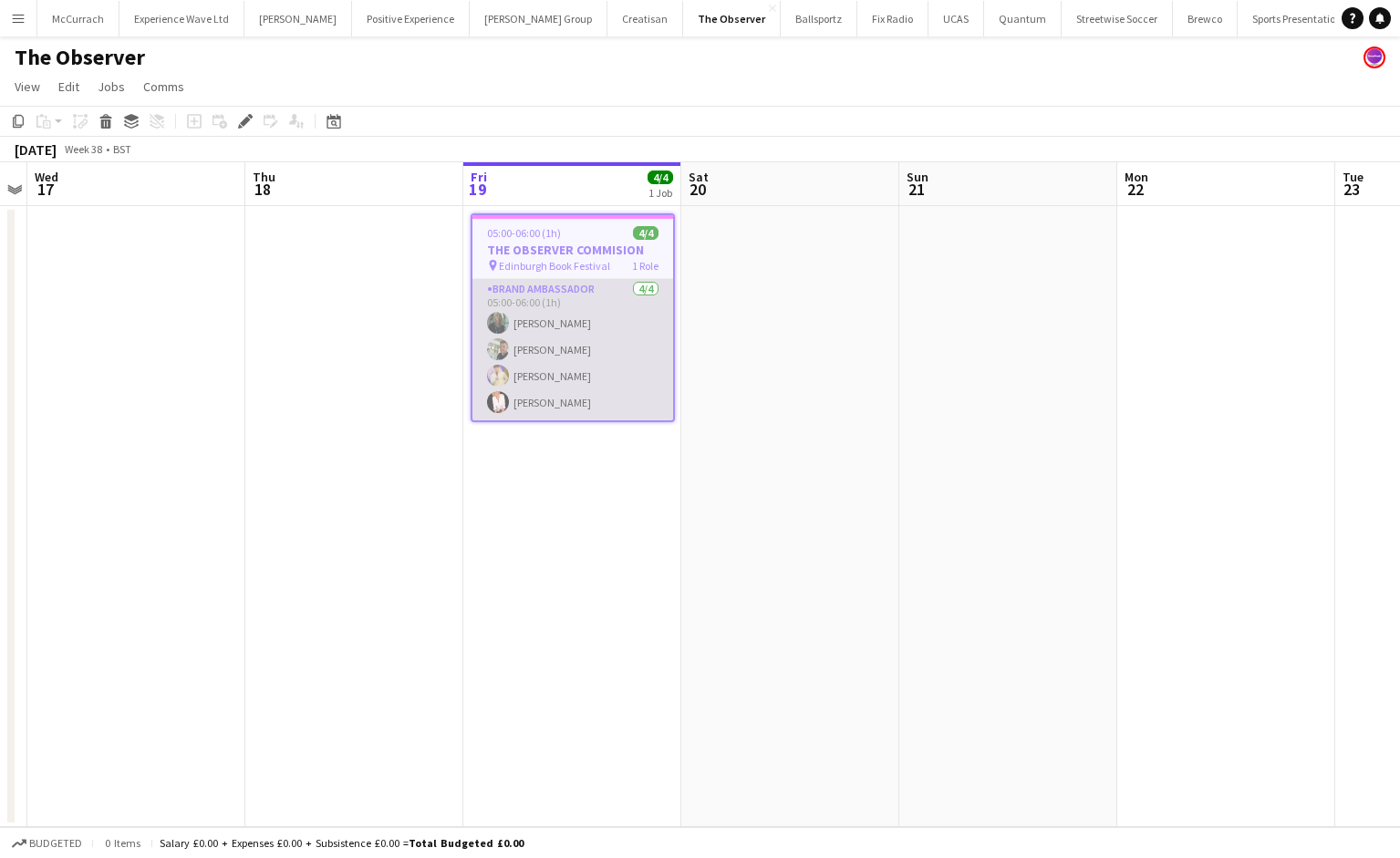
click at [589, 409] on app-card-role "Brand Ambassador 4/4 05:00-06:00 (1h) YVONNE CAMPBELL Paul McDonald Dylan Benni…" at bounding box center [573, 349] width 201 height 141
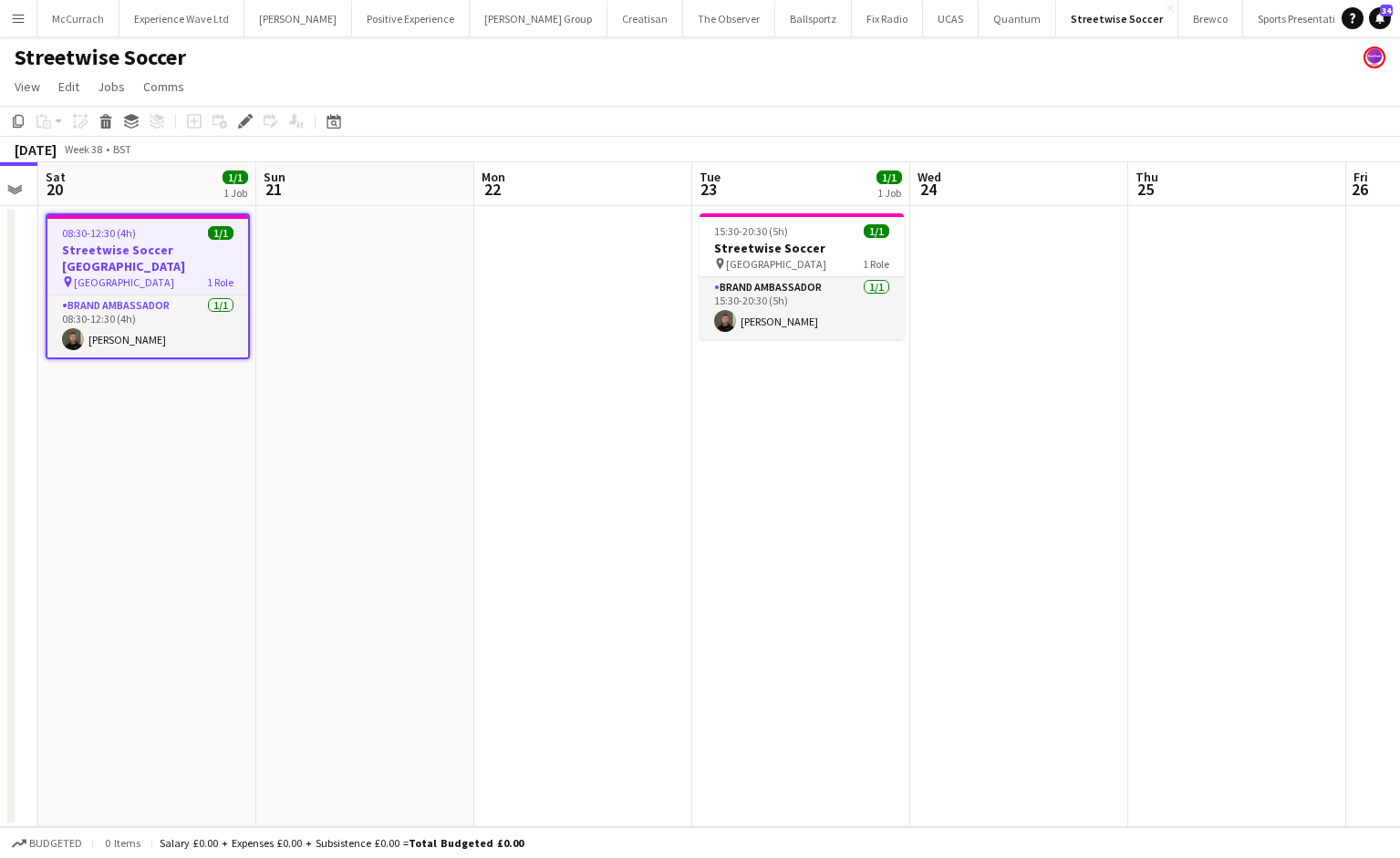
scroll to position [0, 392]
